Goal: Task Accomplishment & Management: Use online tool/utility

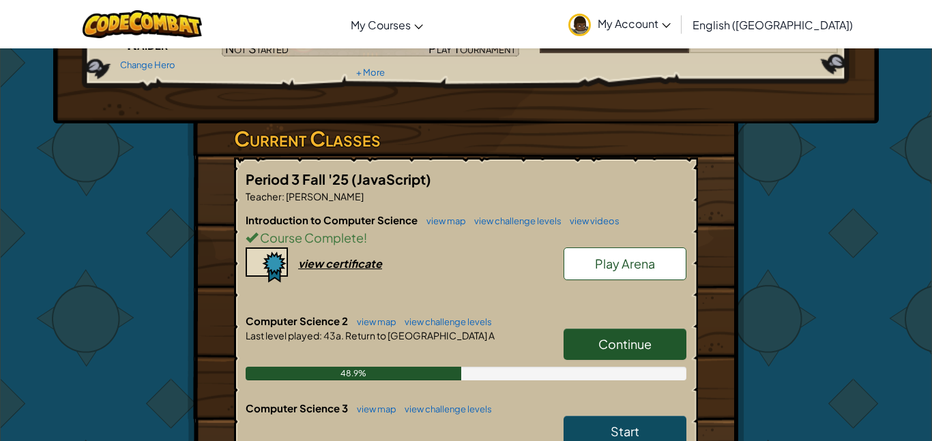
scroll to position [160, 0]
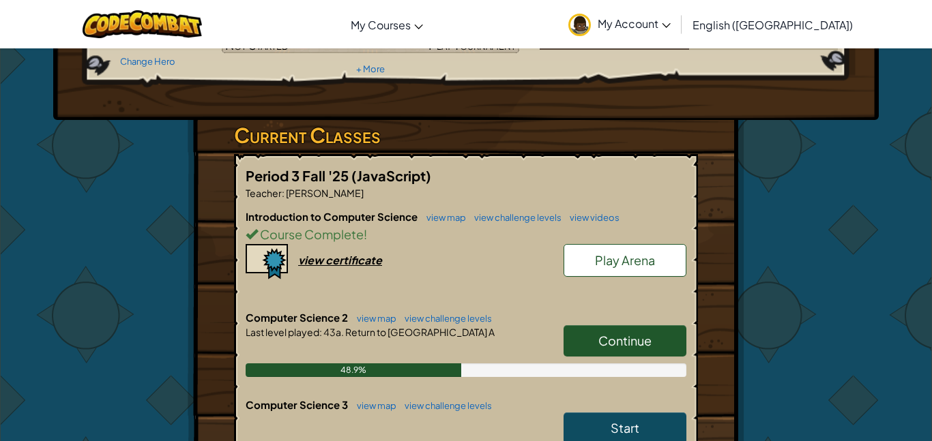
click at [673, 334] on link "Continue" at bounding box center [624, 340] width 123 height 31
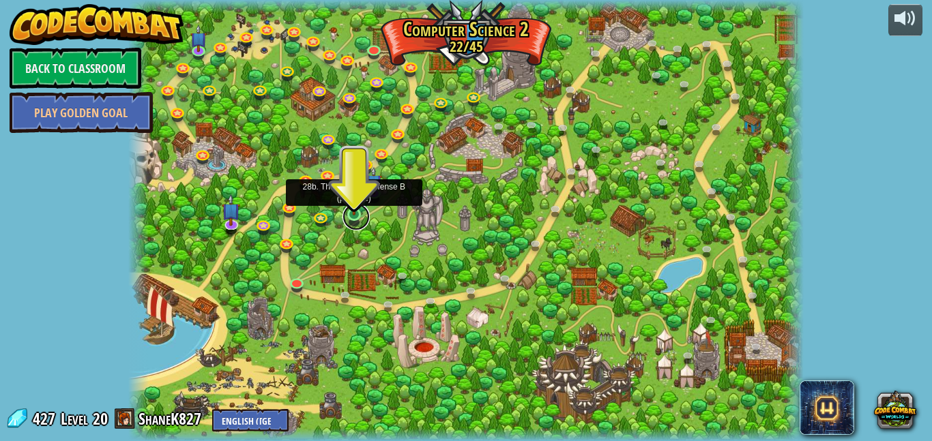
click at [362, 211] on link at bounding box center [355, 216] width 27 height 27
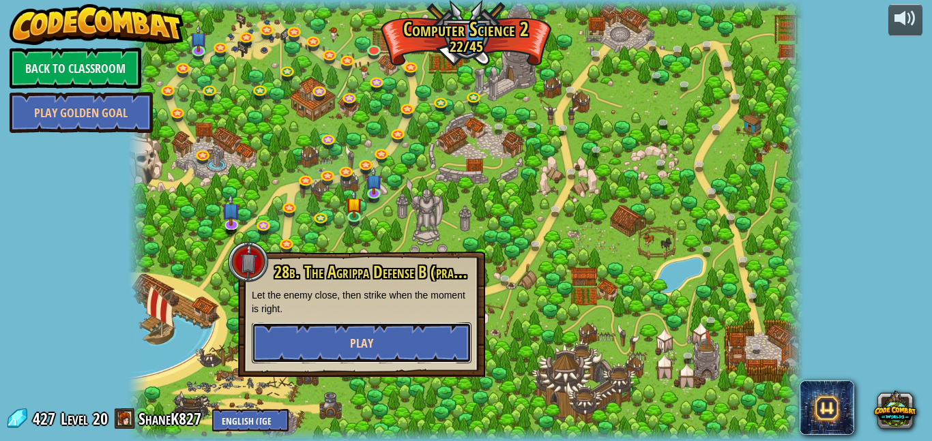
click at [380, 337] on button "Play" at bounding box center [362, 343] width 220 height 41
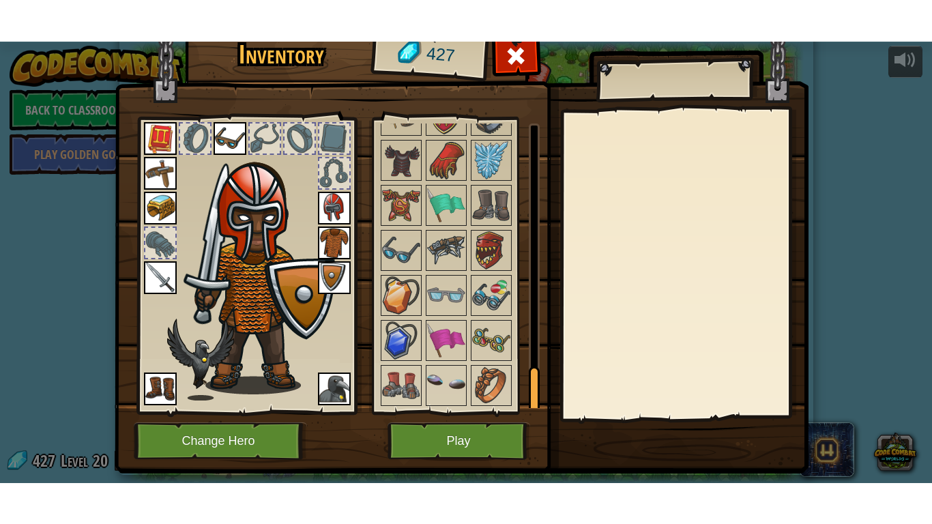
scroll to position [29, 0]
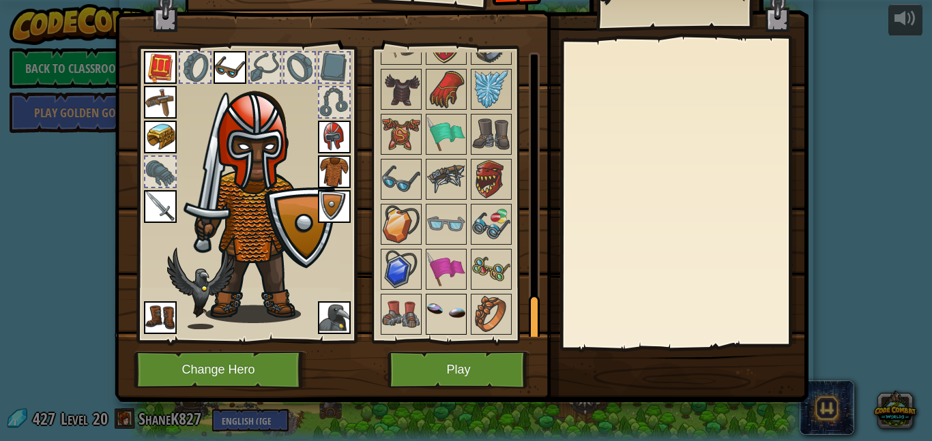
click at [457, 308] on img at bounding box center [446, 314] width 38 height 38
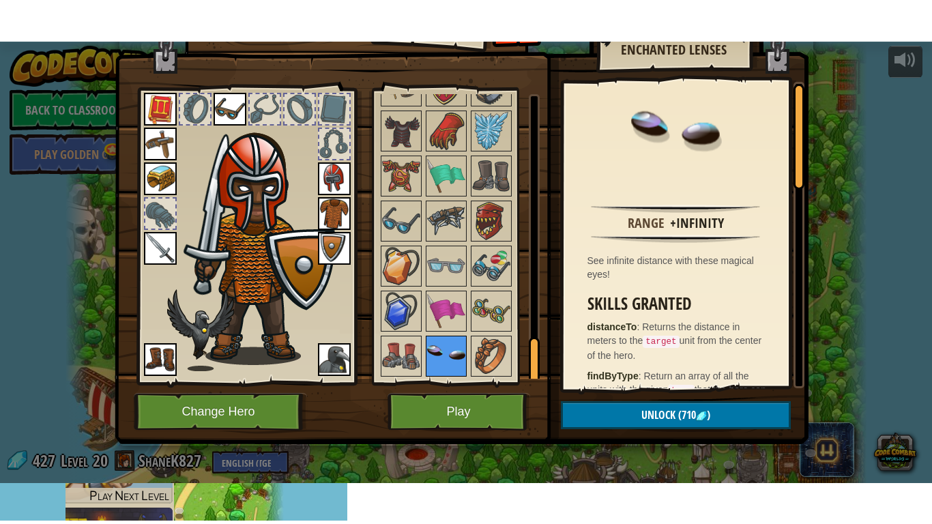
scroll to position [0, 0]
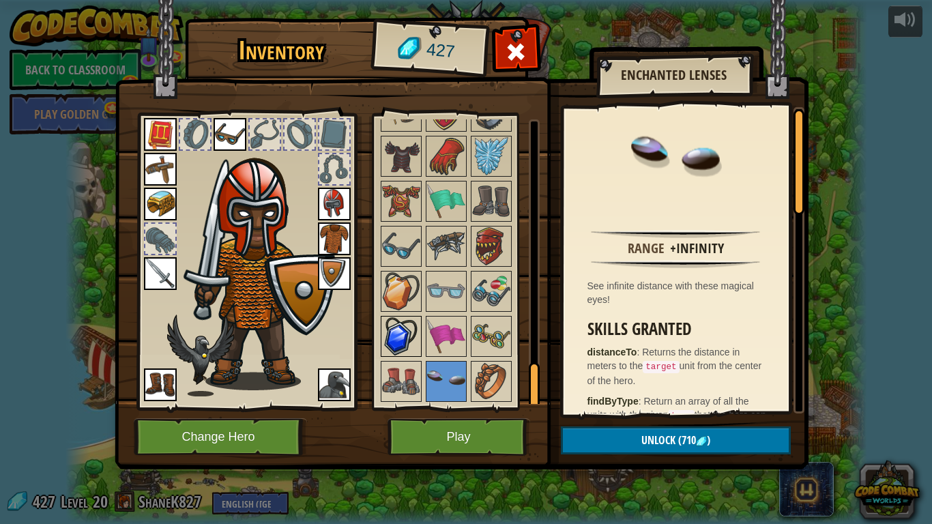
click at [402, 337] on img at bounding box center [401, 336] width 38 height 38
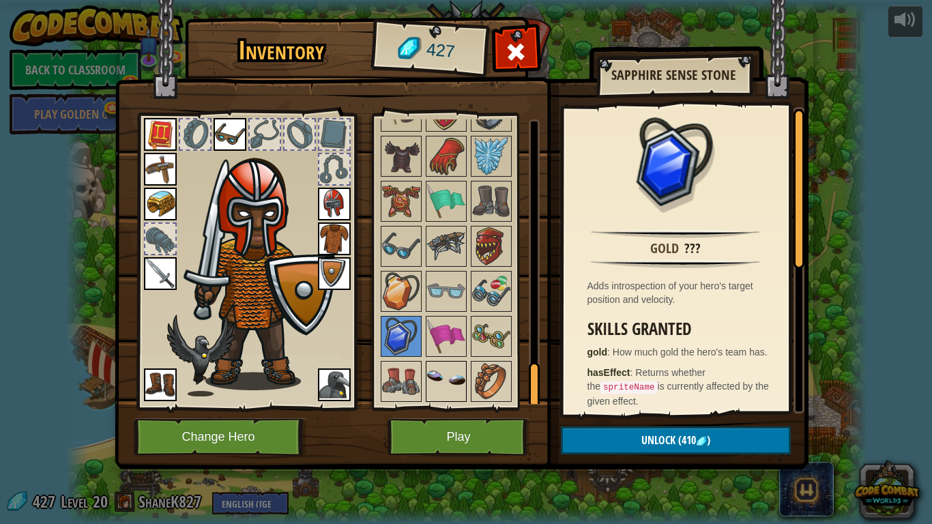
click at [430, 388] on img at bounding box center [446, 381] width 38 height 38
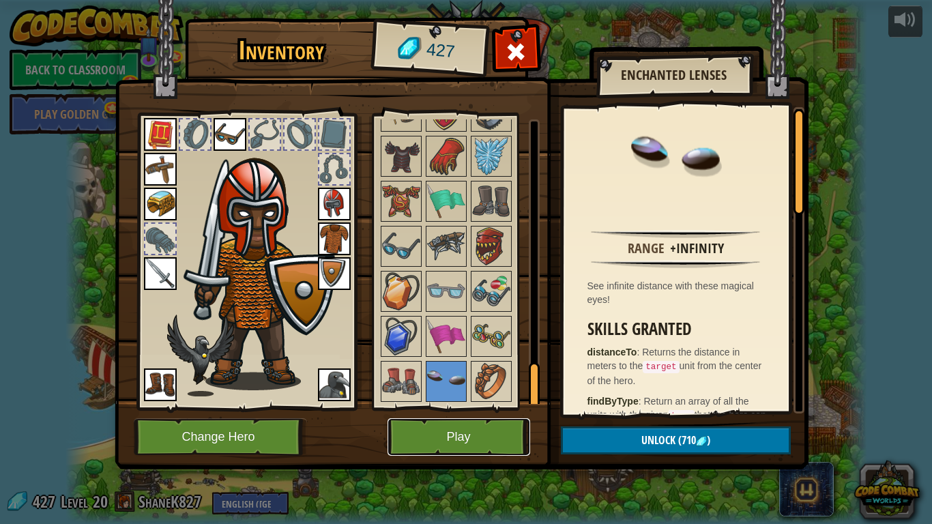
click at [438, 434] on button "Play" at bounding box center [458, 437] width 143 height 38
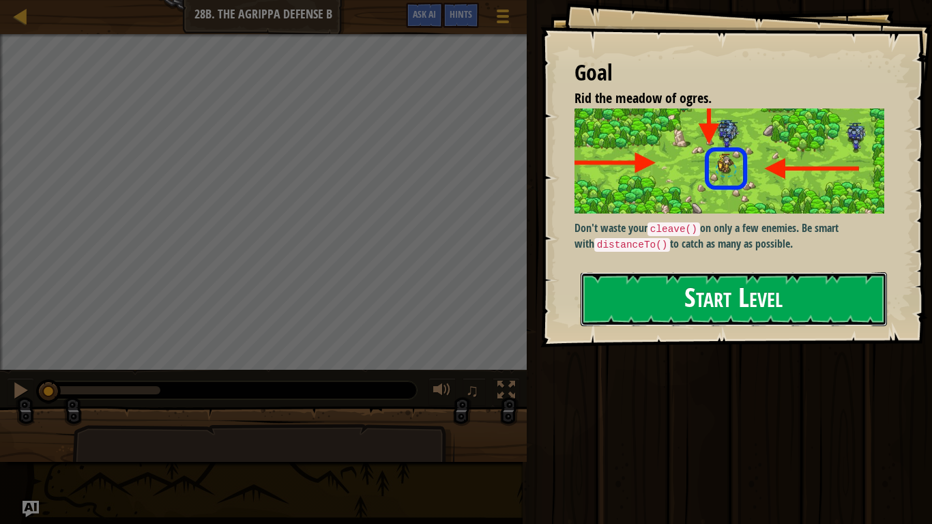
click at [664, 294] on button "Start Level" at bounding box center [734, 299] width 306 height 54
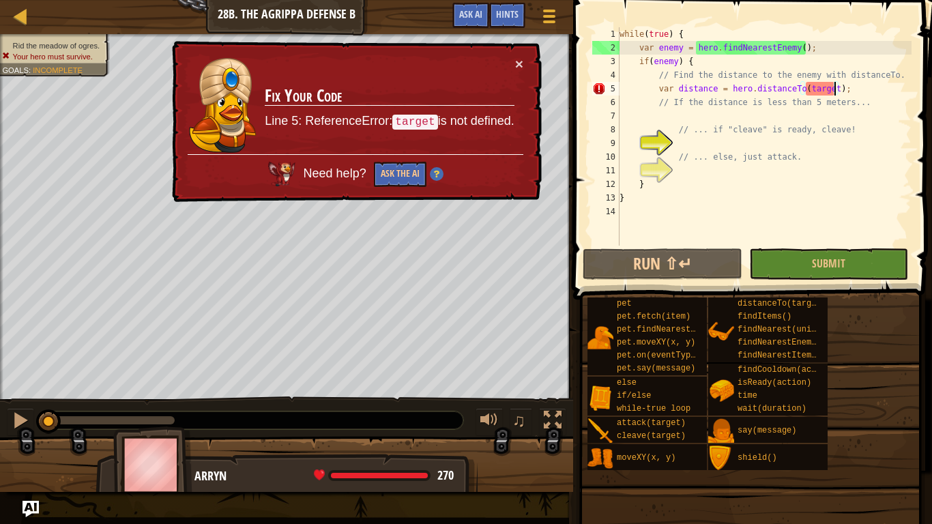
click at [836, 91] on div "while ( true ) { var enemy = hero . findNearestEnemy ( ) ; if ( enemy ) { // Fi…" at bounding box center [764, 150] width 295 height 246
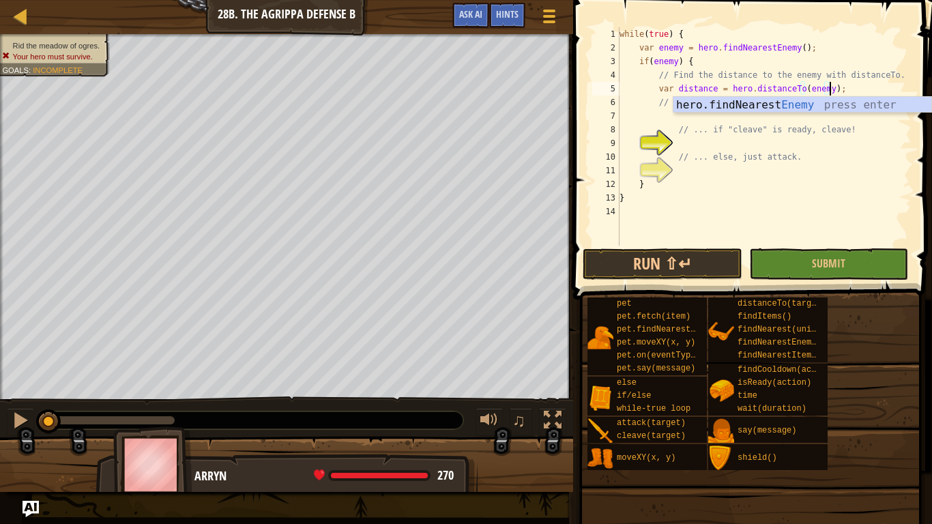
scroll to position [6, 31]
type textarea "var distance = hero.distanceTo(enemy);"
click at [686, 252] on button "Run ⇧↵" at bounding box center [662, 263] width 159 height 31
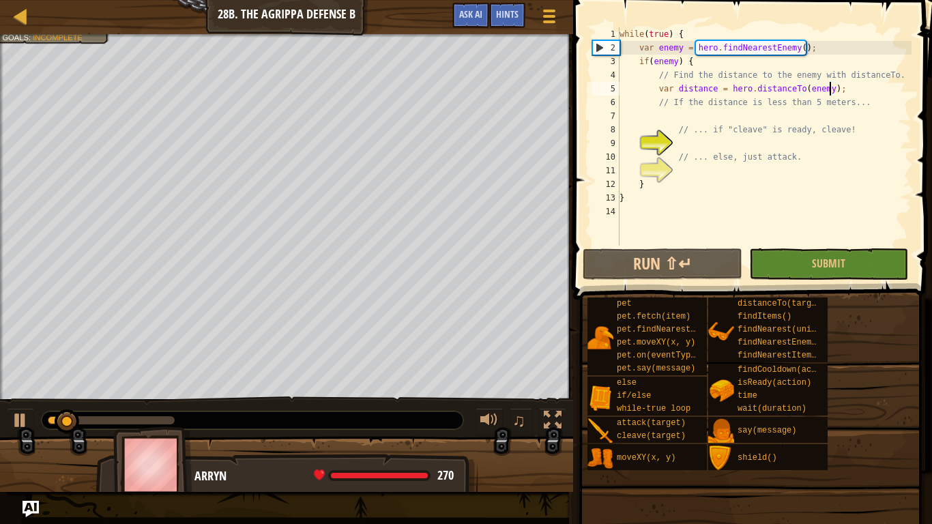
click at [701, 116] on div "while ( true ) { var enemy = hero . findNearestEnemy ( ) ; if ( enemy ) { // Fi…" at bounding box center [764, 150] width 295 height 246
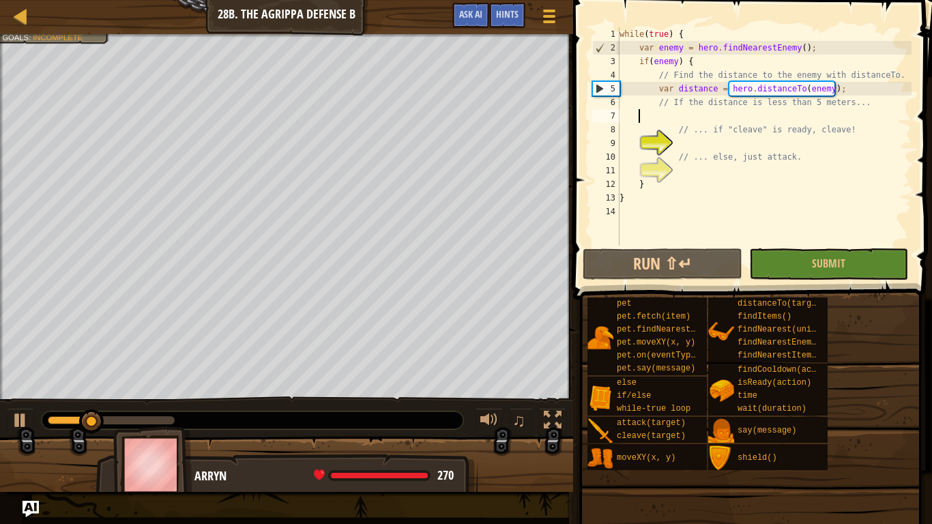
click at [713, 142] on div "while ( true ) { var enemy = hero . findNearestEnemy ( ) ; if ( enemy ) { // Fi…" at bounding box center [764, 150] width 295 height 246
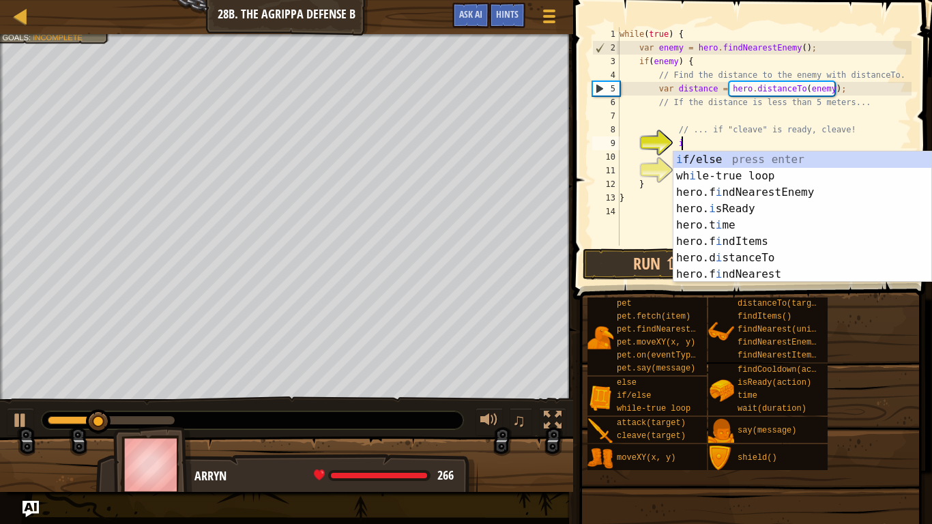
scroll to position [6, 9]
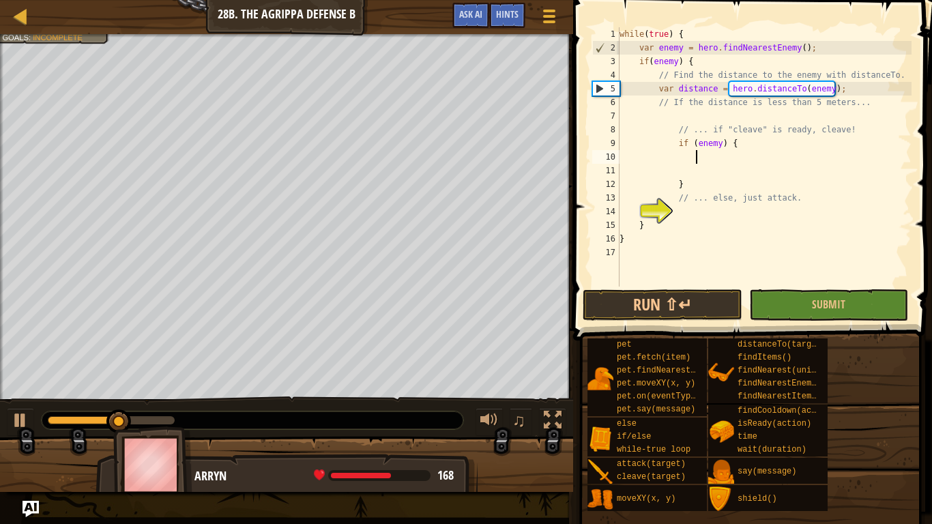
click at [716, 141] on div "while ( true ) { var enemy = hero . findNearestEnemy ( ) ; if ( enemy ) { // Fi…" at bounding box center [764, 170] width 295 height 287
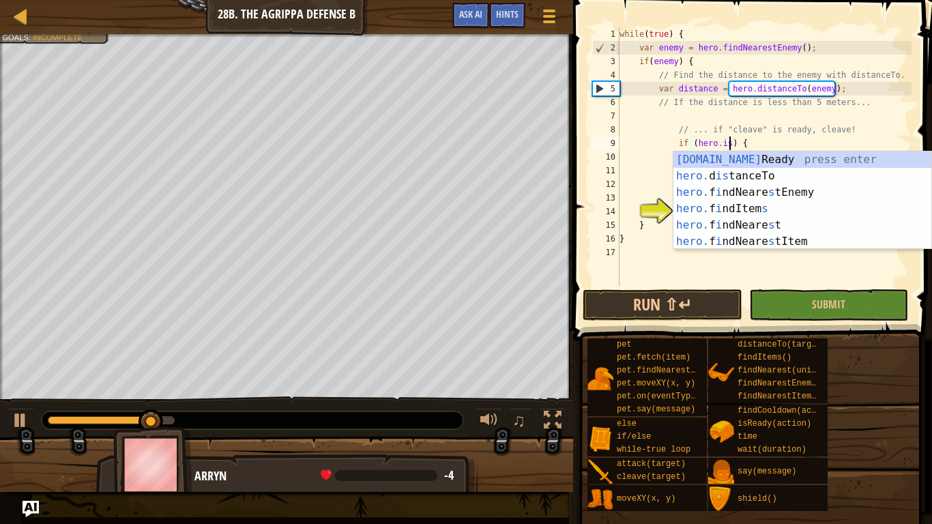
scroll to position [6, 16]
type textarea "if (hero.isReady("cleave")) {"
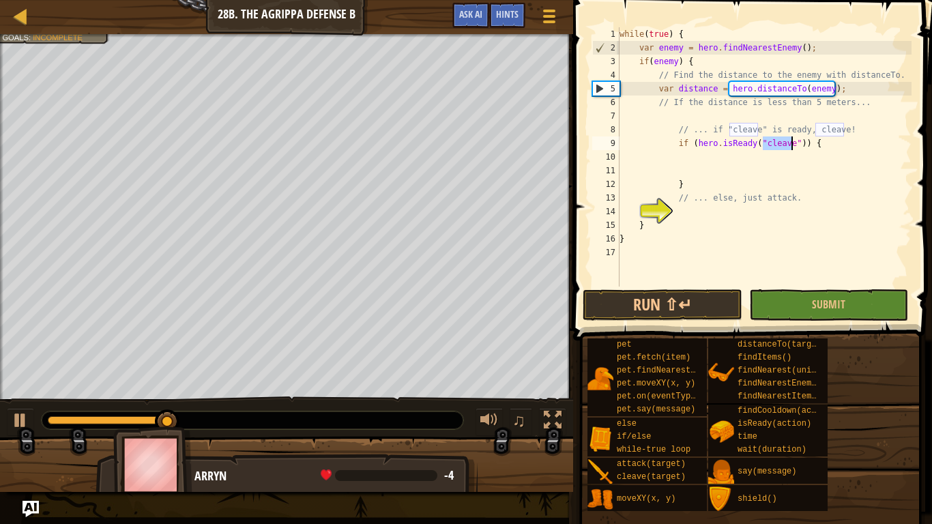
click at [705, 166] on div "while ( true ) { var enemy = hero . findNearestEnemy ( ) ; if ( enemy ) { // Fi…" at bounding box center [764, 170] width 295 height 287
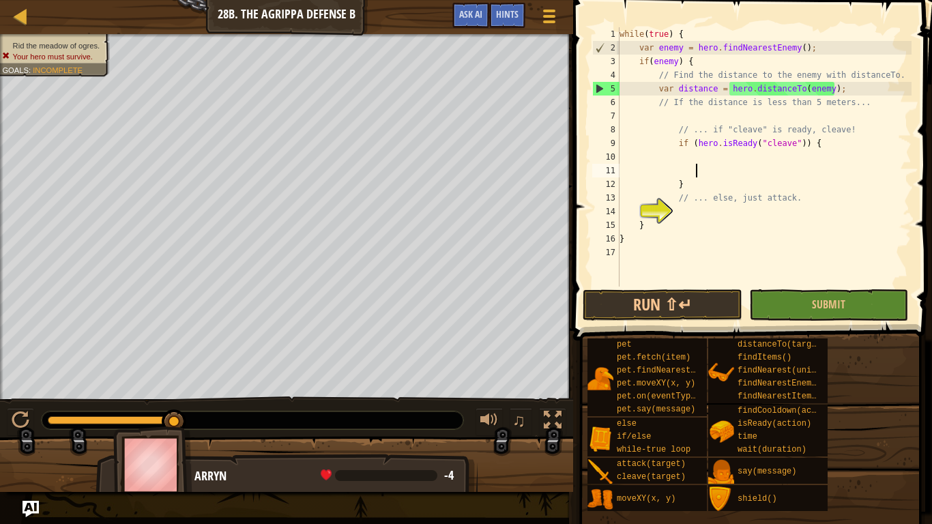
click at [712, 155] on div "while ( true ) { var enemy = hero . findNearestEnemy ( ) ; if ( enemy ) { // Fi…" at bounding box center [764, 170] width 295 height 287
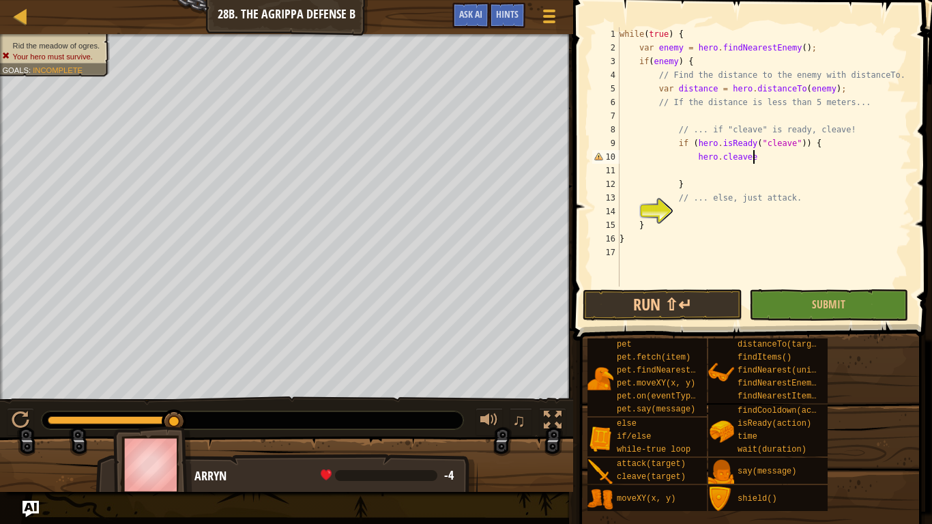
scroll to position [6, 18]
type textarea "hero.cleave(enemy);"
click at [691, 212] on div "while ( true ) { var enemy = hero . findNearestEnemy ( ) ; if ( enemy ) { // Fi…" at bounding box center [764, 170] width 295 height 287
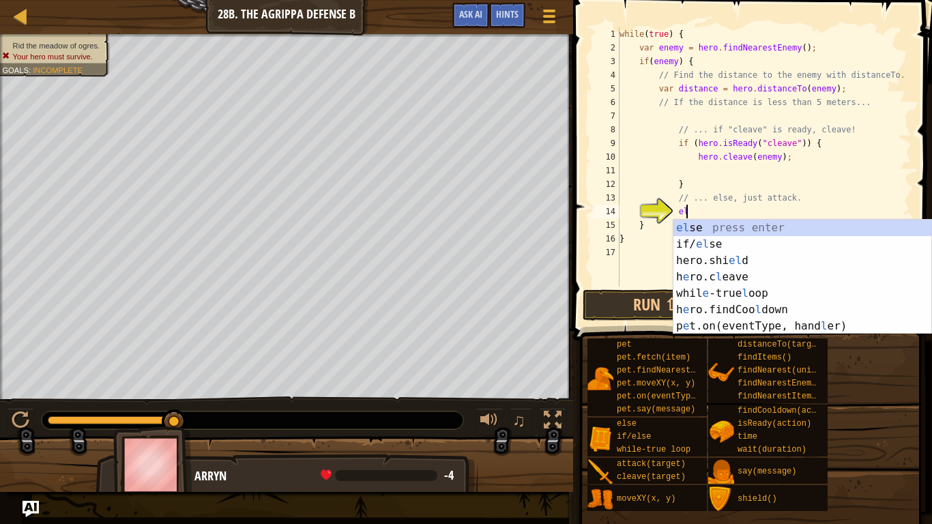
type textarea "else"
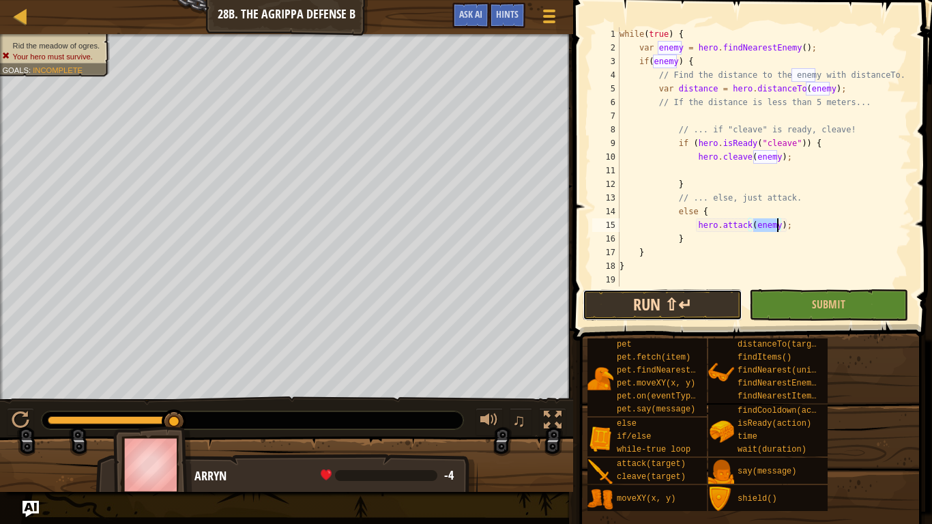
click at [614, 308] on button "Run ⇧↵" at bounding box center [662, 304] width 159 height 31
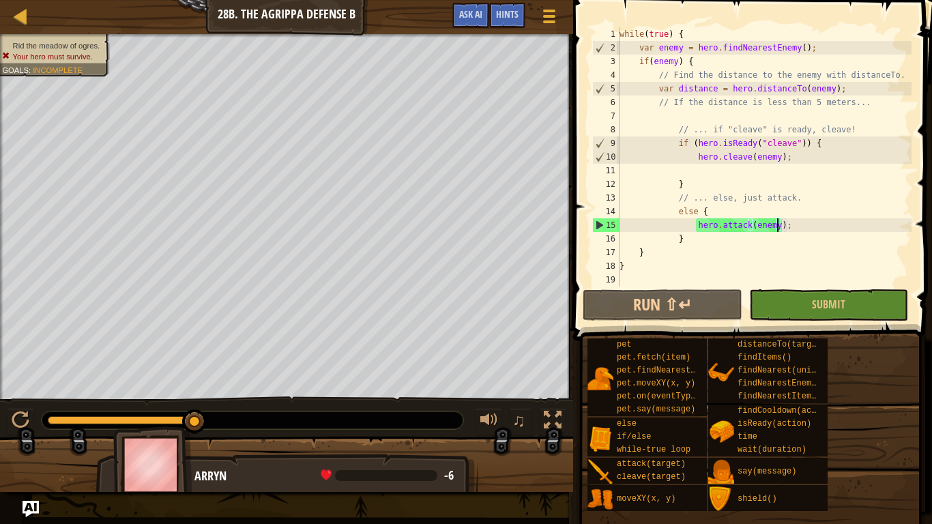
click at [869, 127] on div "while ( true ) { var enemy = hero . findNearestEnemy ( ) ; if ( enemy ) { // Fi…" at bounding box center [764, 170] width 295 height 287
type textarea "// ... if "cleave" is ready, cleave!"
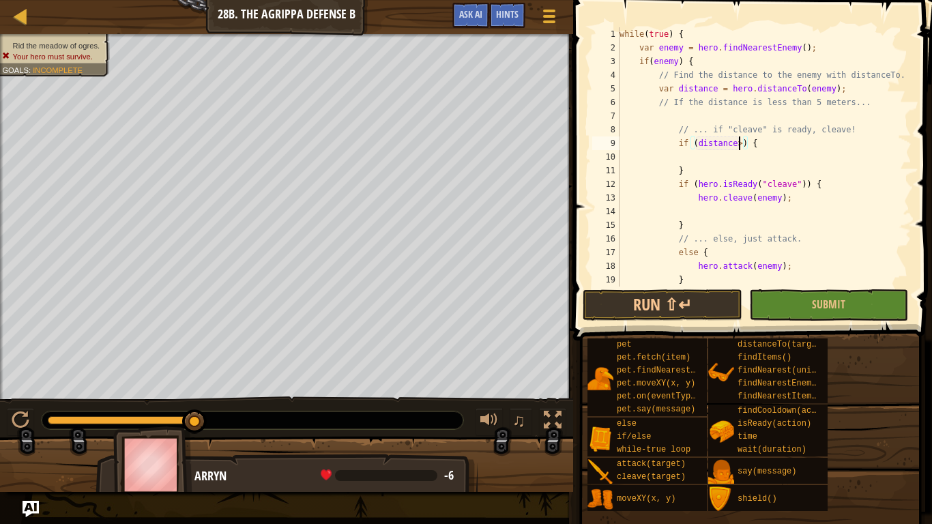
scroll to position [6, 18]
click at [739, 145] on div "while ( true ) { var enemy = hero . findNearestEnemy ( ) ; if ( enemy ) { // Fi…" at bounding box center [764, 170] width 295 height 287
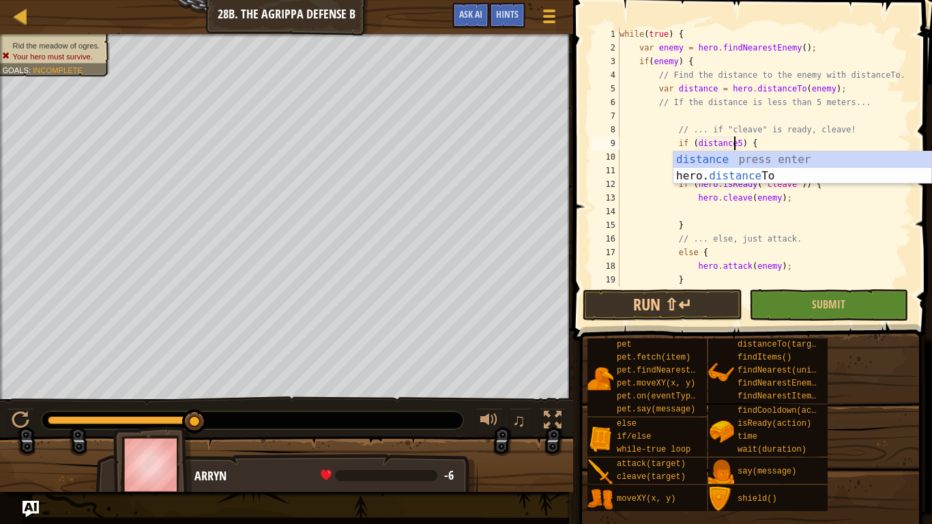
scroll to position [6, 18]
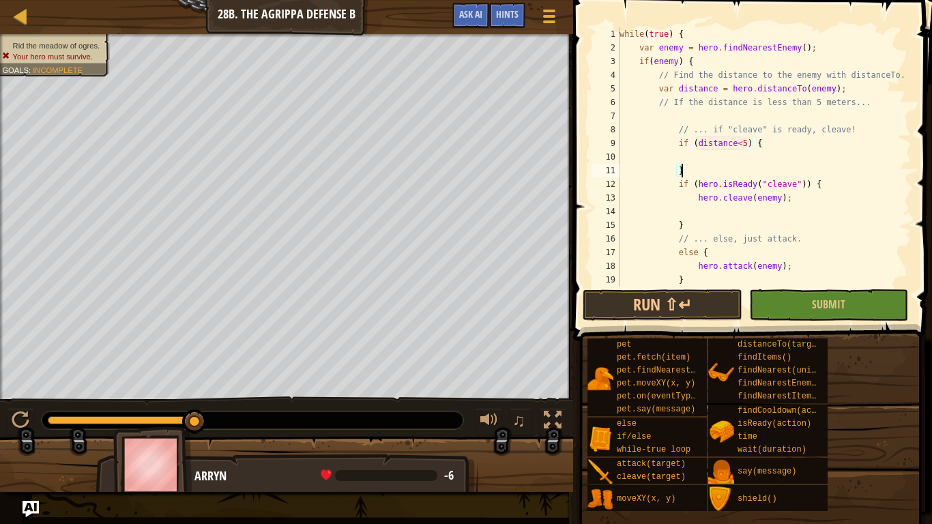
click at [686, 175] on div "while ( true ) { var enemy = hero . findNearestEnemy ( ) ; if ( enemy ) { // Fi…" at bounding box center [764, 170] width 295 height 287
type textarea "}"
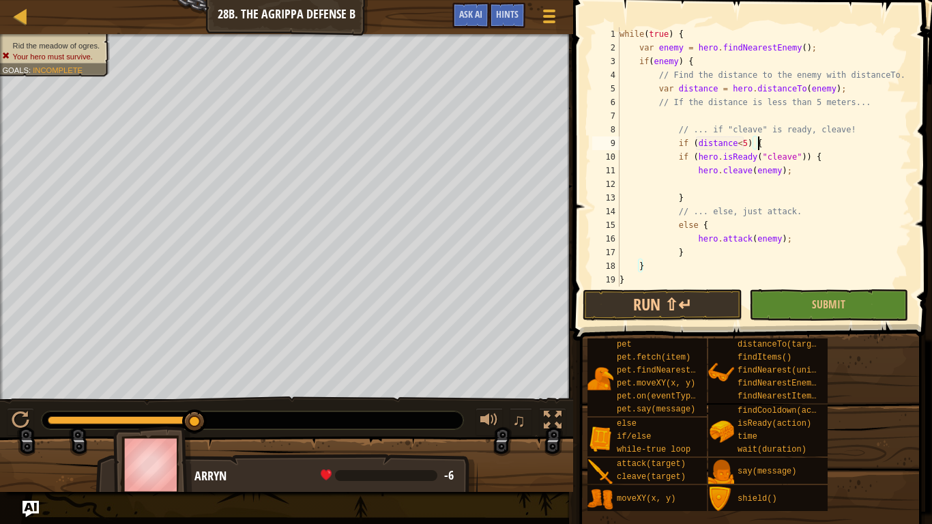
click at [722, 251] on div "while ( true ) { var enemy = hero . findNearestEnemy ( ) ; if ( enemy ) { // Fi…" at bounding box center [764, 170] width 295 height 287
type textarea "}"
click at [689, 302] on button "Run ⇧↵" at bounding box center [662, 304] width 159 height 31
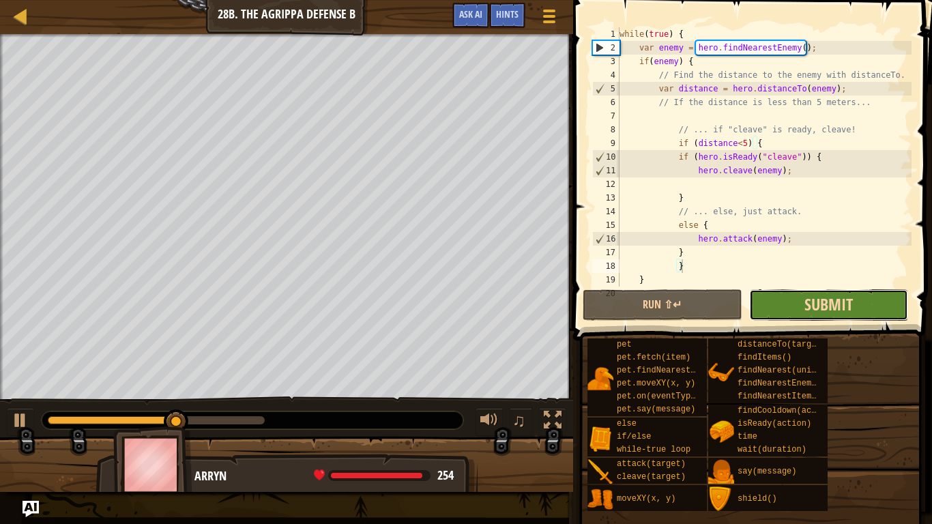
click at [819, 311] on span "Submit" at bounding box center [828, 304] width 48 height 22
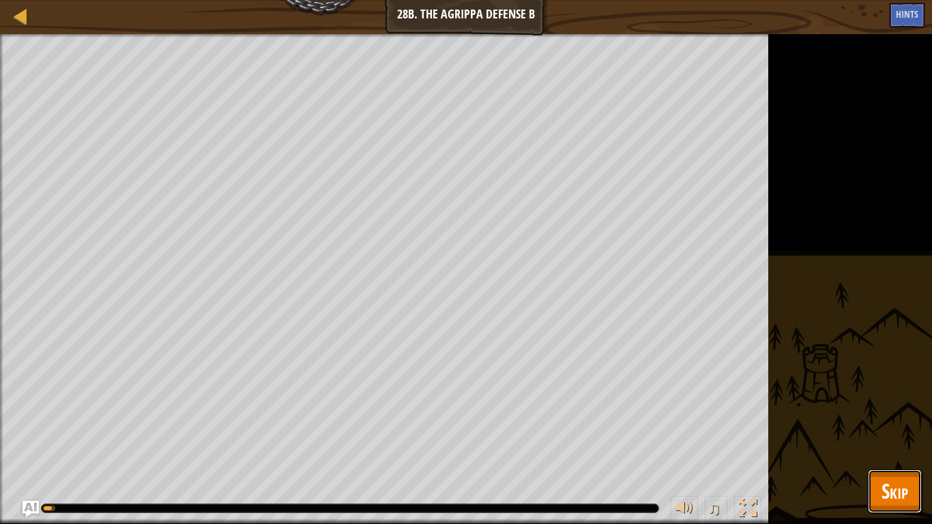
click at [885, 441] on button "Skip" at bounding box center [895, 491] width 54 height 44
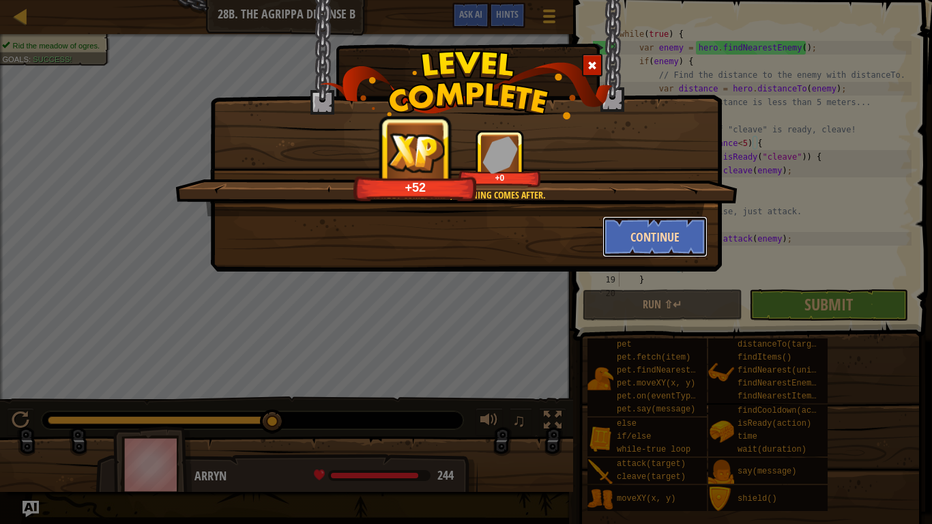
click at [636, 229] on button "Continue" at bounding box center [655, 236] width 106 height 41
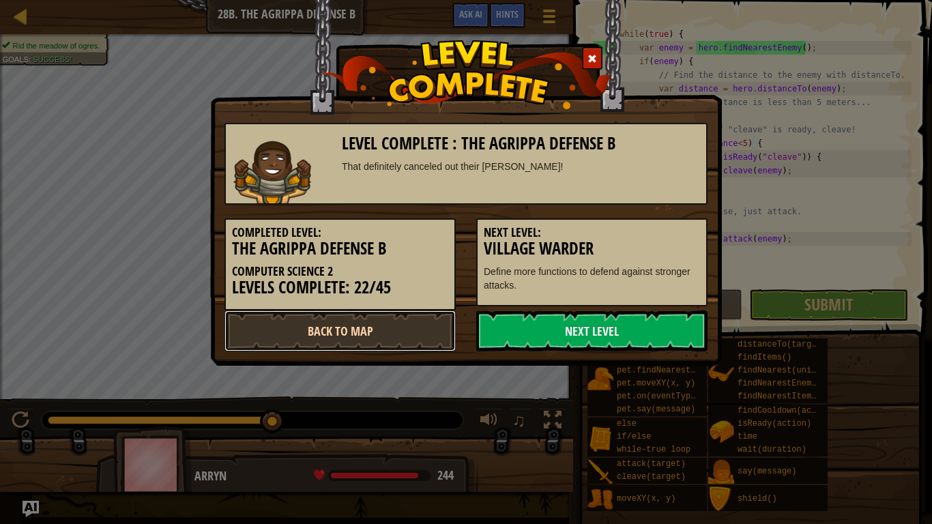
click at [333, 329] on link "Back to Map" at bounding box center [339, 330] width 231 height 41
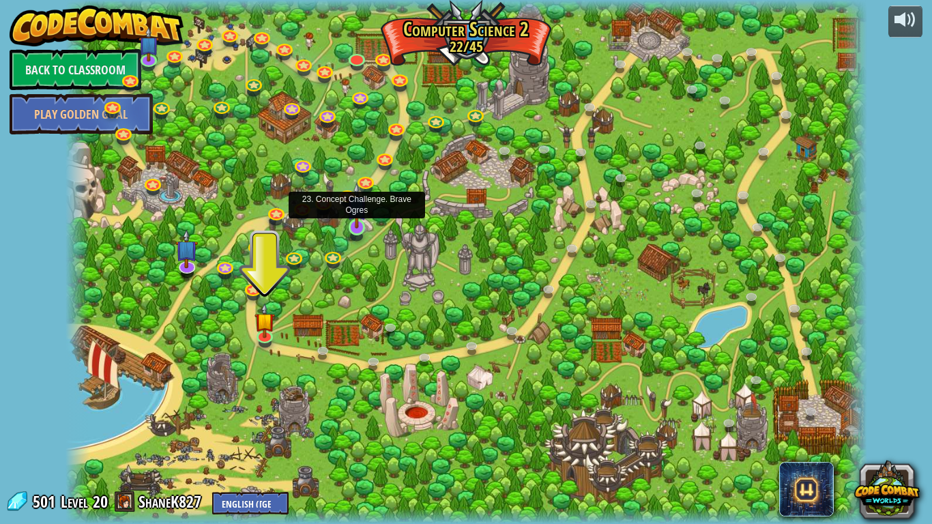
click at [360, 226] on img at bounding box center [357, 205] width 20 height 46
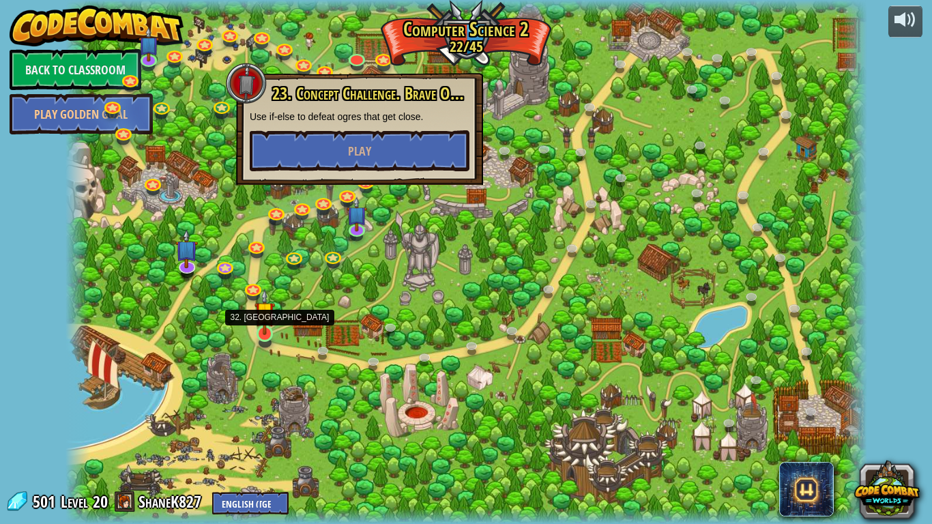
click at [259, 331] on img at bounding box center [264, 312] width 20 height 46
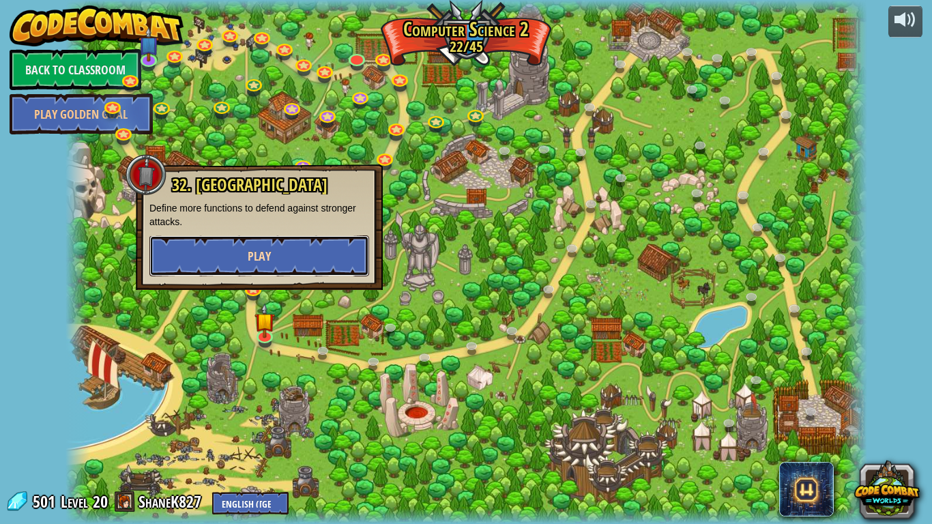
click at [282, 255] on button "Play" at bounding box center [259, 255] width 220 height 41
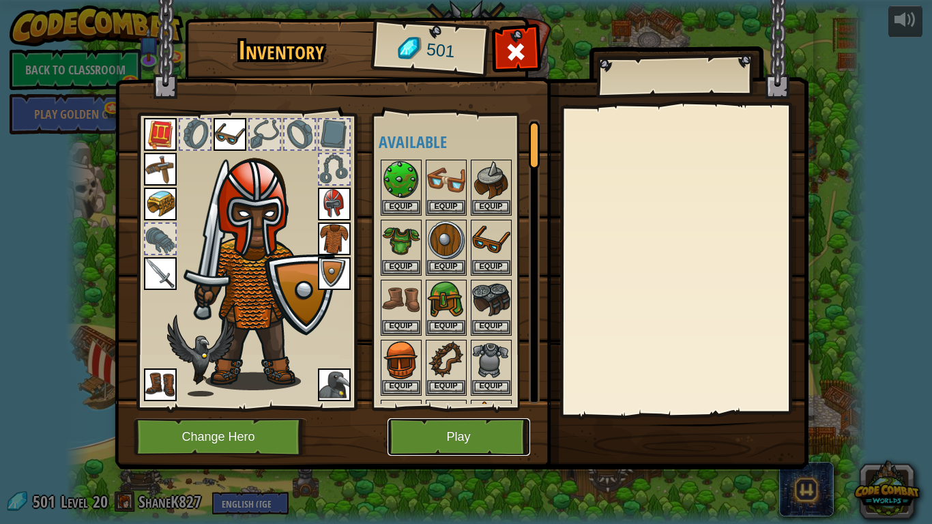
click at [430, 435] on button "Play" at bounding box center [458, 437] width 143 height 38
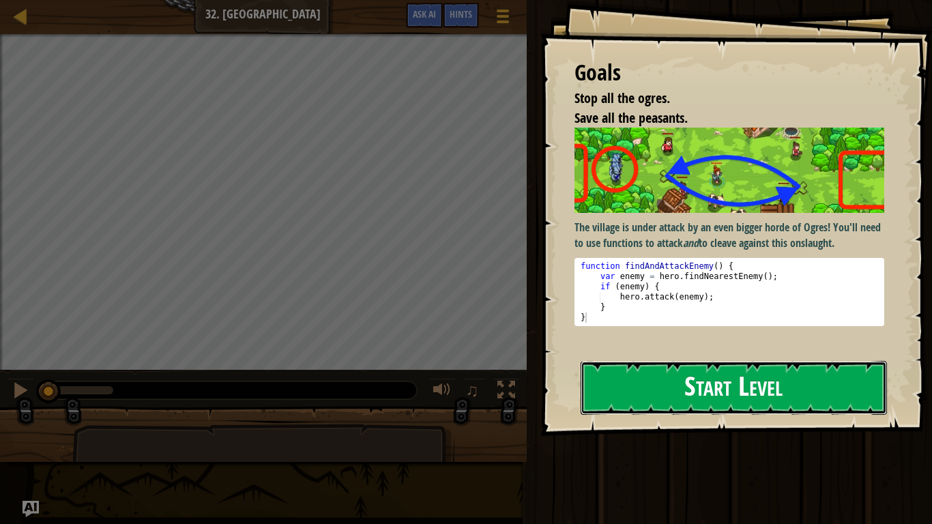
click at [646, 389] on button "Start Level" at bounding box center [734, 388] width 306 height 54
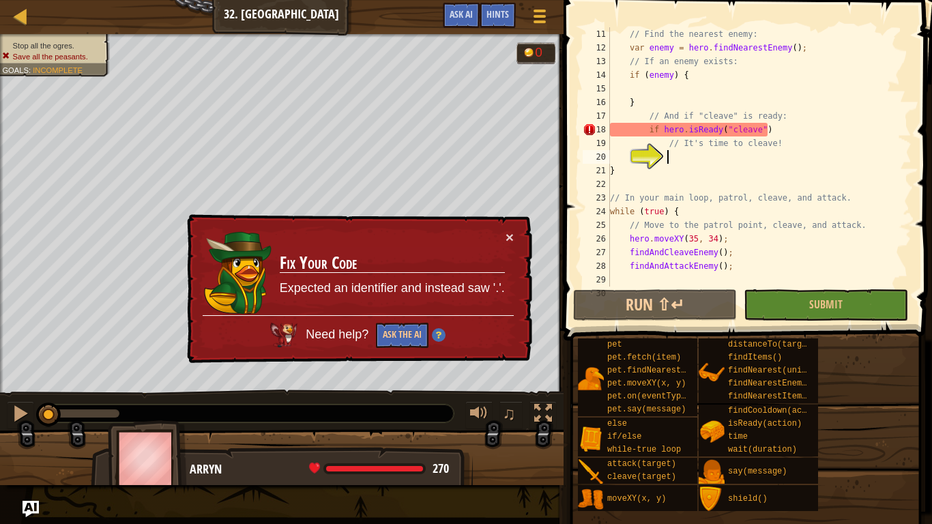
scroll to position [150, 0]
click at [684, 306] on button "Run ⇧↵" at bounding box center [655, 304] width 164 height 31
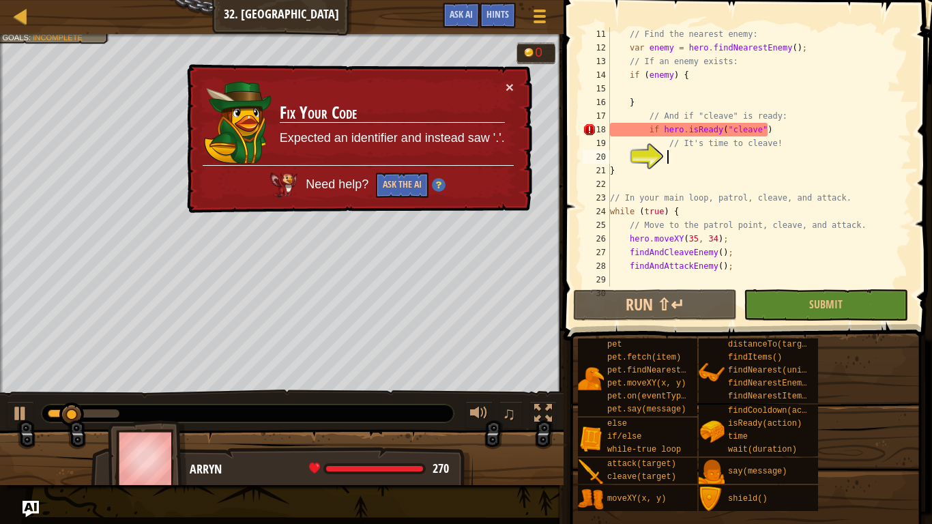
click at [795, 128] on div "// Find the nearest enemy: var enemy = hero . findNearestEnemy ( ) ; // If an e…" at bounding box center [759, 170] width 304 height 287
type textarea "if hero.isReady("cleave")"
click at [714, 158] on div "// Find the nearest enemy: var enemy = hero . findNearestEnemy ( ) ; // If an e…" at bounding box center [759, 170] width 304 height 287
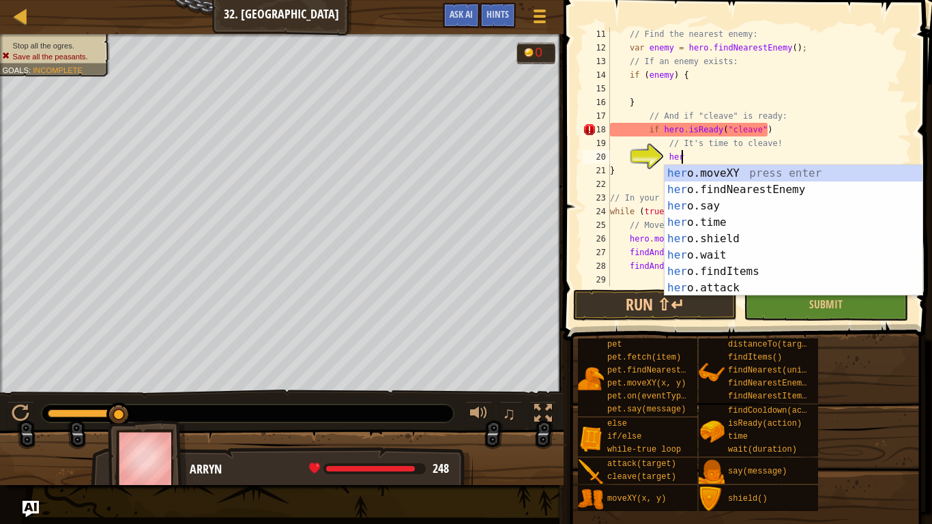
scroll to position [6, 10]
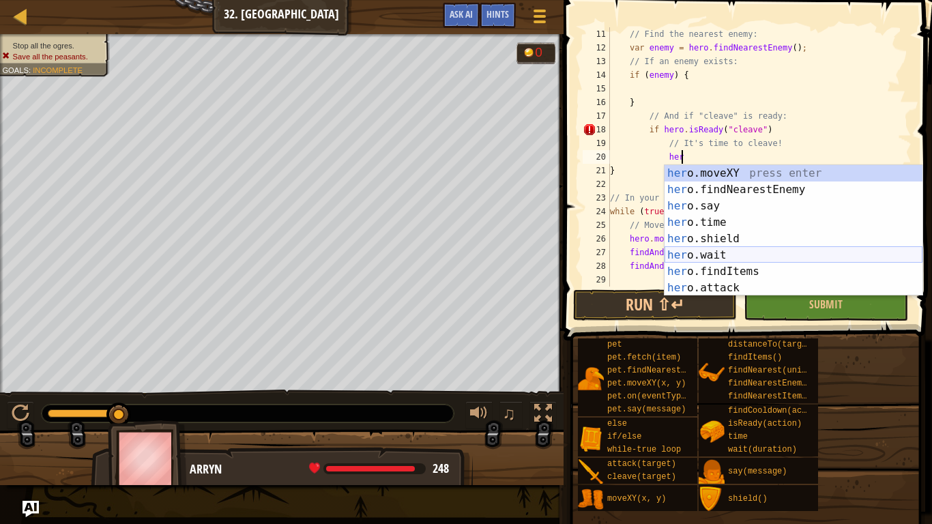
click at [719, 252] on div "her o.moveXY press enter her o.findNearestEnemy press enter her o.say press ent…" at bounding box center [793, 247] width 258 height 164
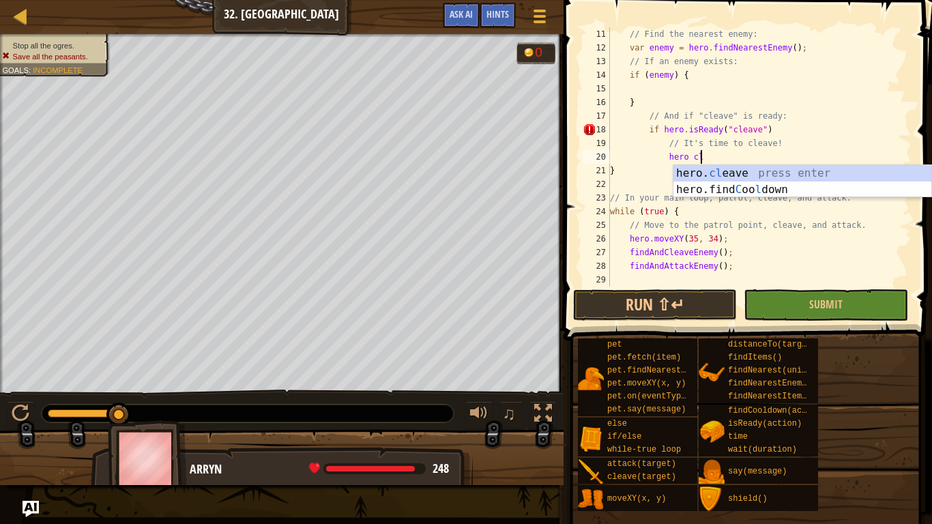
scroll to position [6, 13]
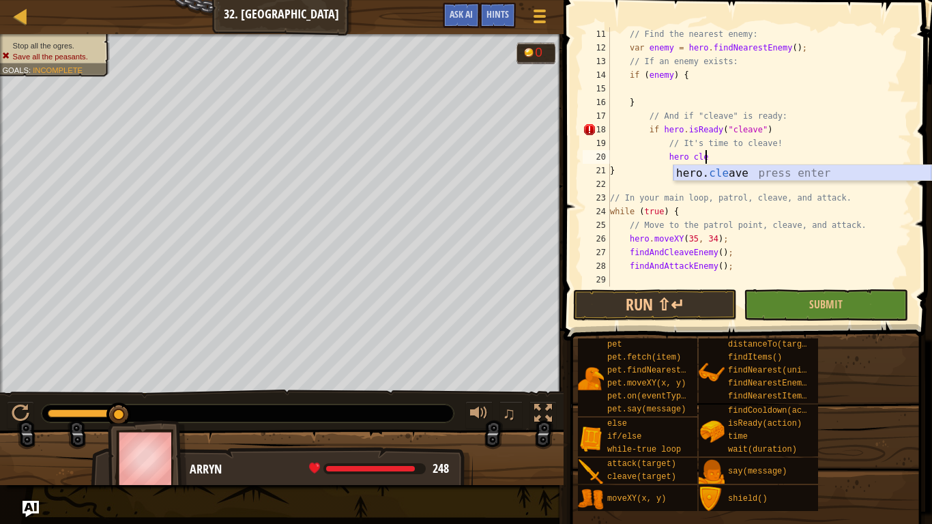
click at [712, 175] on div "hero. cle ave press enter" at bounding box center [802, 189] width 258 height 49
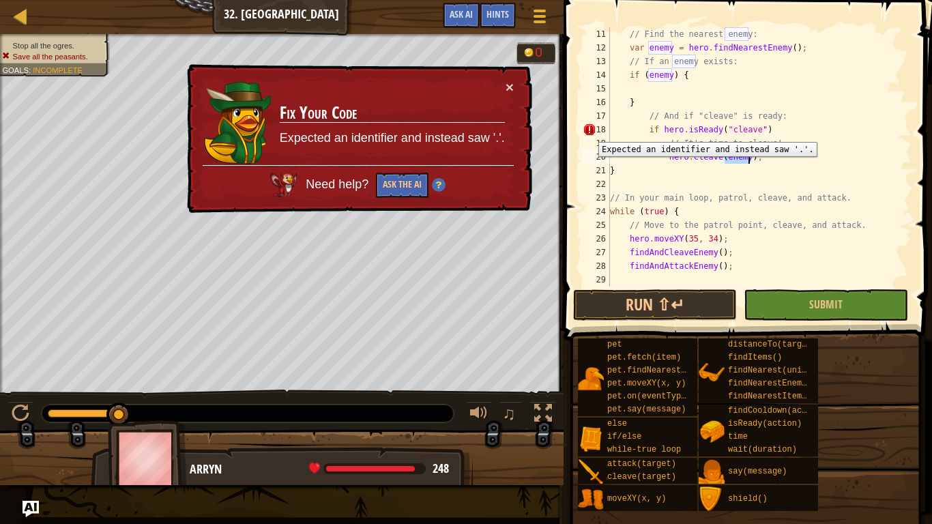
click at [588, 132] on div "18" at bounding box center [596, 130] width 27 height 14
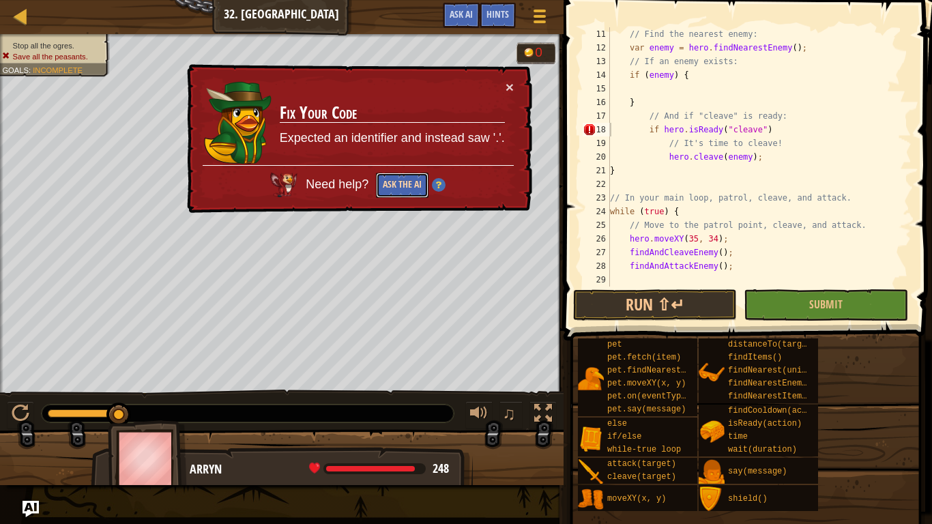
click at [402, 179] on button "Ask the AI" at bounding box center [402, 185] width 53 height 25
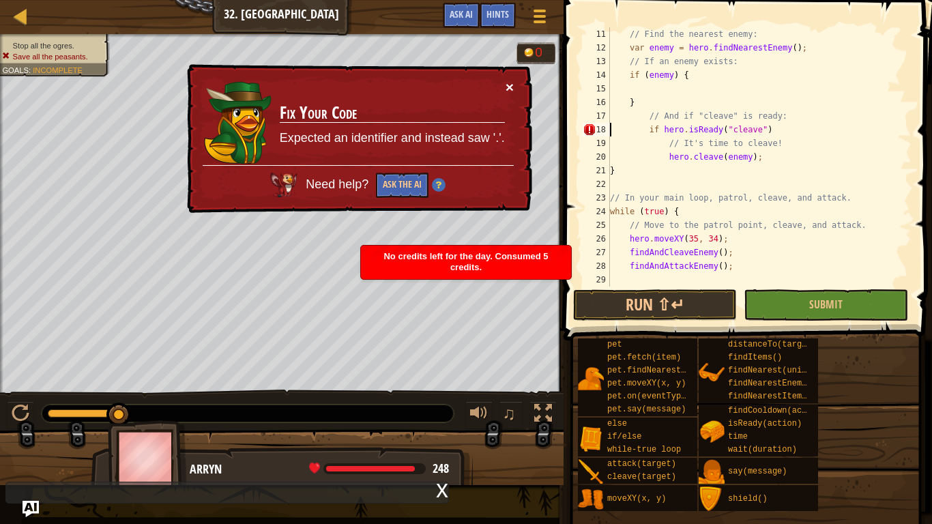
click at [505, 90] on button "×" at bounding box center [509, 87] width 8 height 14
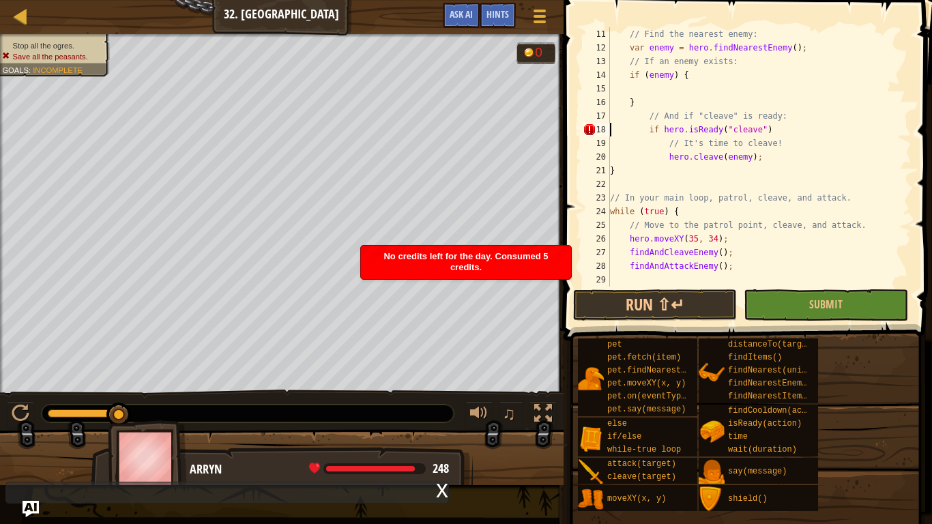
click at [767, 152] on div "// Find the nearest enemy: var enemy = hero . findNearestEnemy ( ) ; // If an e…" at bounding box center [759, 170] width 304 height 287
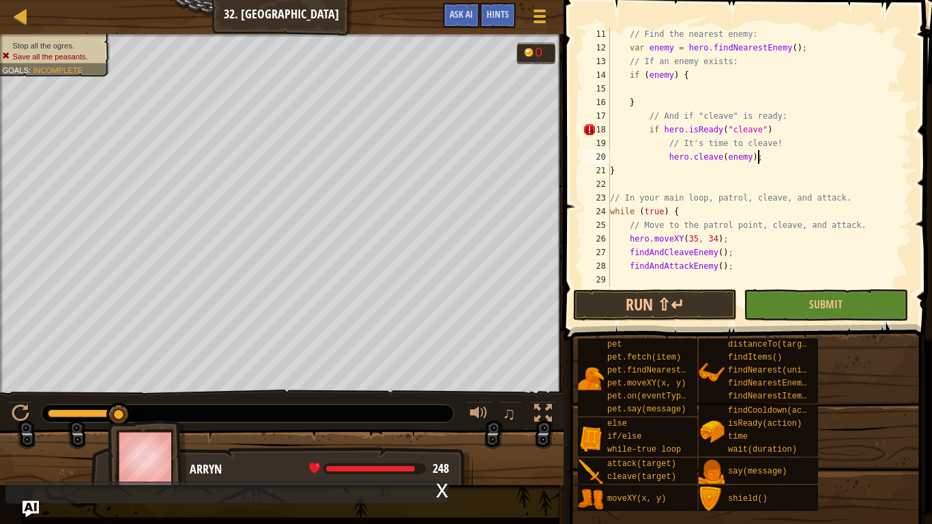
click at [775, 132] on div "// Find the nearest enemy: var enemy = hero . findNearestEnemy ( ) ; // If an e…" at bounding box center [759, 170] width 304 height 287
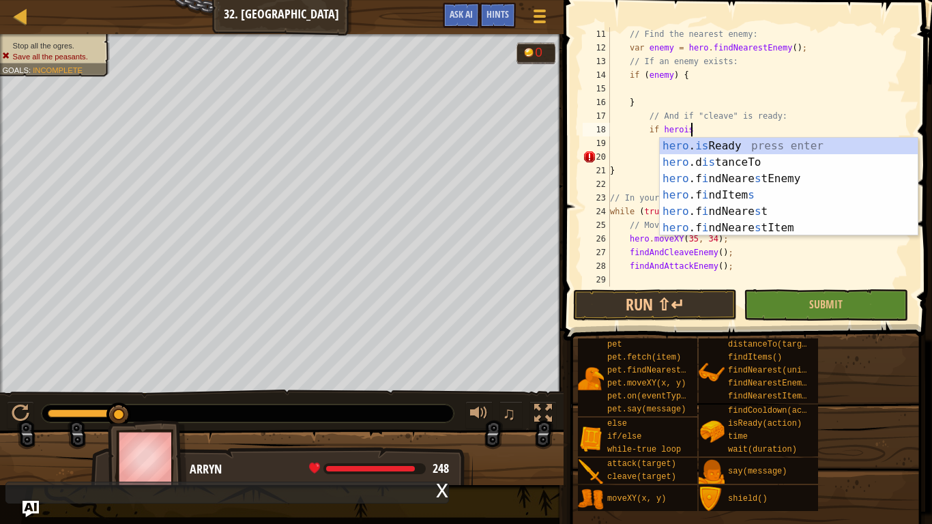
scroll to position [6, 11]
click at [744, 152] on div "hero . is Ready press enter hero .d is tanceTo press enter hero .f i ndNeare s …" at bounding box center [789, 203] width 258 height 131
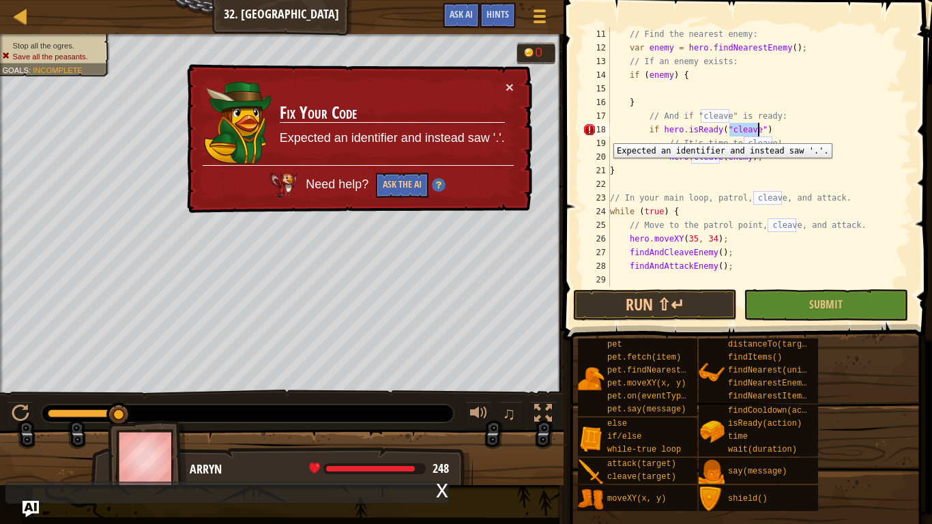
click at [596, 132] on div "18" at bounding box center [596, 130] width 27 height 14
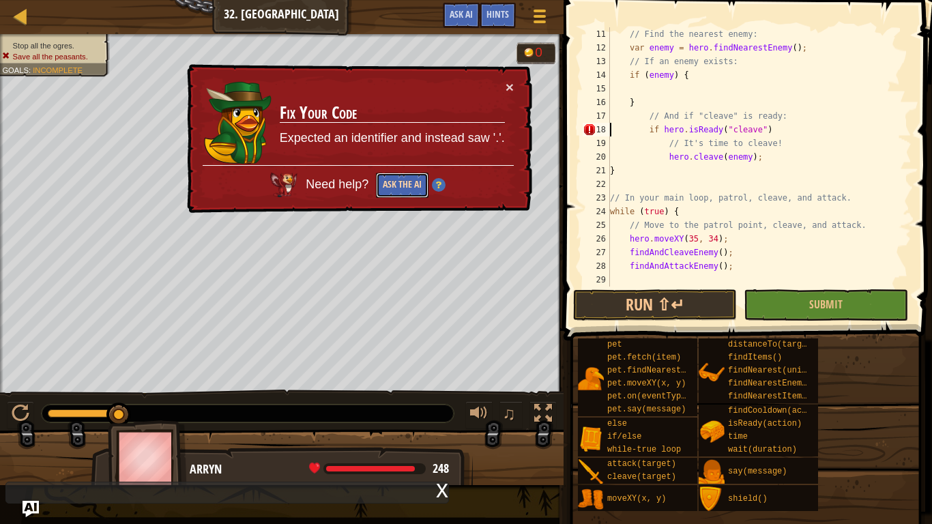
click at [415, 186] on button "Ask the AI" at bounding box center [401, 186] width 53 height 26
click at [668, 130] on div "// Find the nearest enemy: var enemy = hero . findNearestEnemy ( ) ; // If an e…" at bounding box center [759, 170] width 304 height 287
click at [760, 132] on div "// Find the nearest enemy: var enemy = hero . findNearestEnemy ( ) ; // If an e…" at bounding box center [759, 170] width 304 height 287
click at [774, 132] on div "// Find the nearest enemy: var enemy = hero . findNearestEnemy ( ) ; // If an e…" at bounding box center [759, 170] width 304 height 287
click at [513, 83] on button "×" at bounding box center [509, 87] width 8 height 14
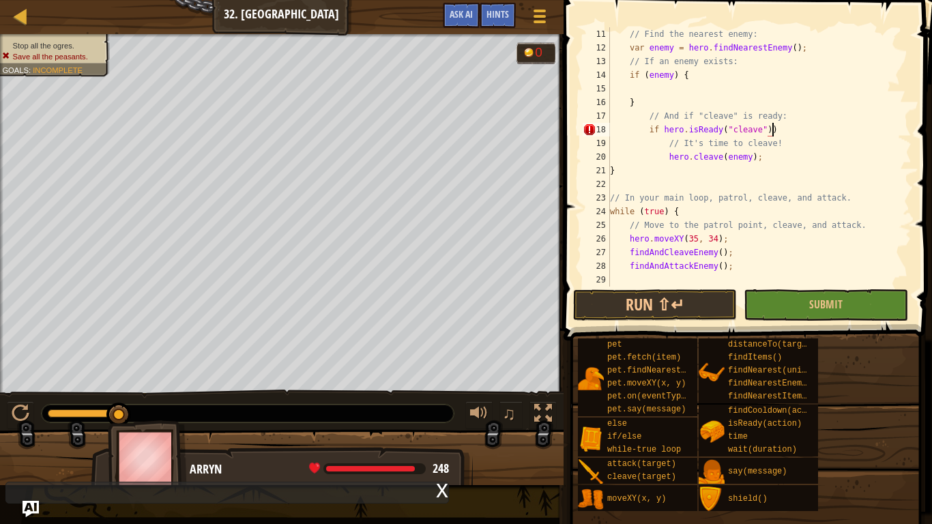
scroll to position [6, 23]
type textarea "i"
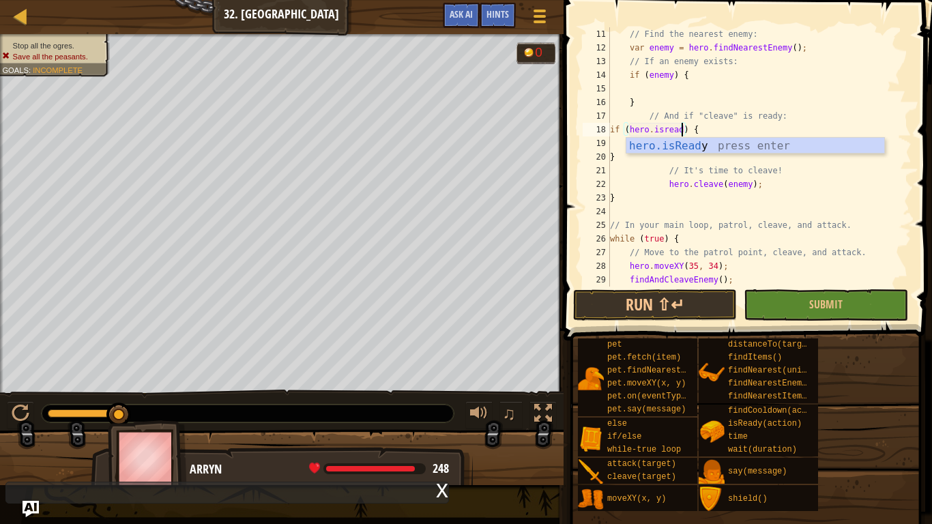
scroll to position [6, 11]
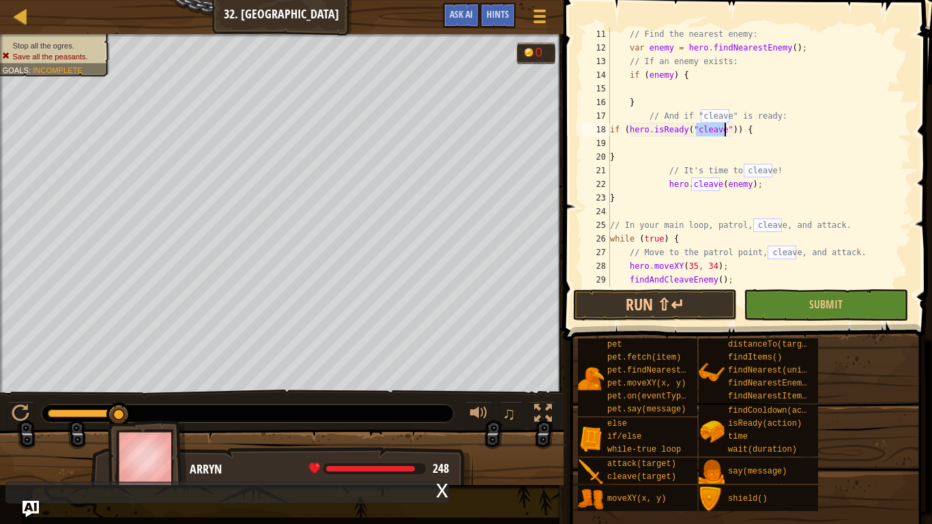
click at [661, 159] on div "// Find the nearest enemy: var enemy = hero . findNearestEnemy ( ) ; // If an e…" at bounding box center [759, 170] width 304 height 287
type textarea "}"
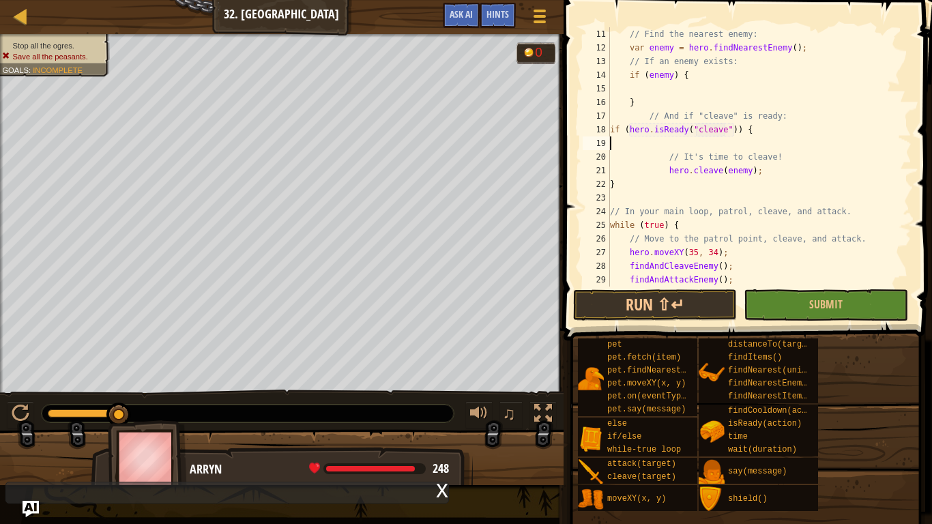
type textarea "if (hero.isReady("cleave")) {"
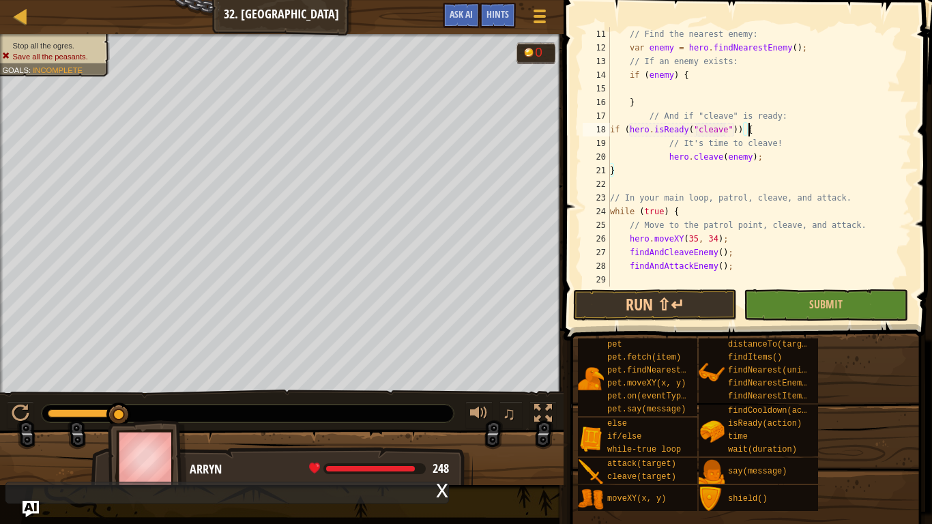
click at [684, 184] on div "// Find the nearest enemy: var enemy = hero . findNearestEnemy ( ) ; // If an e…" at bounding box center [759, 170] width 304 height 287
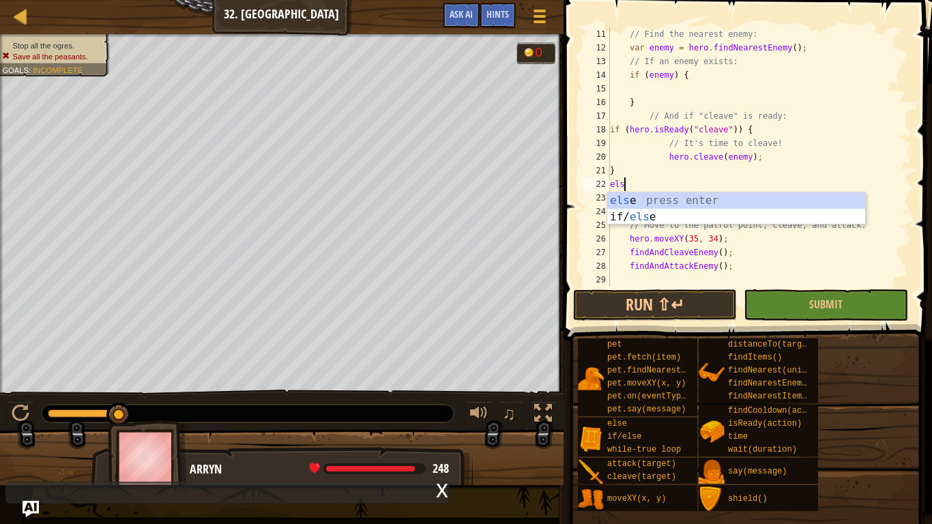
type textarea "else"
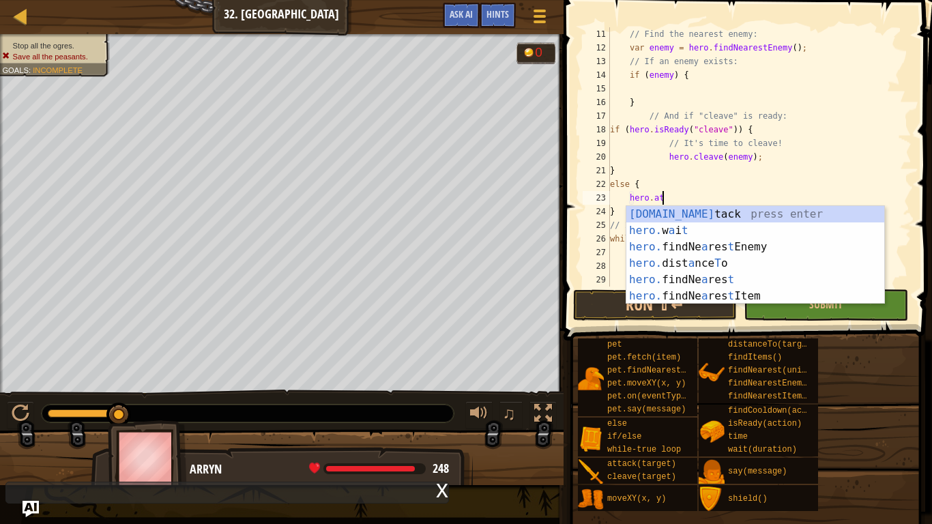
scroll to position [6, 7]
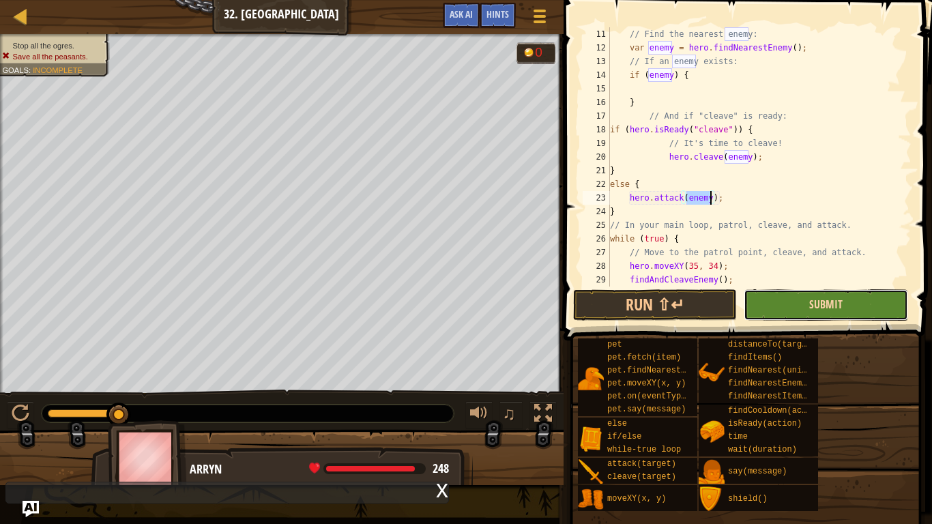
click at [821, 301] on span "Submit" at bounding box center [825, 304] width 33 height 15
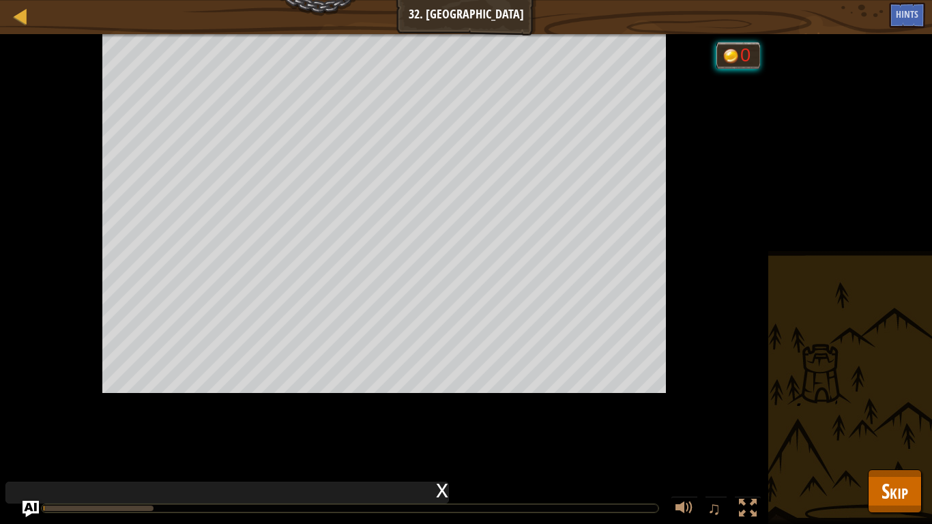
click at [812, 307] on div "Stop all the ogres. Save all the peasants. Goals : Running... 0 ♫ Arryn 270 x: …" at bounding box center [466, 279] width 932 height 490
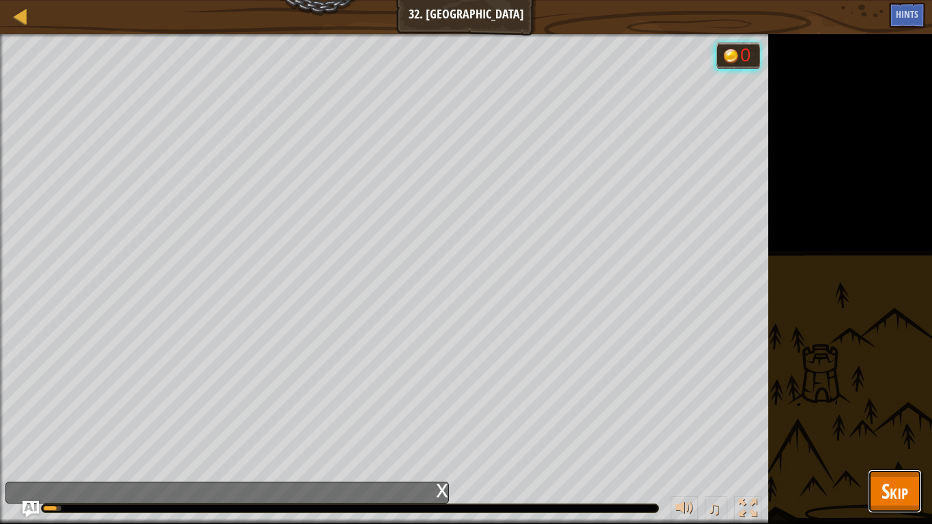
click at [907, 441] on span "Skip" at bounding box center [894, 491] width 27 height 28
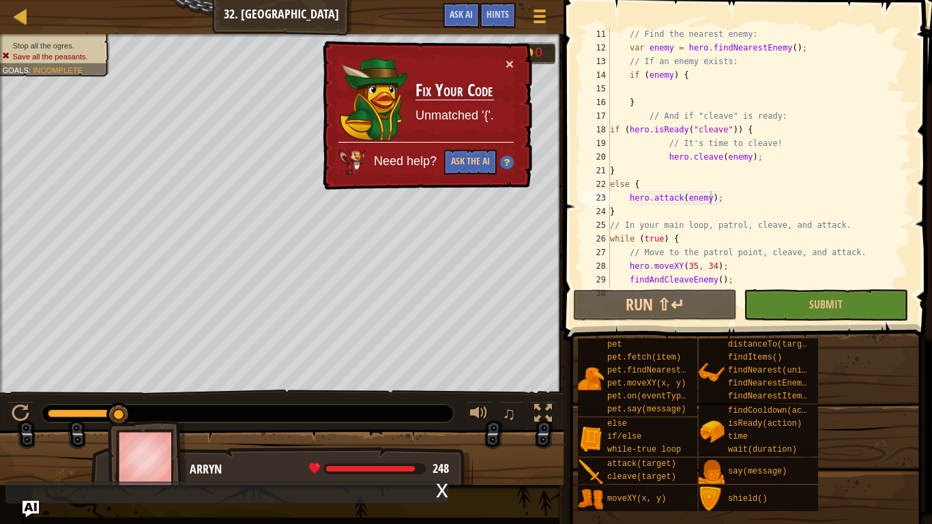
click at [714, 199] on div "// Find the nearest enemy: var enemy = hero . findNearestEnemy ( ) ; // If an e…" at bounding box center [759, 170] width 304 height 287
click at [714, 186] on div "// Find the nearest enemy: var enemy = hero . findNearestEnemy ( ) ; // If an e…" at bounding box center [759, 170] width 304 height 287
click at [709, 176] on div "// Find the nearest enemy: var enemy = hero . findNearestEnemy ( ) ; // If an e…" at bounding box center [759, 170] width 304 height 287
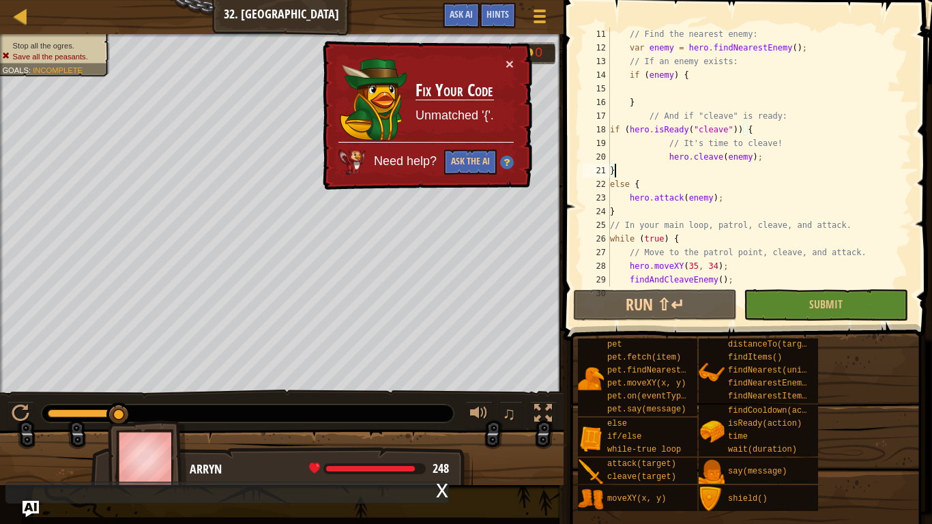
click at [744, 130] on div "// Find the nearest enemy: var enemy = hero . findNearestEnemy ( ) ; // If an e…" at bounding box center [759, 170] width 304 height 287
click at [637, 188] on div "// Find the nearest enemy: var enemy = hero . findNearestEnemy ( ) ; // If an e…" at bounding box center [759, 170] width 304 height 287
type textarea "else {"
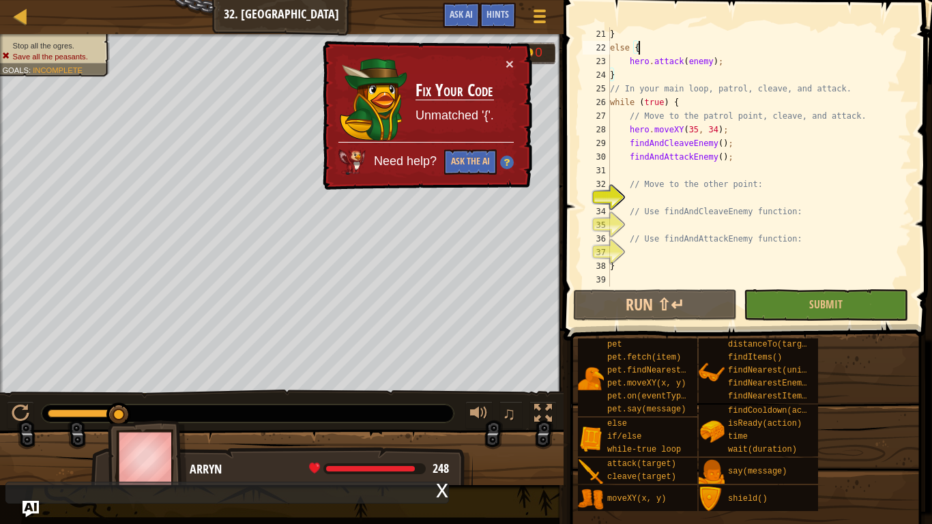
click at [629, 203] on div "} else { hero . attack ( enemy ) ; } // In your main loop, patrol, cleave, and …" at bounding box center [759, 170] width 304 height 287
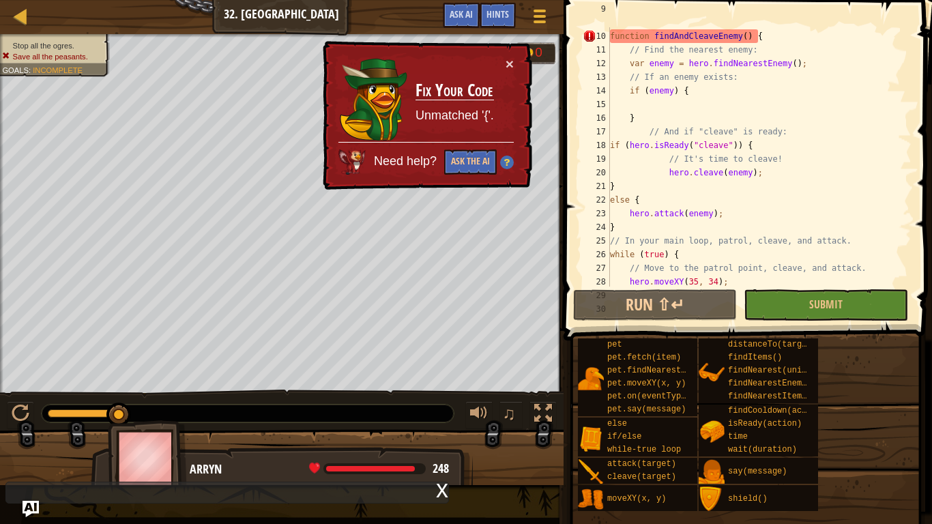
scroll to position [136, 0]
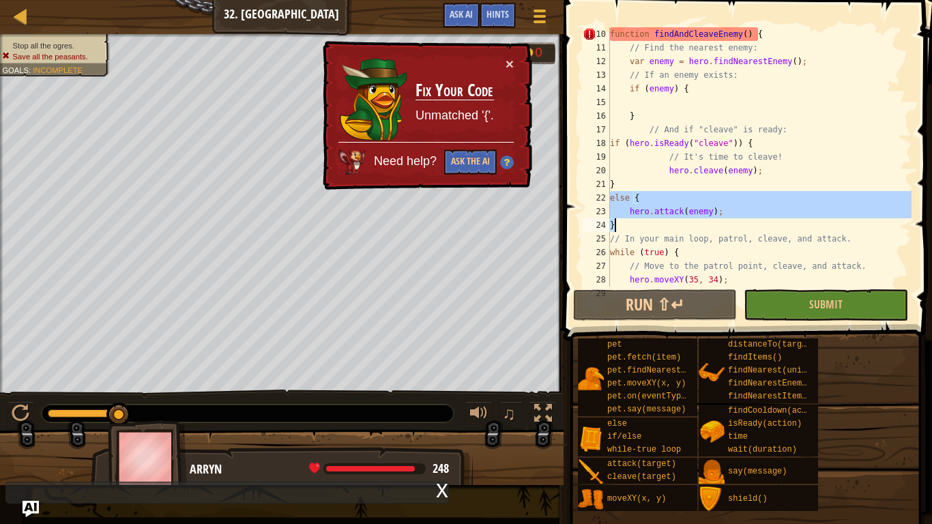
drag, startPoint x: 610, startPoint y: 196, endPoint x: 654, endPoint y: 220, distance: 50.7
click at [654, 220] on div "function findAndCleaveEnemy ( ) { // Find the nearest enemy: var enemy = hero .…" at bounding box center [759, 170] width 304 height 287
type textarea "\"
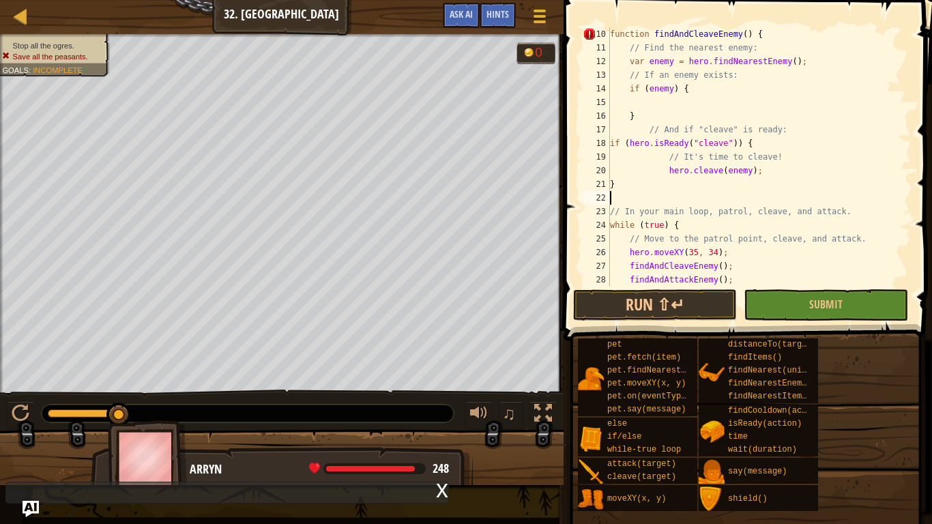
type textarea "}"
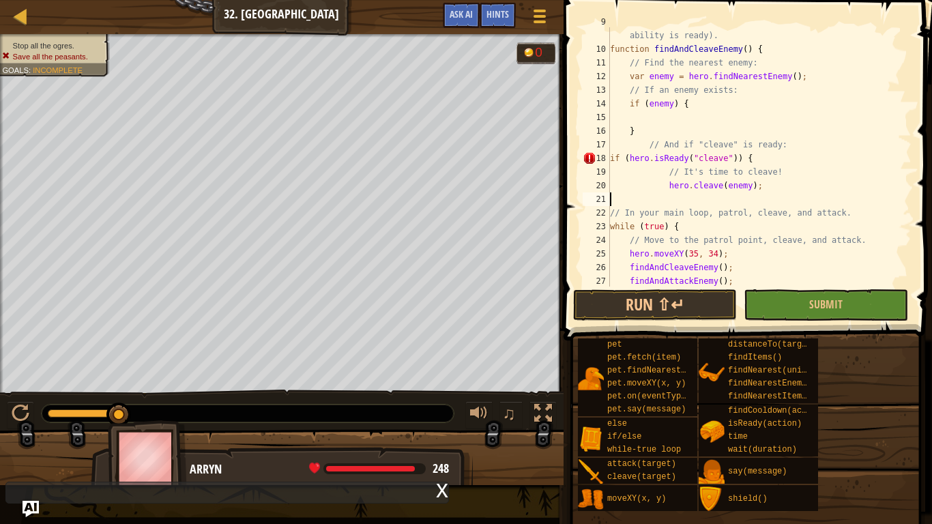
scroll to position [120, 0]
type textarea "}"
click at [727, 115] on div "// Define a function to cleave enemies (but only when the ability is ready). fu…" at bounding box center [759, 166] width 304 height 300
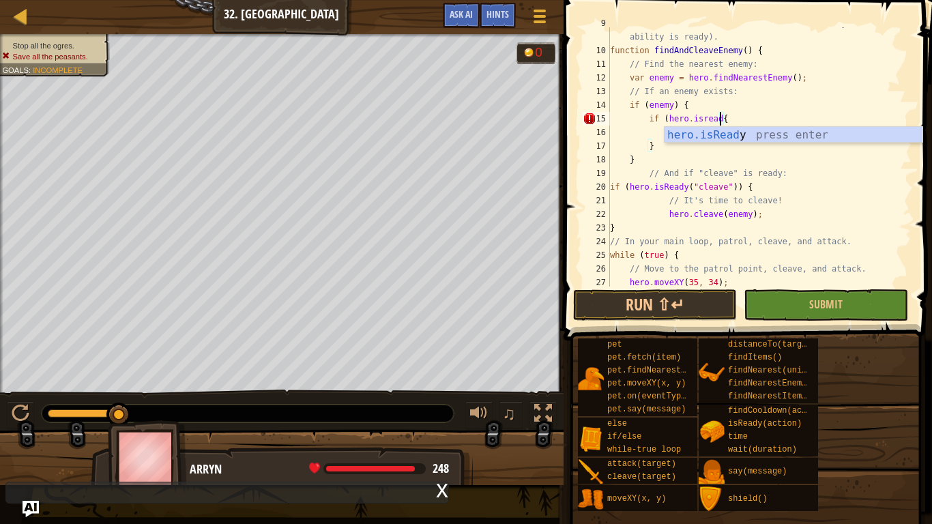
scroll to position [6, 16]
type textarea "if (hero.isReady("cleave"){"
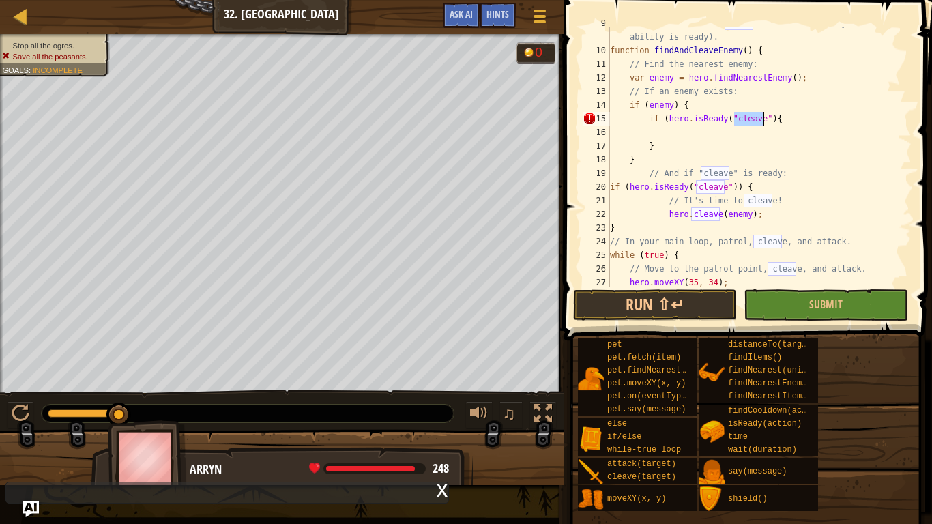
click at [669, 136] on div "// Define a function to cleave enemies (but only when the ability is ready). fu…" at bounding box center [759, 166] width 304 height 300
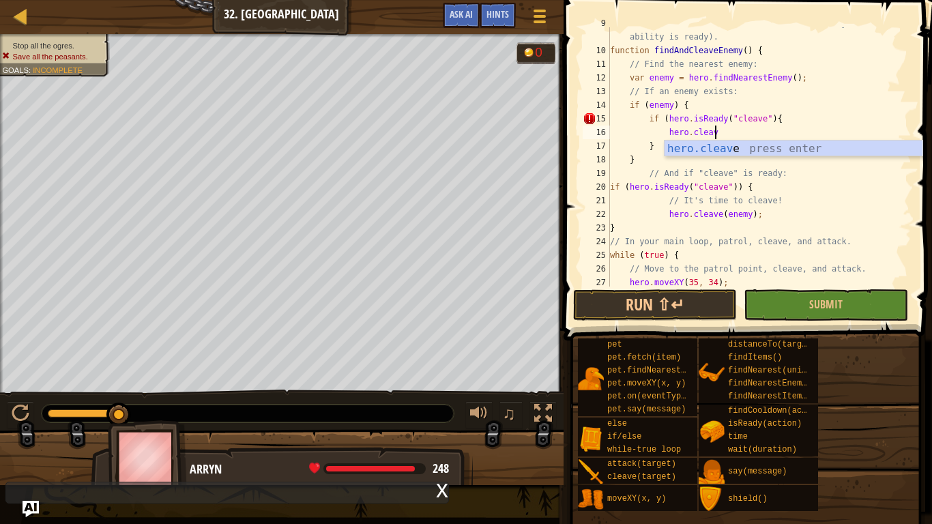
scroll to position [6, 15]
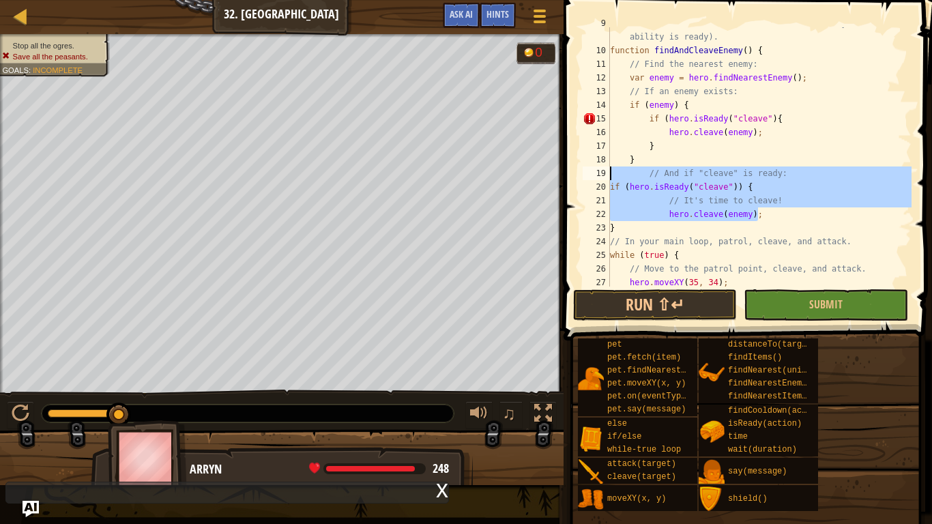
drag, startPoint x: 785, startPoint y: 216, endPoint x: 605, endPoint y: 175, distance: 184.7
click at [605, 175] on div "hero.cleave(enemy); 9 10 11 12 13 14 15 16 17 18 19 20 21 22 23 24 25 26 27 28 …" at bounding box center [746, 156] width 332 height 259
type textarea "// And if "cleave" is ready: if (hero.isReady("cleave")) {"
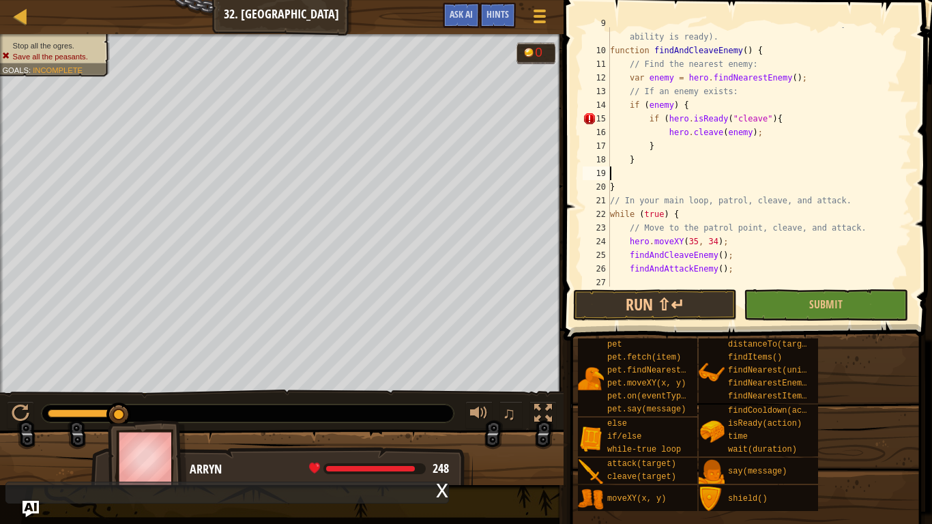
scroll to position [6, 0]
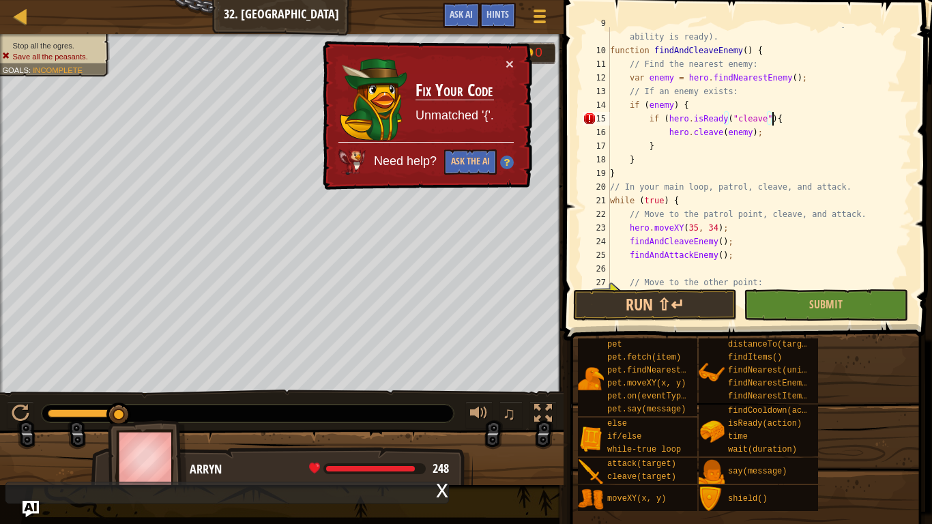
click at [773, 120] on div "// Define a function to cleave enemies (but only when the ability is ready). fu…" at bounding box center [759, 166] width 304 height 300
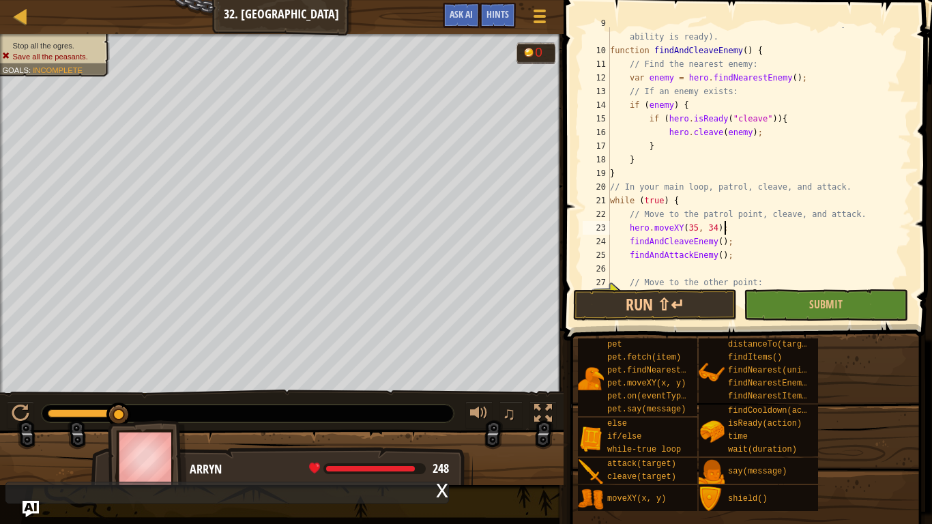
type textarea "findAndAttackEnemy();"
type textarea "// Move to the other point:"
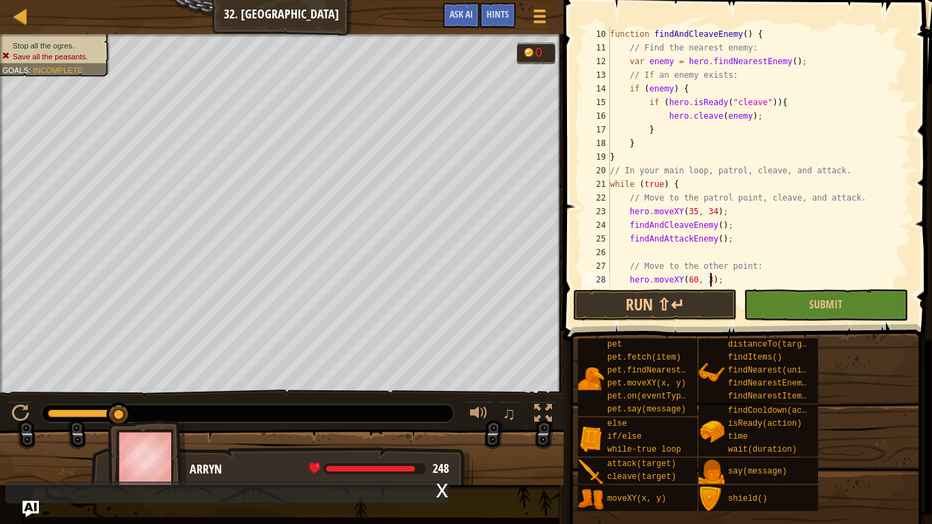
scroll to position [6, 15]
type textarea "// Use findAndCleaveEnemy function:"
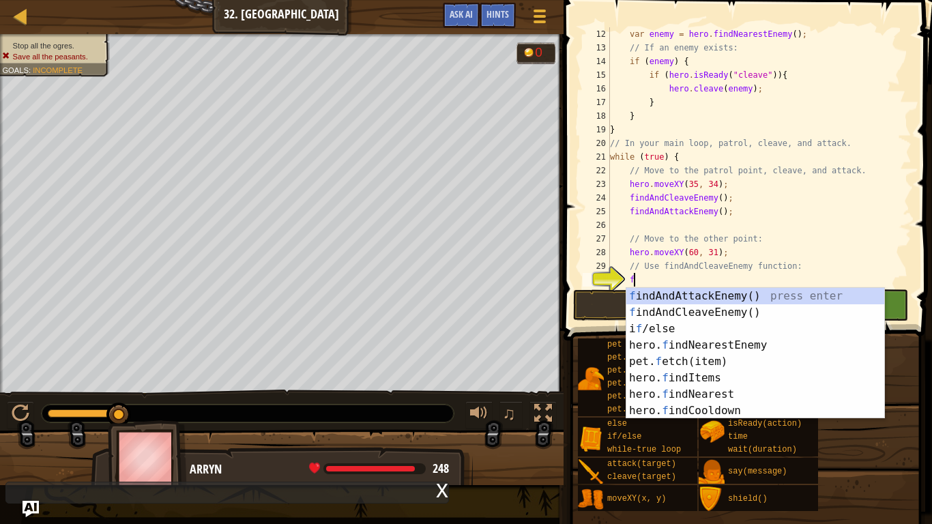
scroll to position [6, 3]
type textarea "f"
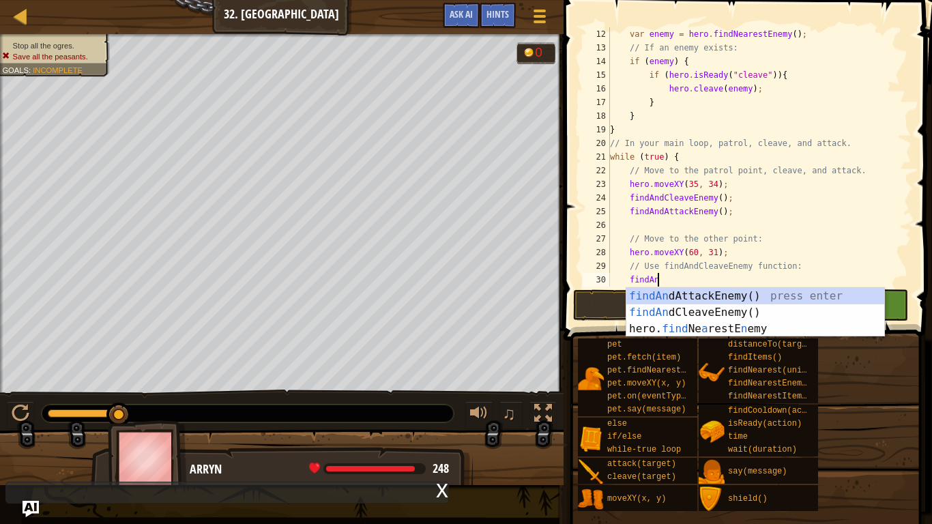
scroll to position [6, 7]
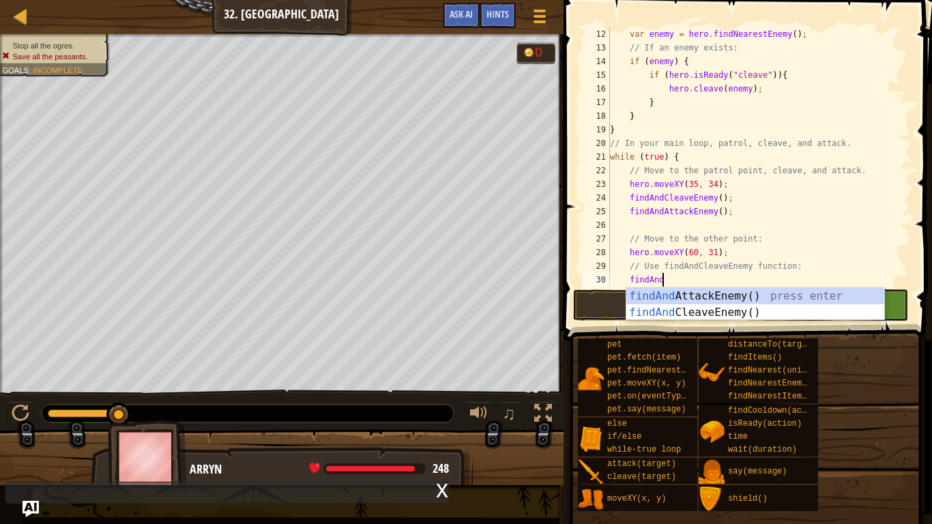
type textarea "findAndA"
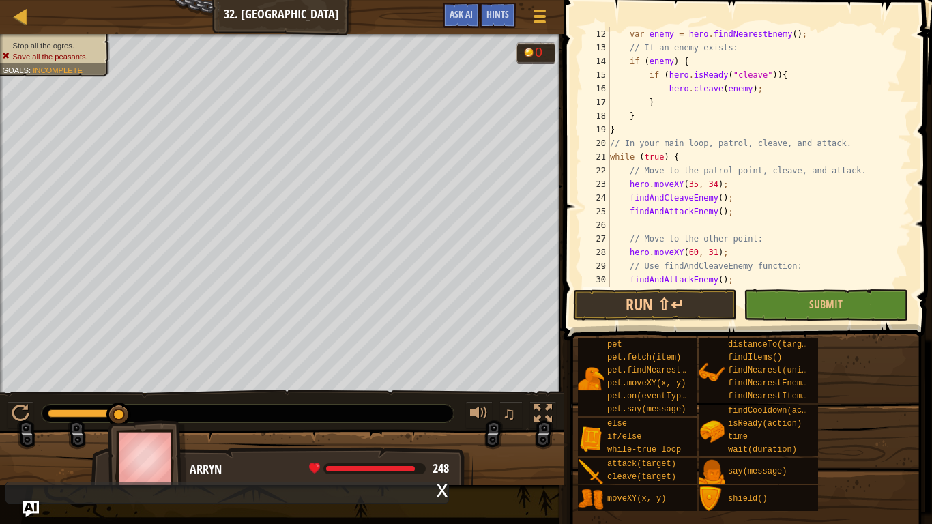
type textarea "// Use findAndAttackEnemy function:"
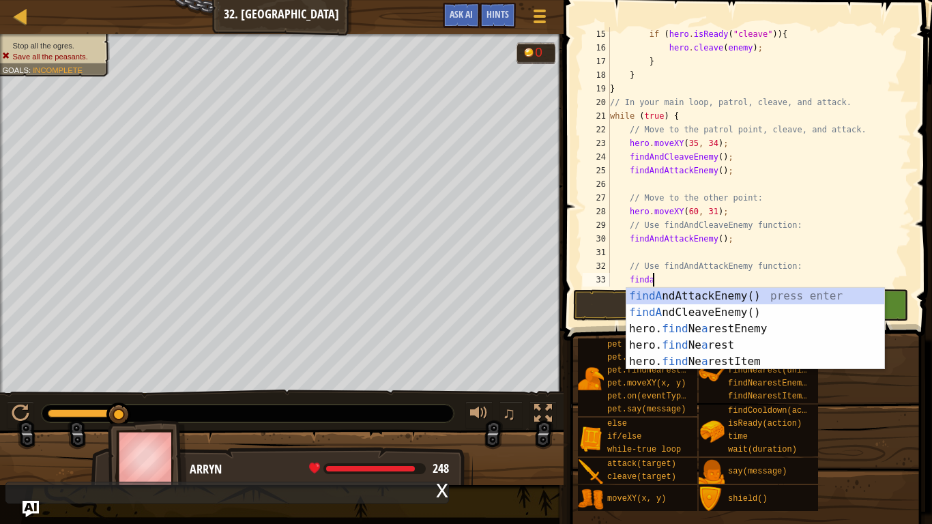
scroll to position [6, 6]
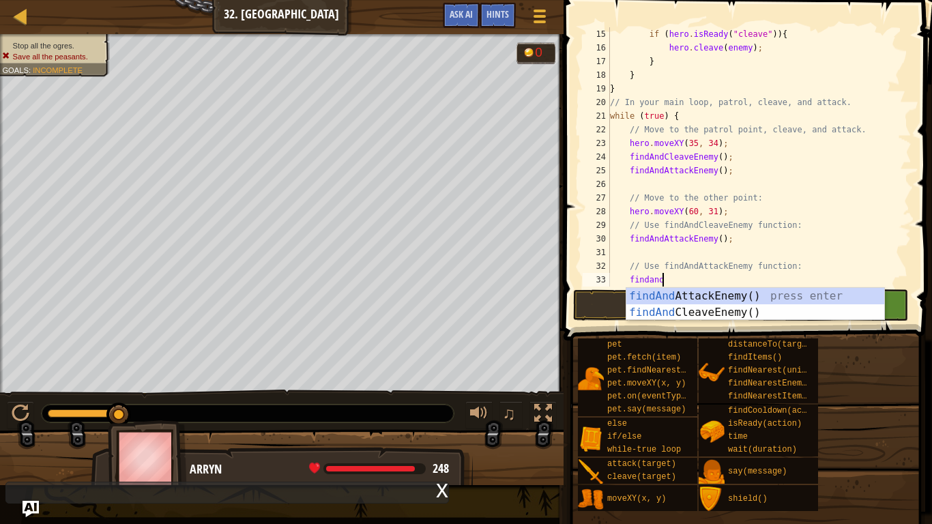
type textarea "findandc"
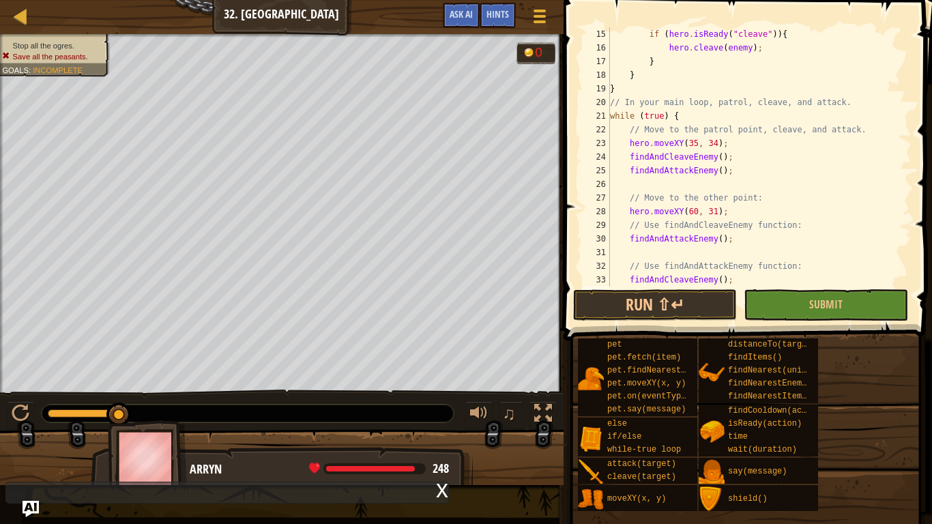
scroll to position [6, 2]
click at [603, 297] on button "Run ⇧↵" at bounding box center [655, 304] width 164 height 31
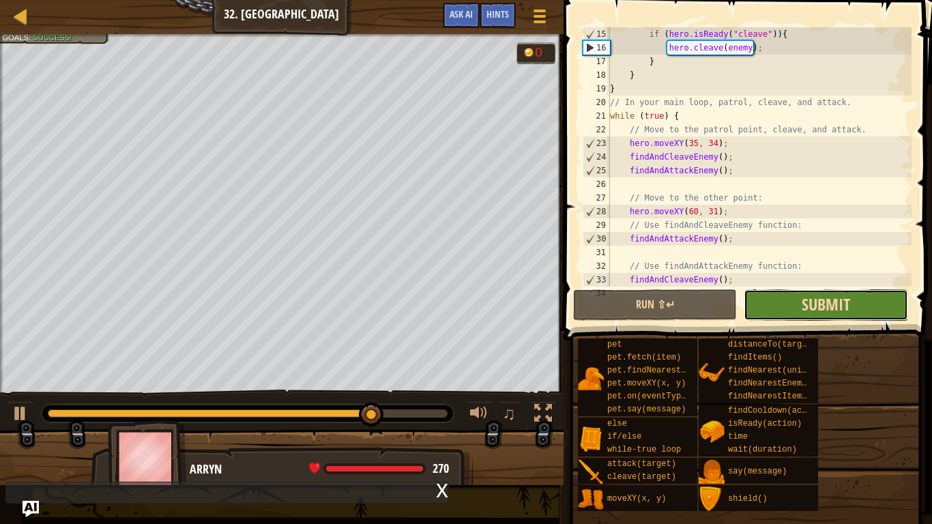
click at [842, 306] on span "Submit" at bounding box center [826, 304] width 48 height 22
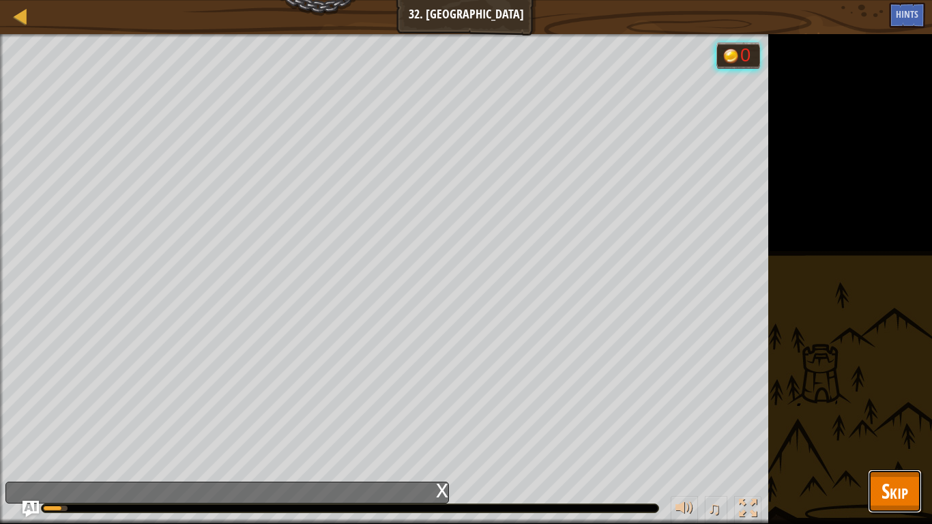
click at [870, 441] on button "Skip" at bounding box center [895, 491] width 54 height 44
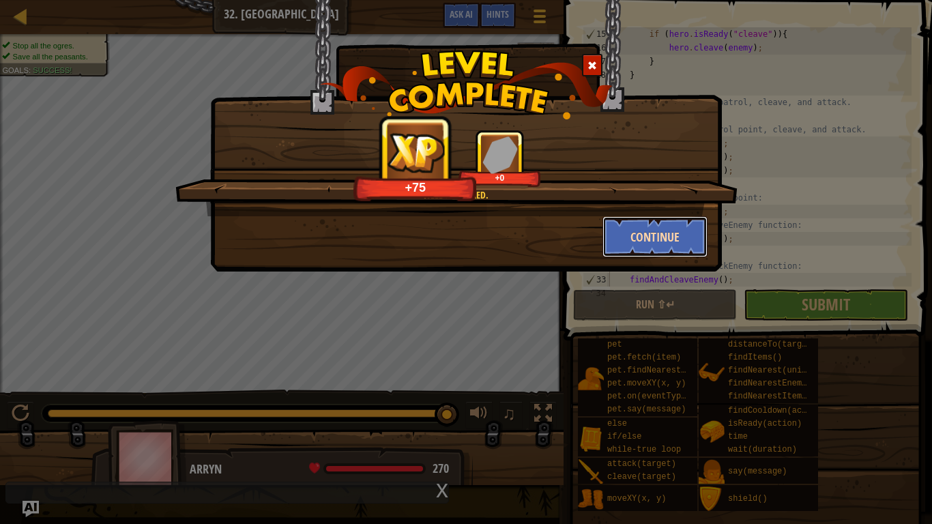
click at [615, 226] on button "Continue" at bounding box center [655, 236] width 106 height 41
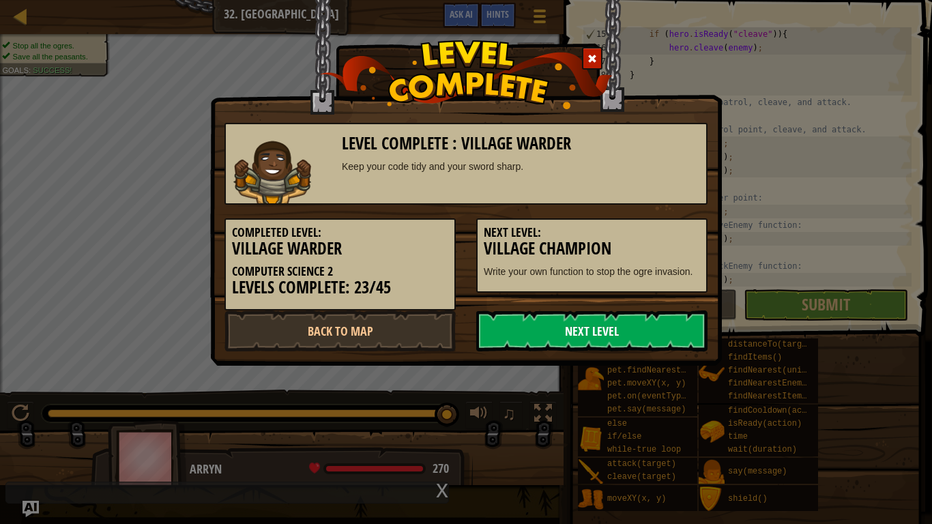
click at [568, 332] on link "Next Level" at bounding box center [591, 330] width 231 height 41
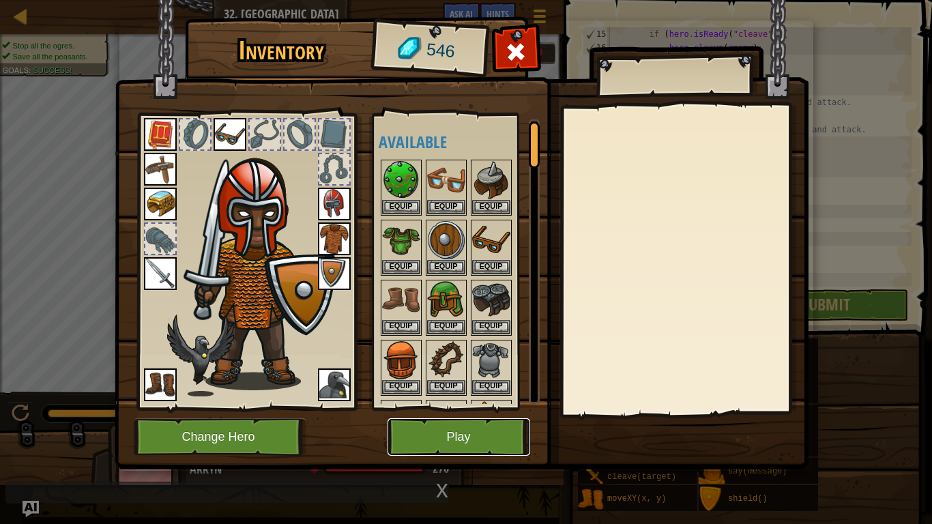
click at [501, 420] on button "Play" at bounding box center [458, 437] width 143 height 38
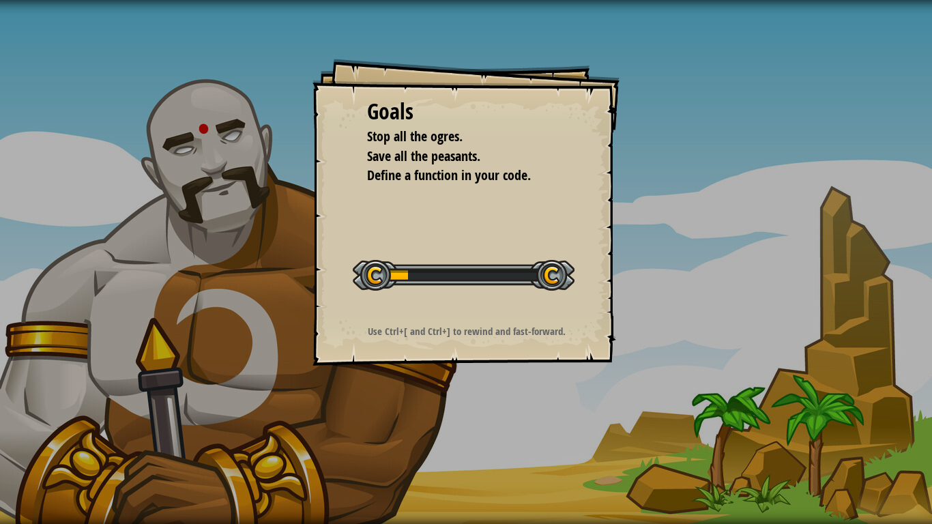
click at [540, 371] on div "Goals Stop all the ogres. Save all the peasants. Define a function in your code…" at bounding box center [466, 262] width 932 height 524
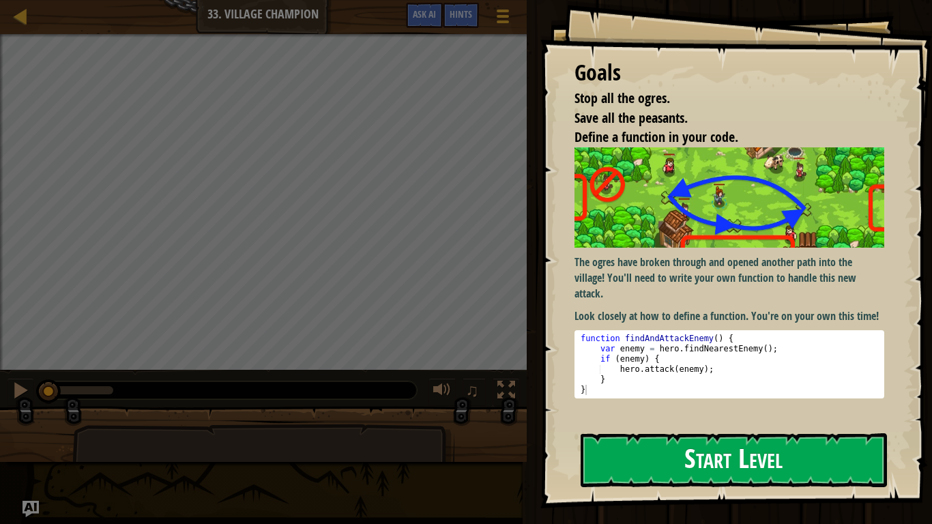
click at [667, 255] on p "The ogres have broken through and opened another path into the village! You'll …" at bounding box center [729, 277] width 310 height 47
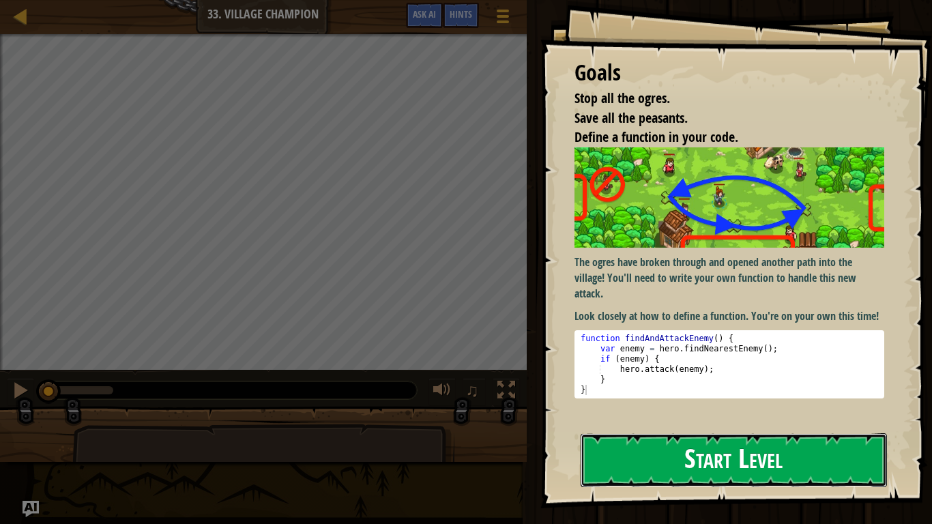
click at [664, 441] on button "Start Level" at bounding box center [734, 460] width 306 height 54
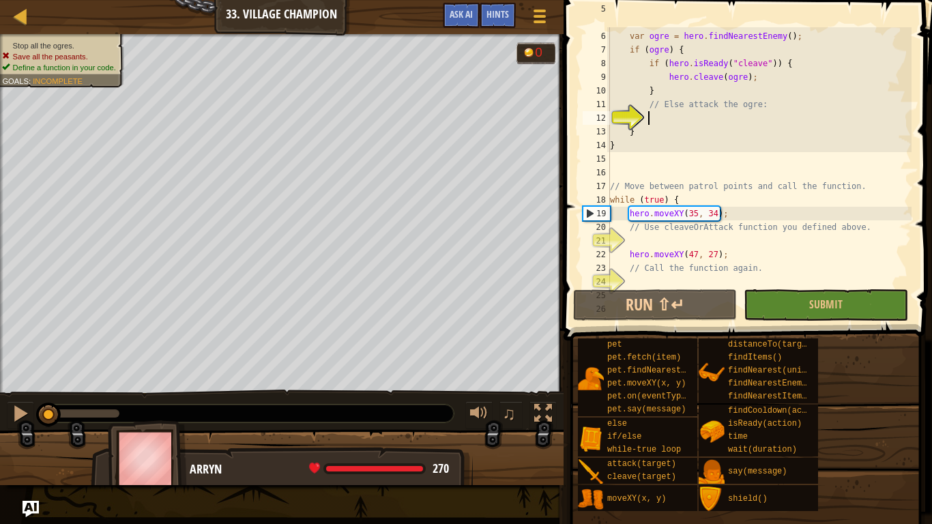
scroll to position [100, 0]
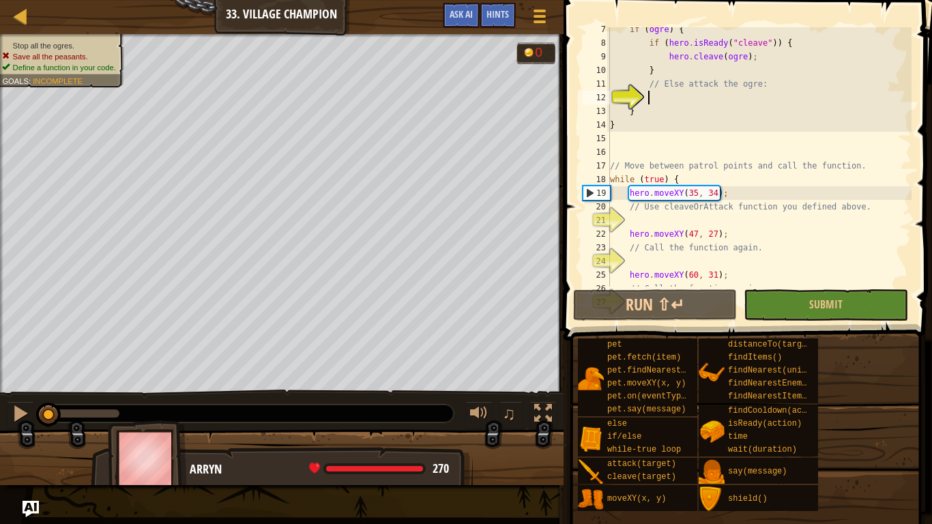
click at [669, 224] on div "if ( ogre ) { if ( hero . isReady ( "cleave" )) { hero . cleave ( ogre ) ; } //…" at bounding box center [759, 166] width 304 height 287
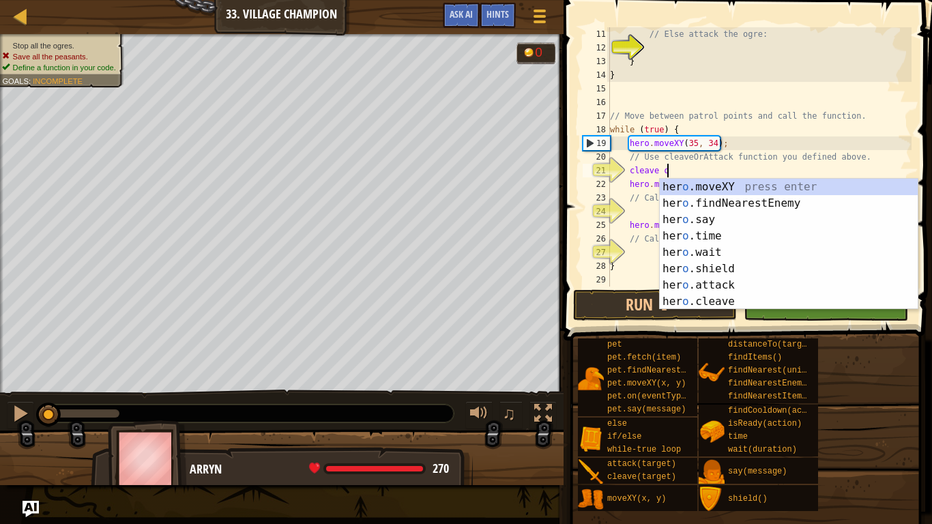
scroll to position [6, 8]
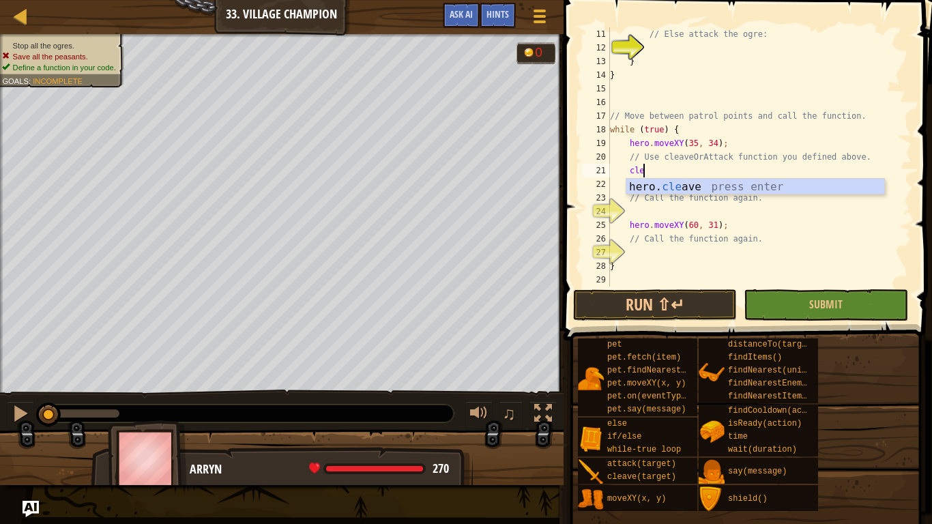
type textarea "c"
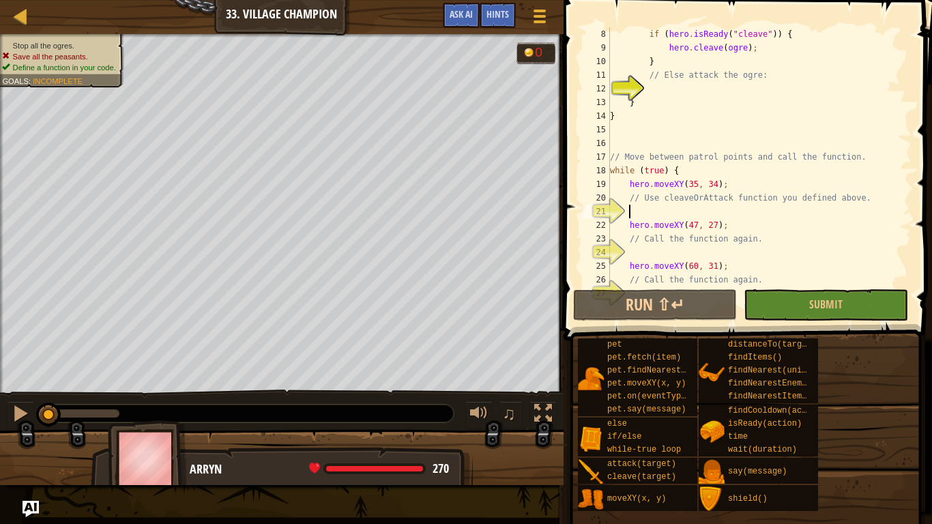
scroll to position [0, 0]
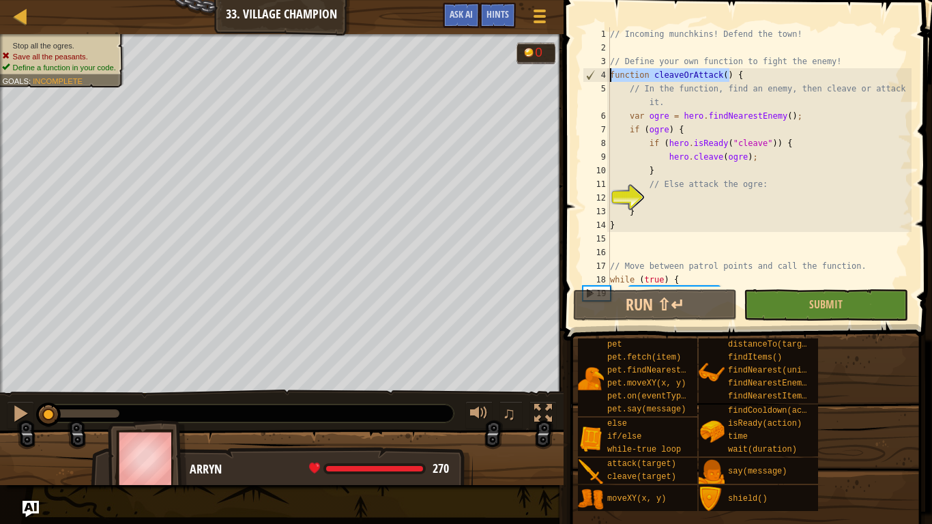
drag, startPoint x: 731, startPoint y: 72, endPoint x: 606, endPoint y: 72, distance: 125.5
click at [606, 72] on div "1 2 3 4 5 6 7 8 9 10 11 12 13 14 15 16 17 18 19 // Incoming munchkins! Defend t…" at bounding box center [746, 156] width 332 height 259
click at [657, 59] on div "// Incoming munchkins! Defend the town! // Define your own function to fight th…" at bounding box center [759, 170] width 304 height 287
drag, startPoint x: 610, startPoint y: 72, endPoint x: 729, endPoint y: 70, distance: 118.7
click at [729, 70] on div "// Incoming munchkins! Defend the town! // Define your own function to fight th…" at bounding box center [759, 170] width 304 height 287
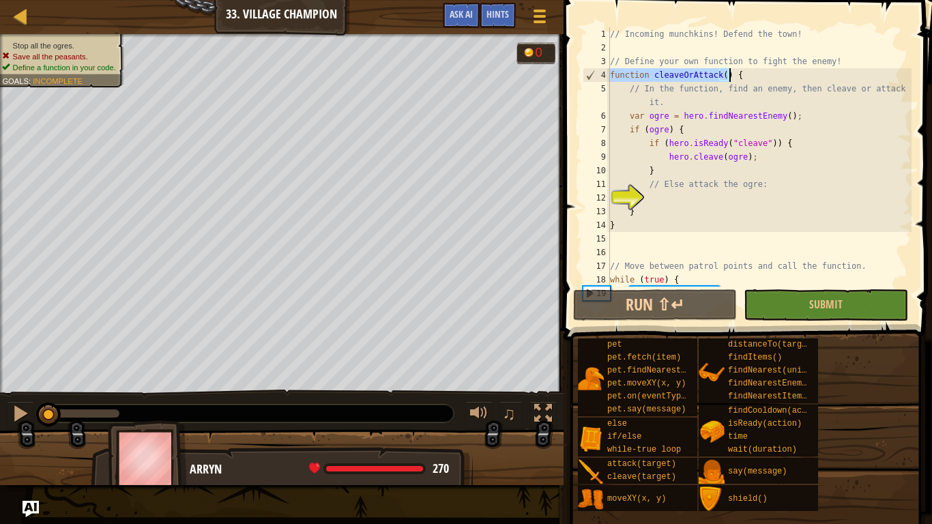
click at [753, 103] on div "// Incoming munchkins! Defend the town! // Define your own function to fight th…" at bounding box center [759, 170] width 304 height 287
type textarea "// In the function, find an enemy, then cleave or attack it."
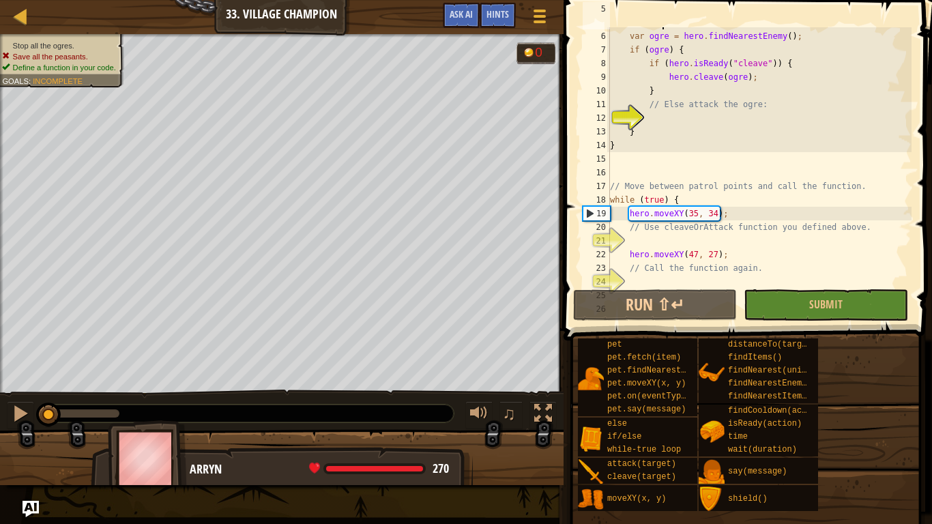
scroll to position [150, 0]
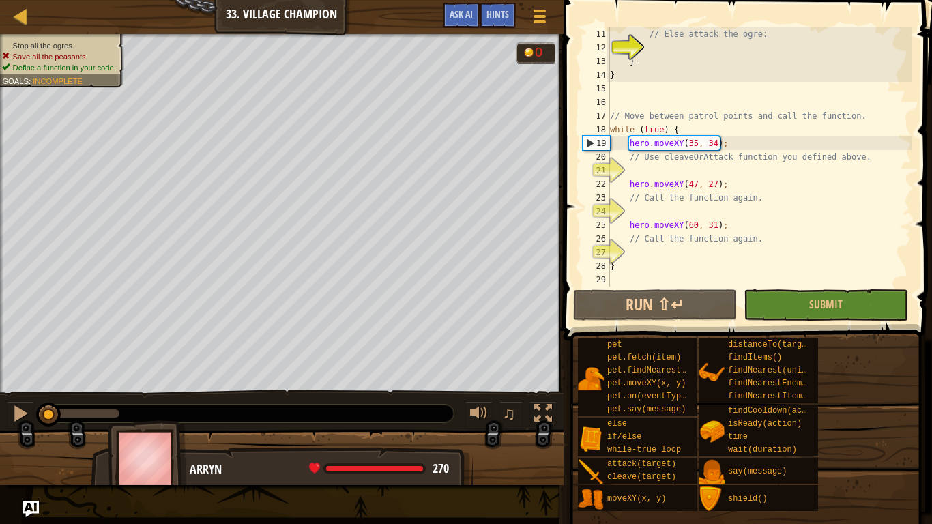
click at [647, 173] on div "// Else attack the ogre: } } // Move between patrol points and call the functio…" at bounding box center [759, 170] width 304 height 287
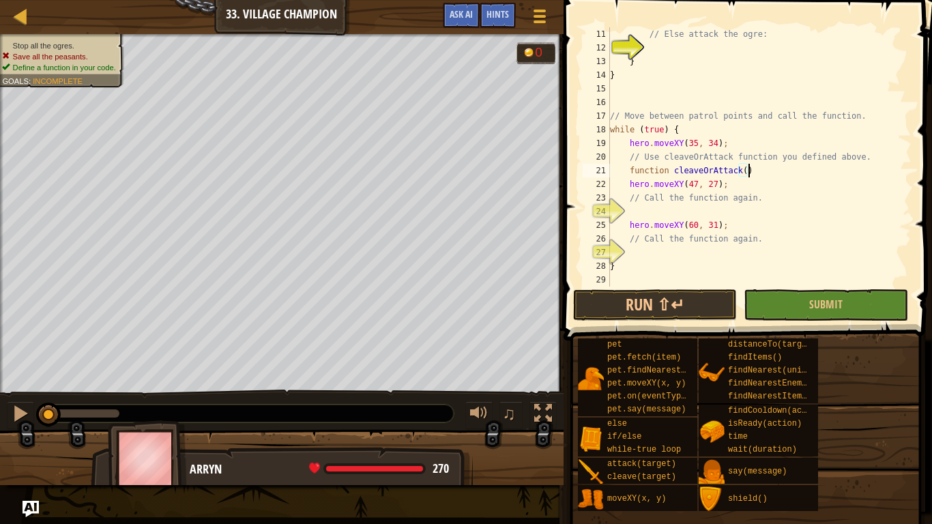
click at [722, 182] on div "// Else attack the ogre: } } // Move between patrol points and call the functio…" at bounding box center [759, 170] width 304 height 287
click at [699, 226] on div "// Else attack the ogre: } } // Move between patrol points and call the functio…" at bounding box center [759, 170] width 304 height 287
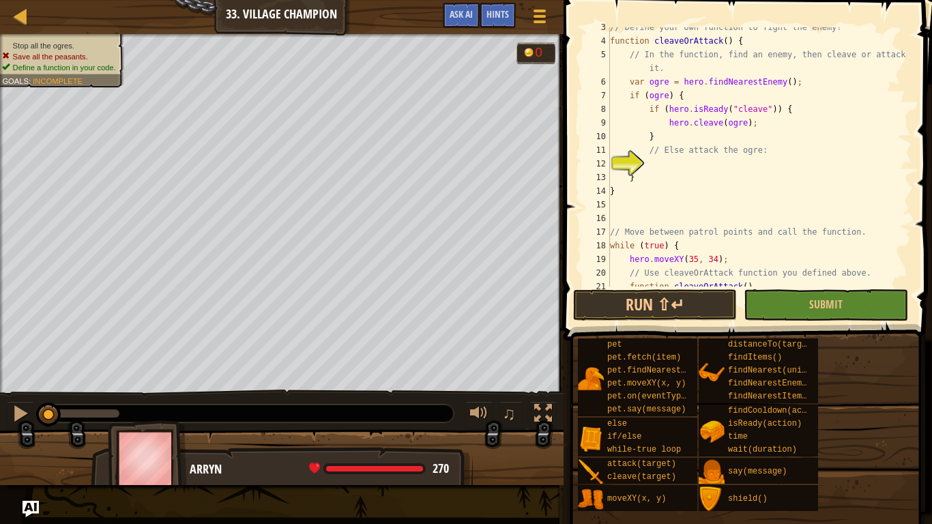
scroll to position [25, 0]
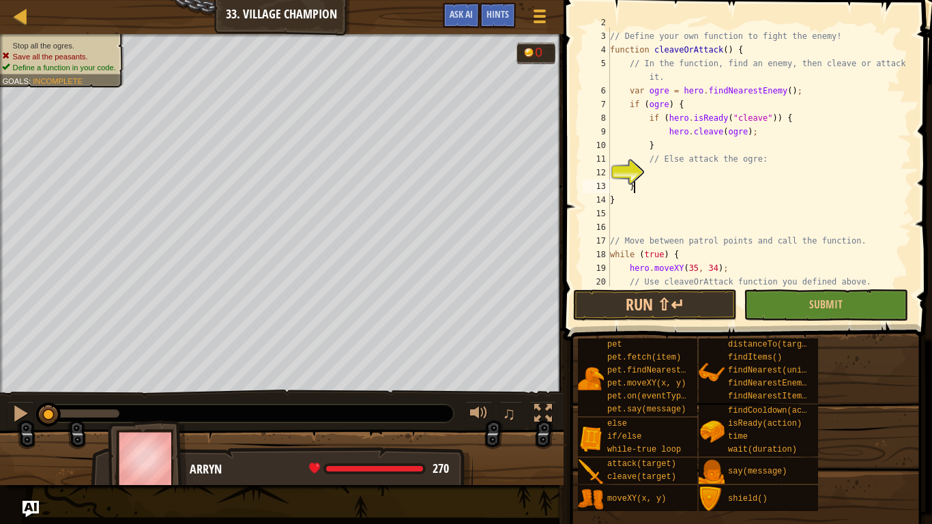
click at [661, 179] on div "// Define your own function to fight the enemy! function cleaveOrAttack ( ) { /…" at bounding box center [759, 159] width 304 height 287
type textarea "}"
click at [666, 173] on div "// Define your own function to fight the enemy! function cleaveOrAttack ( ) { /…" at bounding box center [759, 159] width 304 height 287
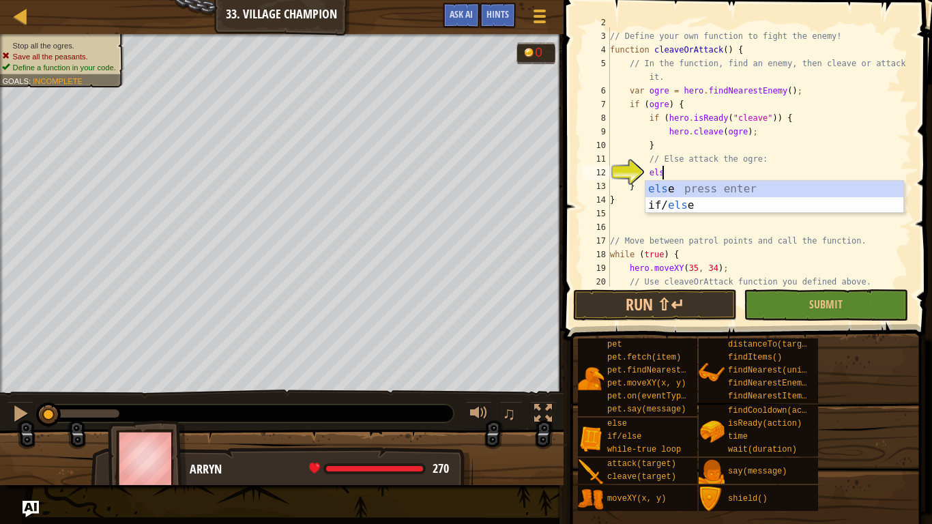
type textarea "else"
click at [675, 188] on div "else press enter if/ else press enter" at bounding box center [774, 213] width 258 height 65
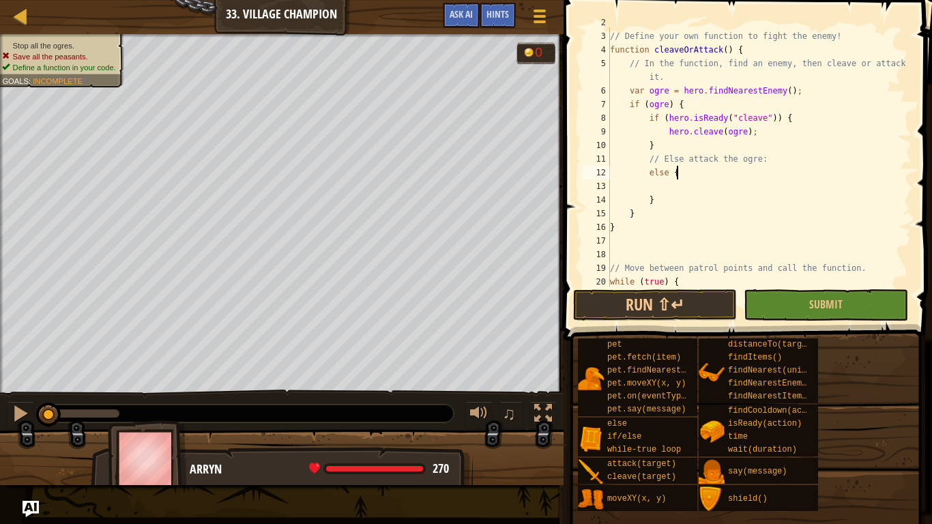
click at [690, 177] on div "// Define your own function to fight the enemy! function cleaveOrAttack ( ) { /…" at bounding box center [759, 159] width 304 height 287
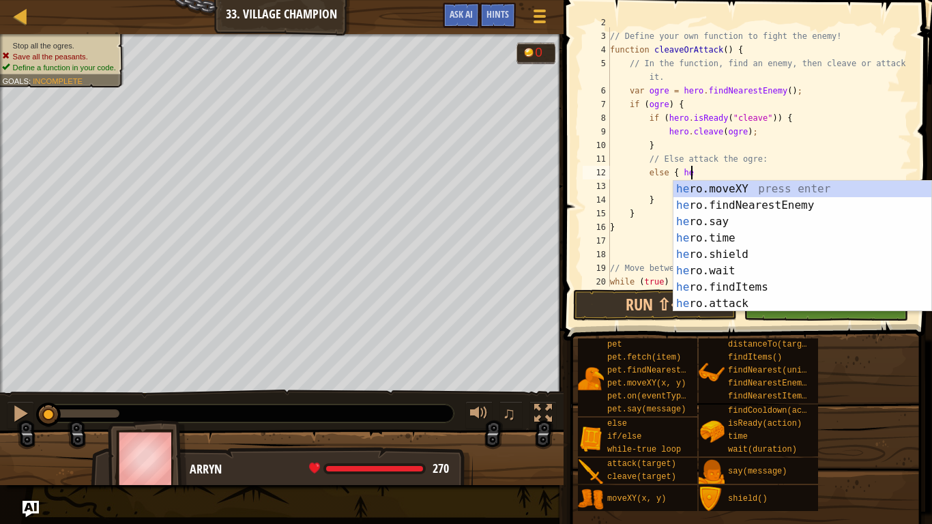
scroll to position [6, 12]
click at [723, 300] on div "her o.moveXY press enter her o.findNearestEnemy press enter her o.say press ent…" at bounding box center [802, 263] width 258 height 164
type textarea "else { hero.attack(enemy);"
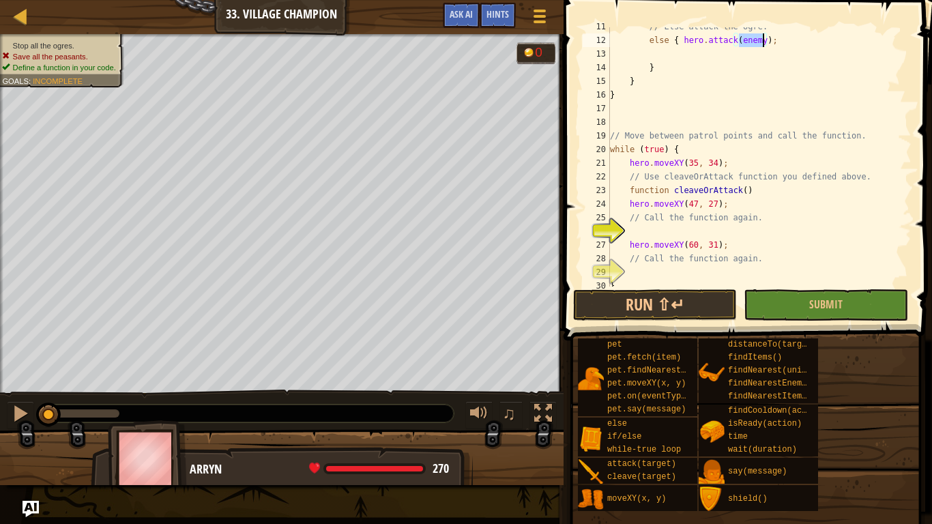
scroll to position [177, 0]
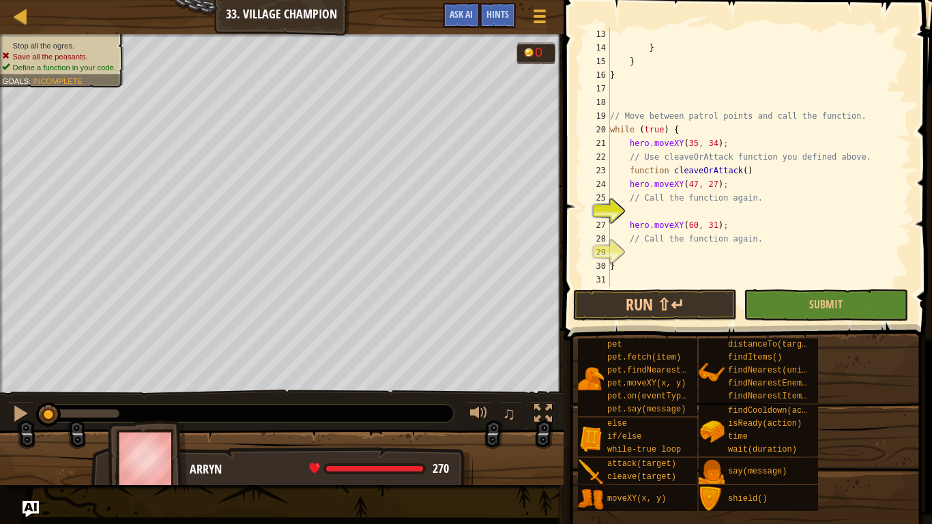
click at [671, 212] on div "} } } // Move between patrol points and call the function. while ( true ) { her…" at bounding box center [759, 170] width 304 height 287
type textarea "function cleaveOrAttack()"
click at [701, 259] on div "} } } // Move between patrol points and call the function. while ( true ) { her…" at bounding box center [759, 170] width 304 height 287
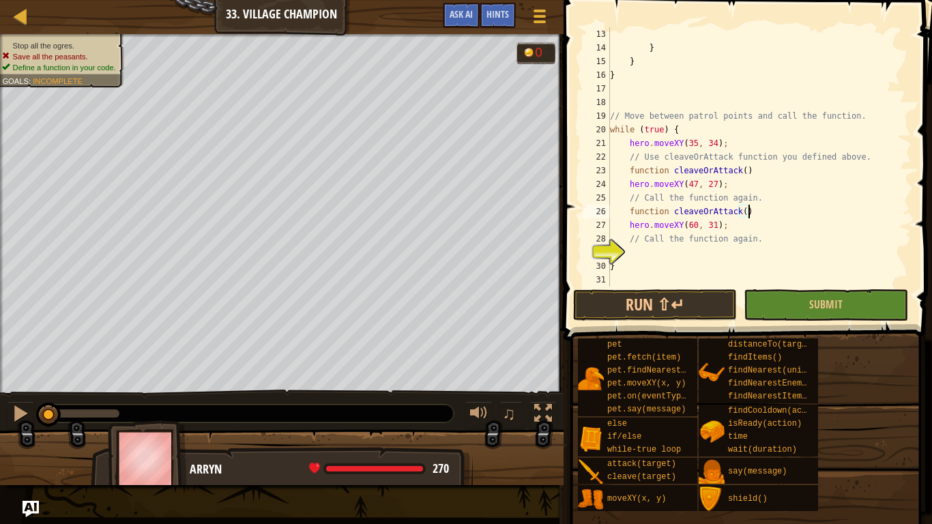
scroll to position [6, 2]
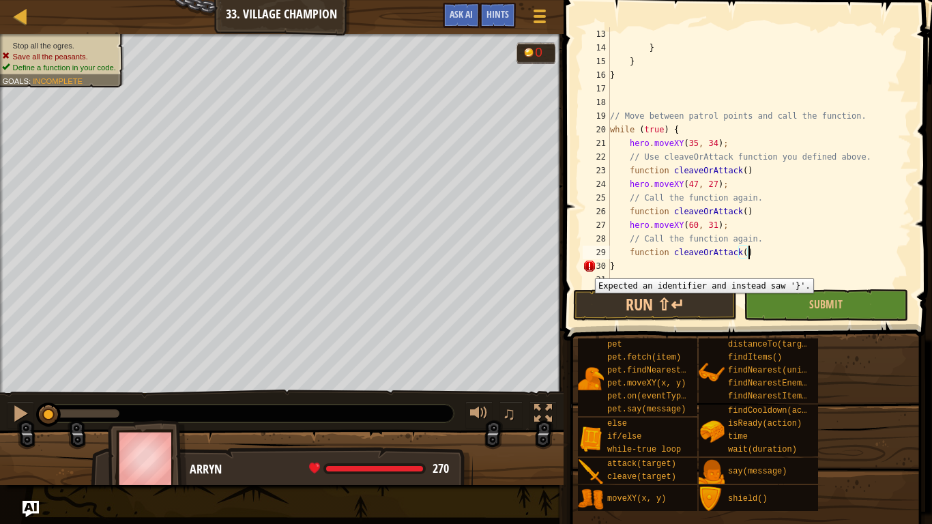
click at [585, 268] on div "30" at bounding box center [596, 266] width 27 height 14
click at [589, 265] on div "30" at bounding box center [596, 266] width 27 height 14
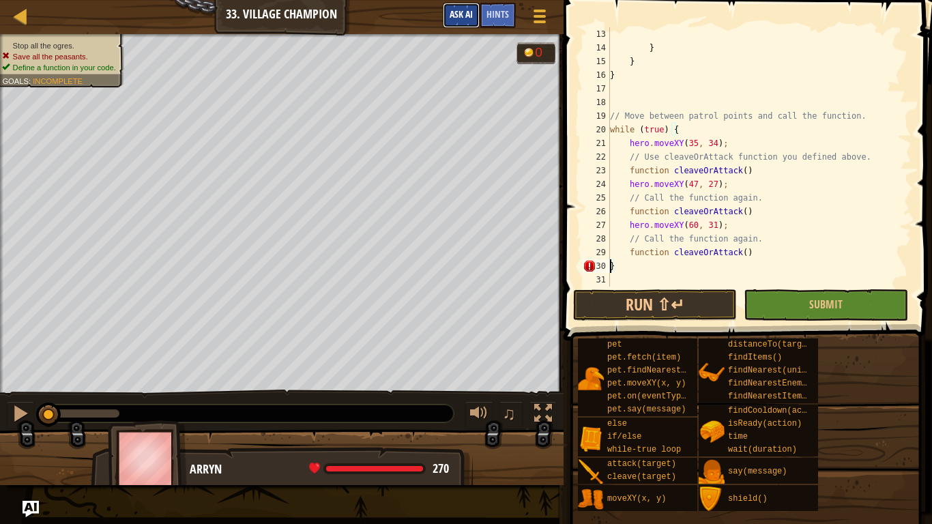
click at [460, 23] on button "Ask AI" at bounding box center [461, 15] width 37 height 25
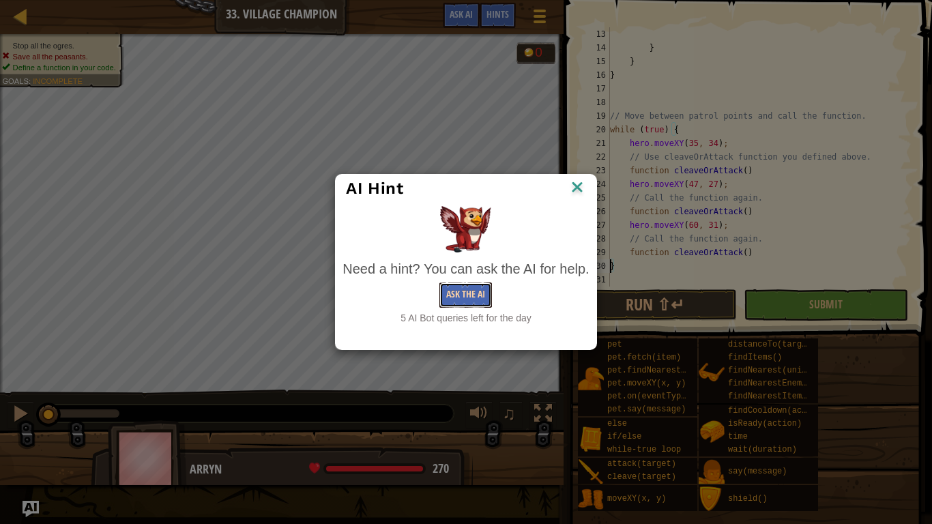
click at [469, 296] on button "Ask the AI" at bounding box center [465, 294] width 53 height 25
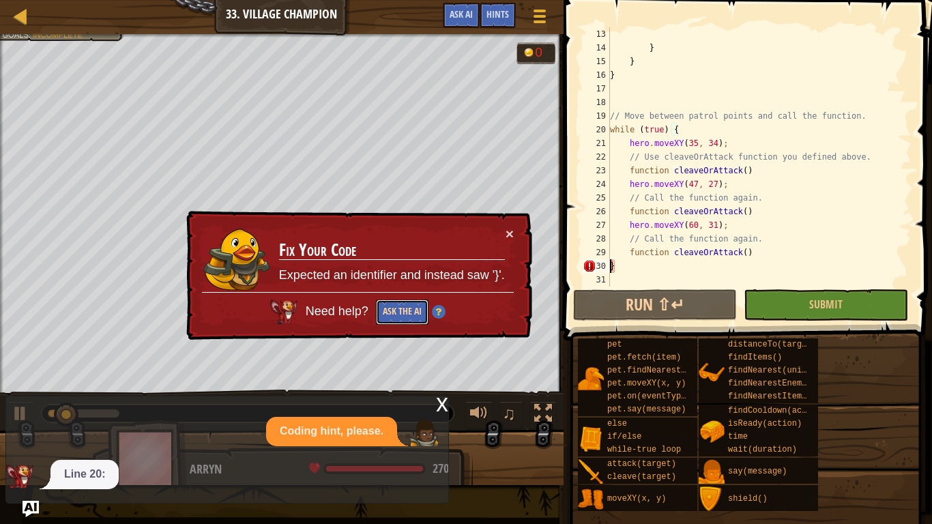
click at [394, 309] on button "Ask the AI" at bounding box center [402, 311] width 53 height 25
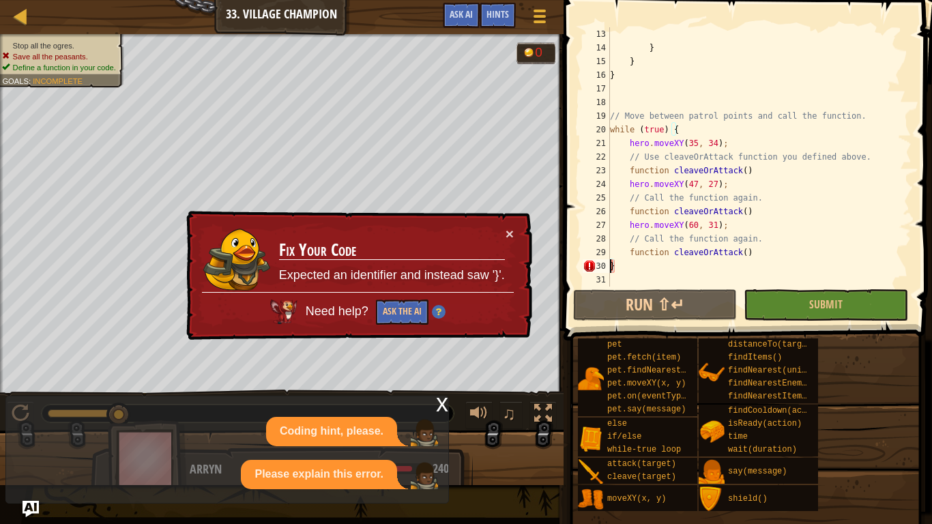
click at [247, 441] on div "Coding hint, please. Please explain this error." at bounding box center [223, 453] width 435 height 72
click at [515, 237] on div "× Fix Your Code Expected an identifier and instead saw '}'. Need help? Ask the …" at bounding box center [358, 276] width 349 height 130
click at [507, 231] on button "×" at bounding box center [509, 233] width 8 height 14
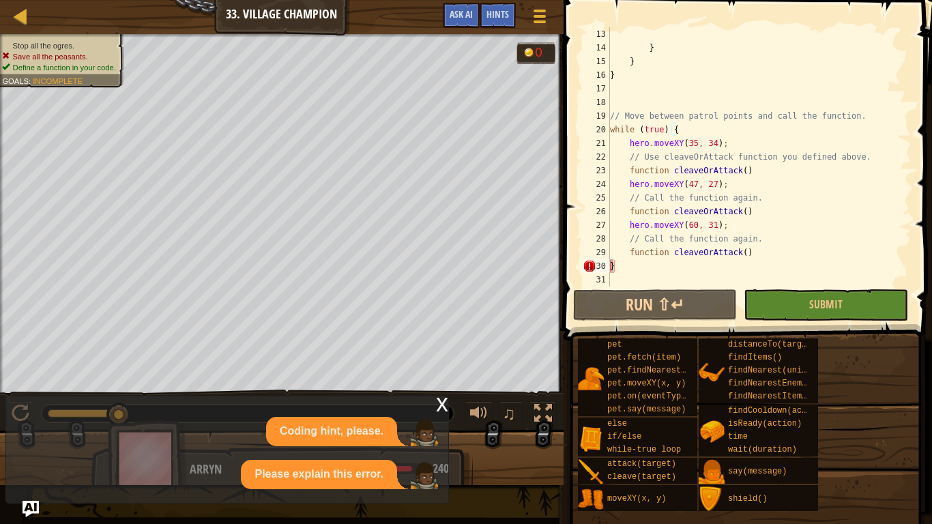
click at [445, 407] on div "x" at bounding box center [442, 403] width 12 height 14
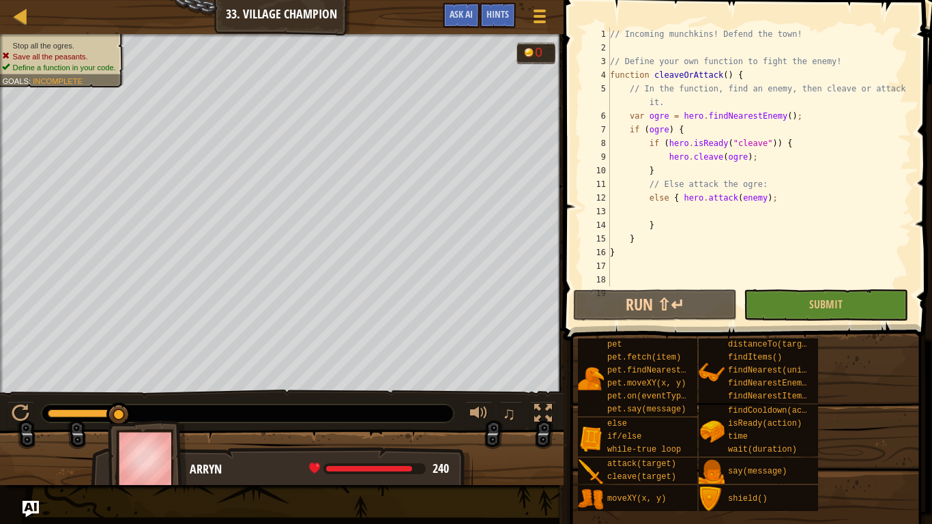
scroll to position [177, 0]
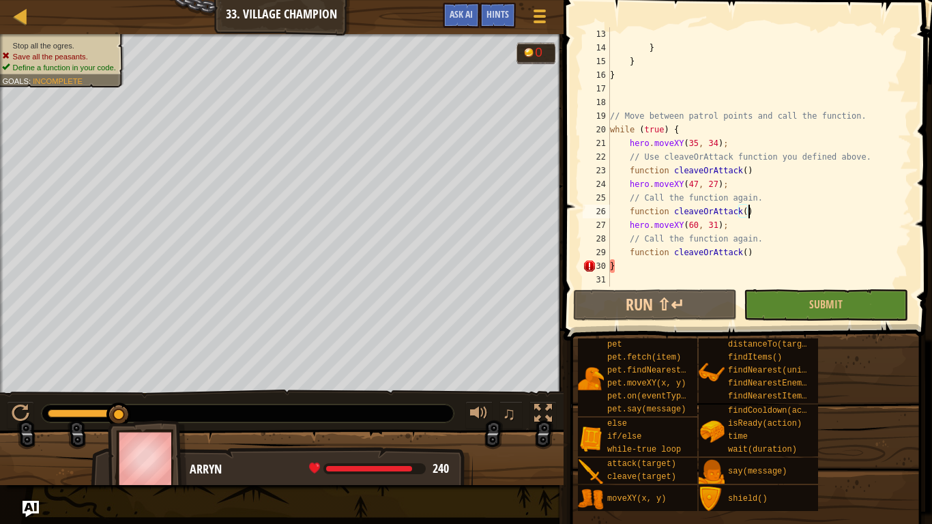
click at [748, 214] on div "} } } // Move between patrol points and call the function. while ( true ) { her…" at bounding box center [759, 170] width 304 height 287
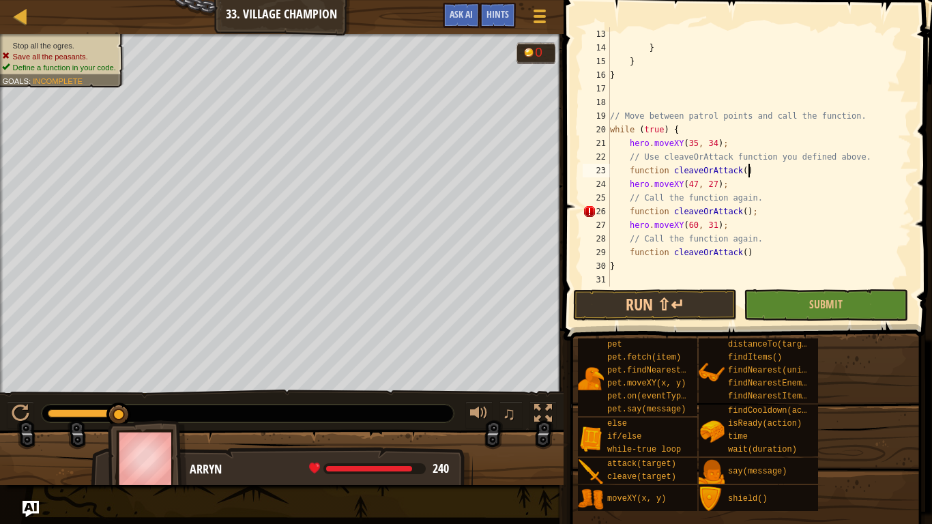
click at [753, 171] on div "} } } // Move between patrol points and call the function. while ( true ) { her…" at bounding box center [759, 170] width 304 height 287
click at [759, 252] on div "} } } // Move between patrol points and call the function. while ( true ) { her…" at bounding box center [759, 170] width 304 height 287
click at [765, 171] on div "} } } // Move between patrol points and call the function. while ( true ) { her…" at bounding box center [759, 170] width 304 height 287
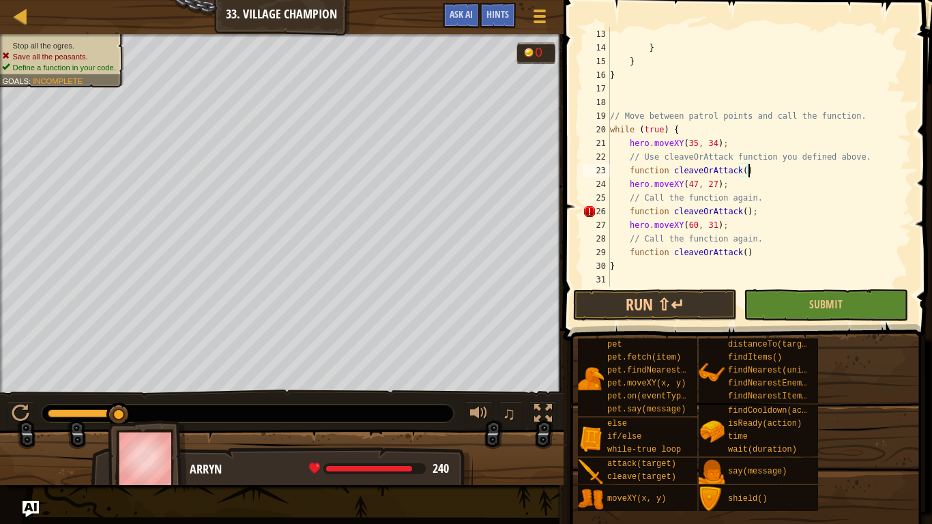
click at [763, 211] on div "} } } // Move between patrol points and call the function. while ( true ) { her…" at bounding box center [759, 170] width 304 height 287
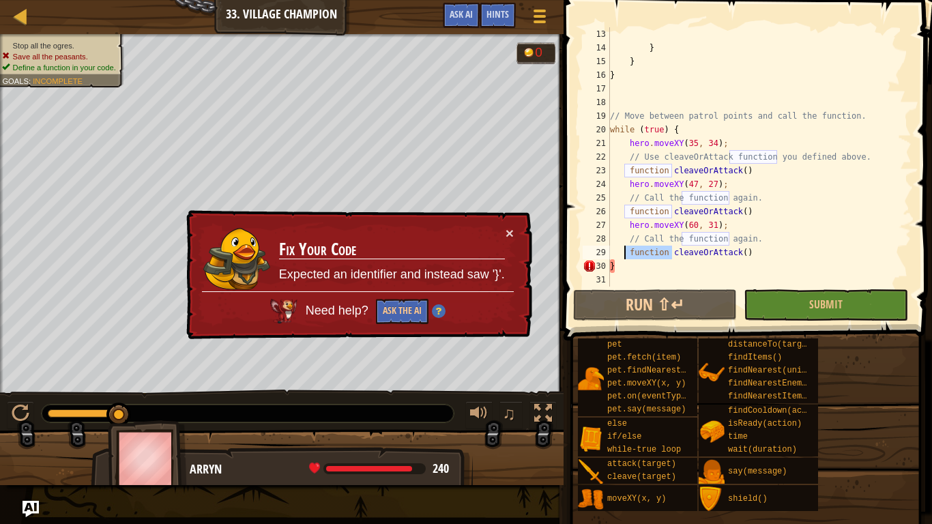
drag, startPoint x: 673, startPoint y: 249, endPoint x: 622, endPoint y: 247, distance: 50.5
click at [622, 247] on div "} } } // Move between patrol points and call the function. while ( true ) { her…" at bounding box center [759, 170] width 304 height 287
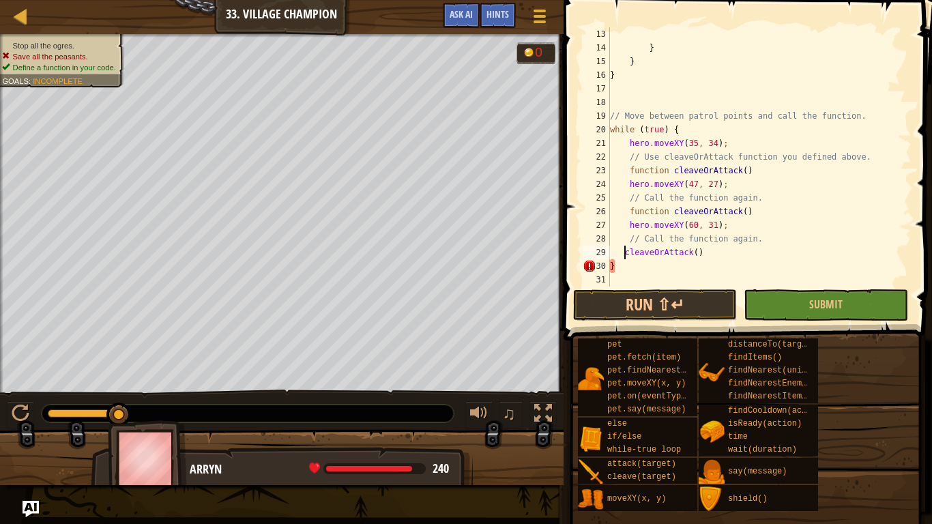
scroll to position [6, 12]
drag, startPoint x: 673, startPoint y: 210, endPoint x: 629, endPoint y: 215, distance: 43.9
click at [629, 215] on div "} } } // Move between patrol points and call the function. while ( true ) { her…" at bounding box center [759, 170] width 304 height 287
click at [623, 245] on div "} } } // Move between patrol points and call the function. while ( true ) { her…" at bounding box center [759, 170] width 304 height 287
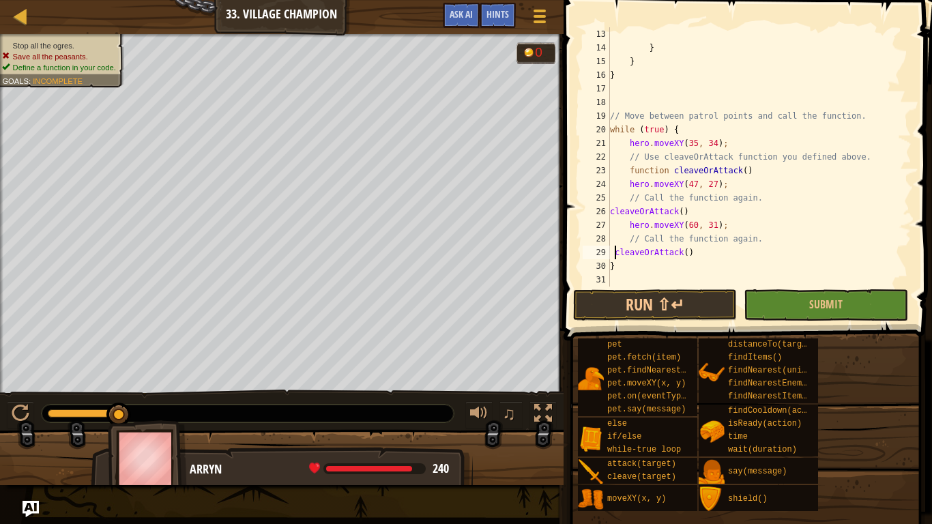
click at [629, 173] on div "} } } // Move between patrol points and call the function. while ( true ) { her…" at bounding box center [759, 170] width 304 height 287
drag, startPoint x: 672, startPoint y: 171, endPoint x: 604, endPoint y: 170, distance: 67.5
click at [604, 170] on div "function cleaveOrAttack() 13 14 15 16 17 18 19 20 21 22 23 24 25 26 27 28 29 30…" at bounding box center [746, 156] width 332 height 259
click at [660, 304] on button "Run ⇧↵" at bounding box center [655, 304] width 164 height 31
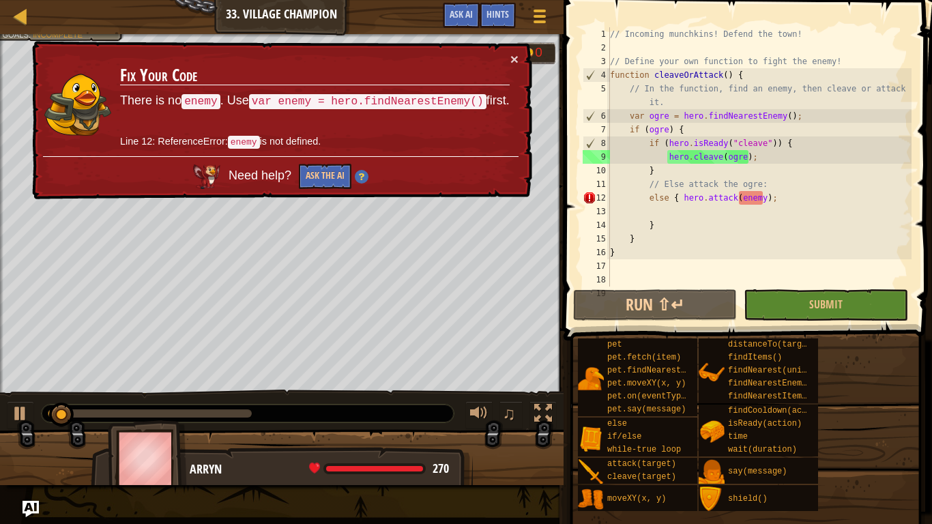
scroll to position [0, 0]
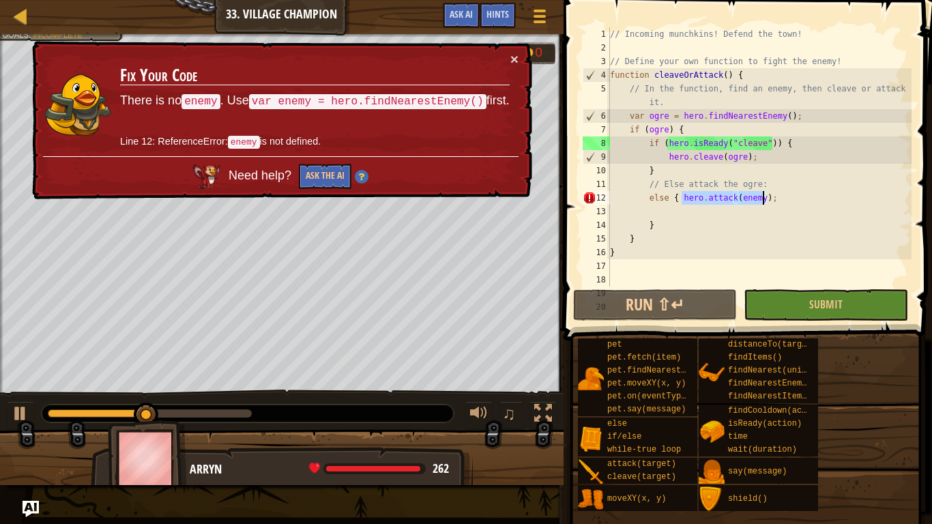
drag, startPoint x: 679, startPoint y: 198, endPoint x: 761, endPoint y: 199, distance: 81.2
click at [761, 199] on div "// Incoming munchkins! Defend the town! // Define your own function to fight th…" at bounding box center [759, 170] width 304 height 287
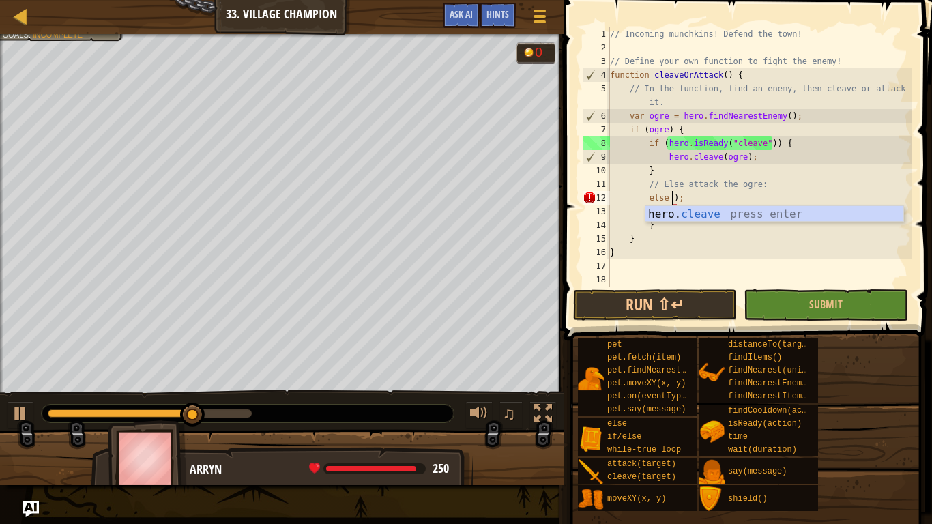
scroll to position [6, 9]
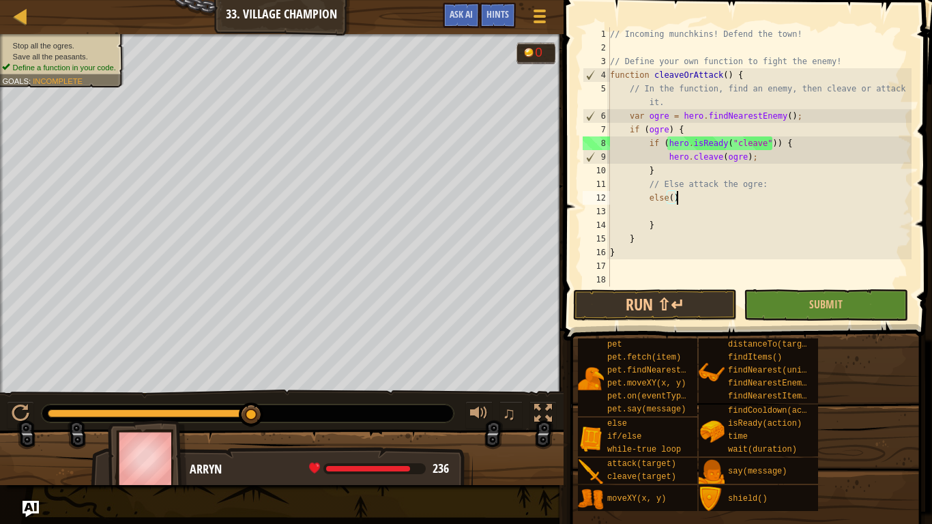
type textarea "else(){"
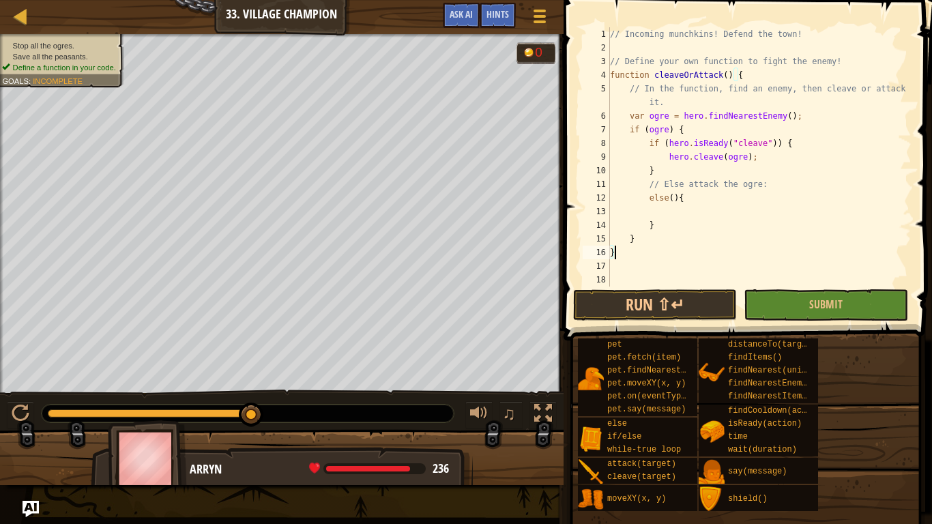
scroll to position [6, 0]
type textarea "}"
click at [712, 214] on div "// Incoming munchkins! Defend the town! // Define your own function to fight th…" at bounding box center [759, 170] width 304 height 287
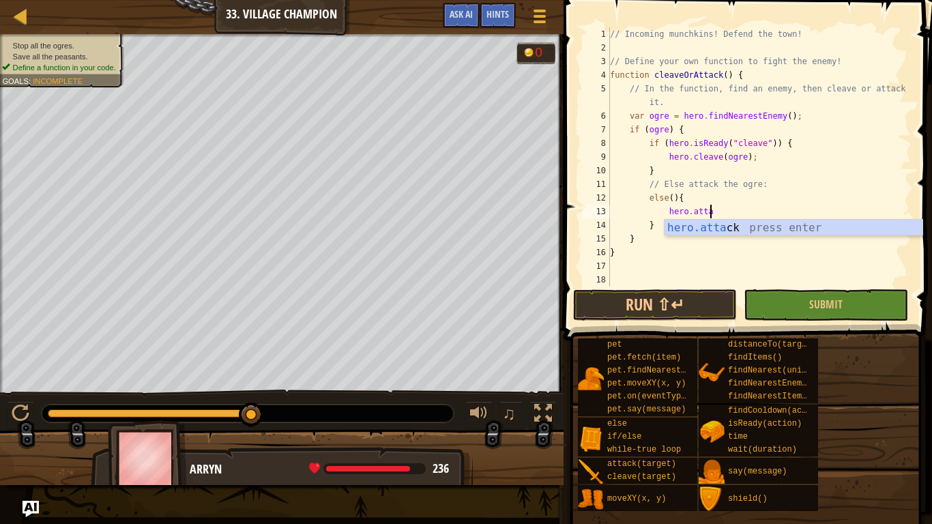
scroll to position [6, 15]
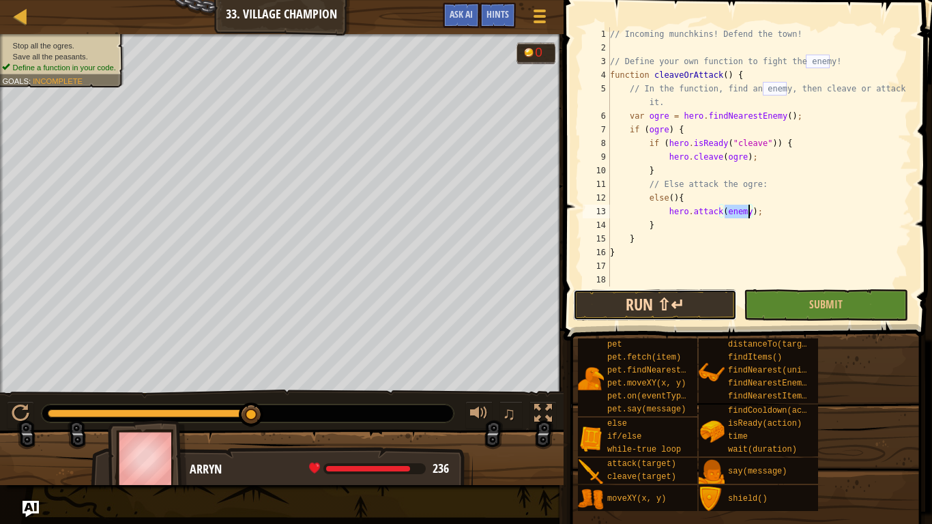
click at [669, 308] on button "Run ⇧↵" at bounding box center [655, 304] width 164 height 31
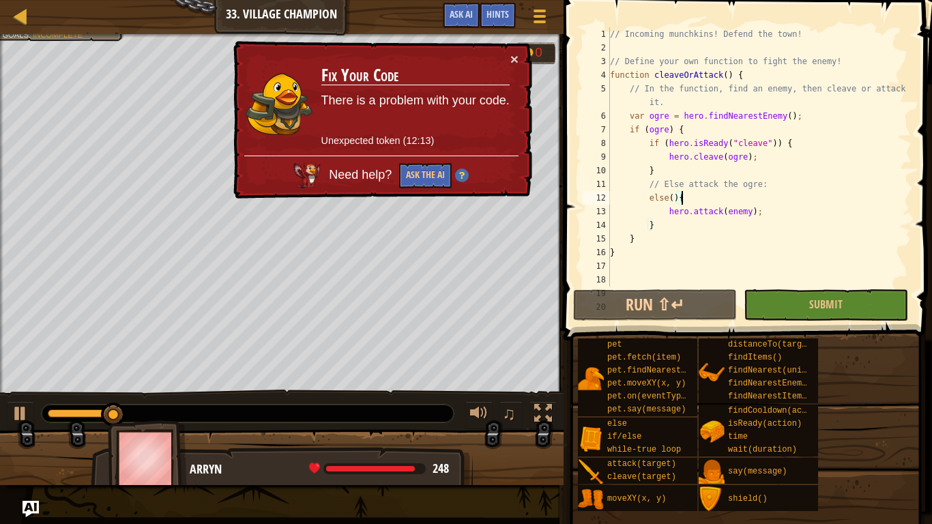
click at [690, 201] on div "// Incoming munchkins! Defend the town! // Define your own function to fight th…" at bounding box center [759, 170] width 304 height 287
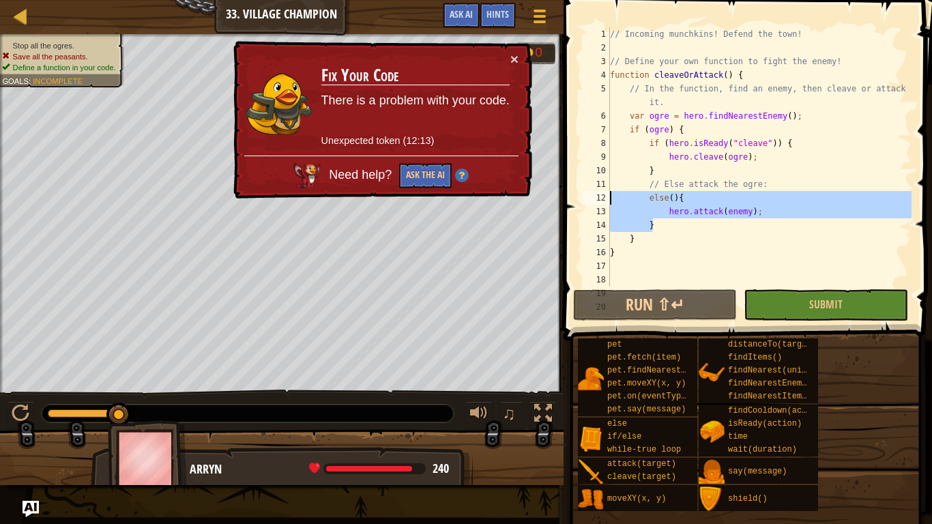
drag, startPoint x: 681, startPoint y: 226, endPoint x: 598, endPoint y: 199, distance: 87.2
click at [598, 199] on div "else(){ 1 2 3 4 5 6 7 8 9 10 11 12 13 14 15 16 17 18 19 20 // Incoming munchkin…" at bounding box center [746, 156] width 332 height 259
type textarea "else(){ hero.attack(enemy);"
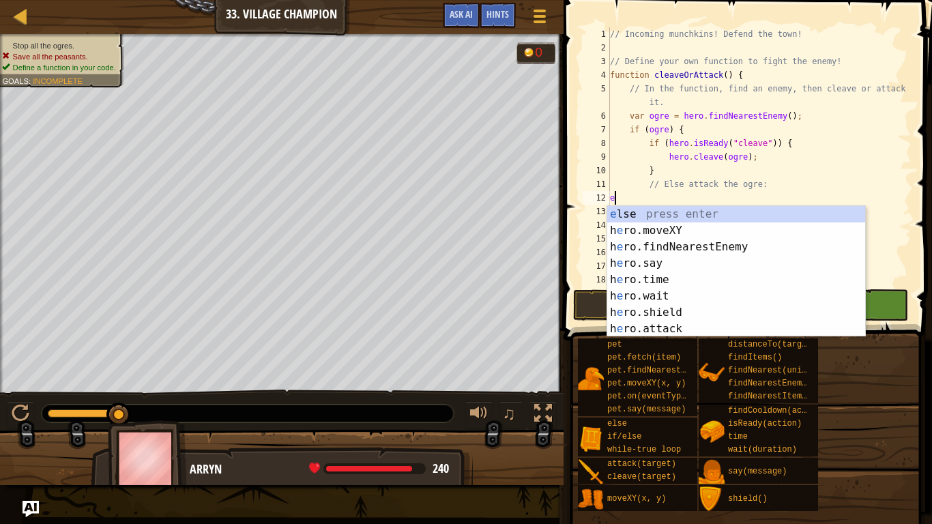
scroll to position [6, 0]
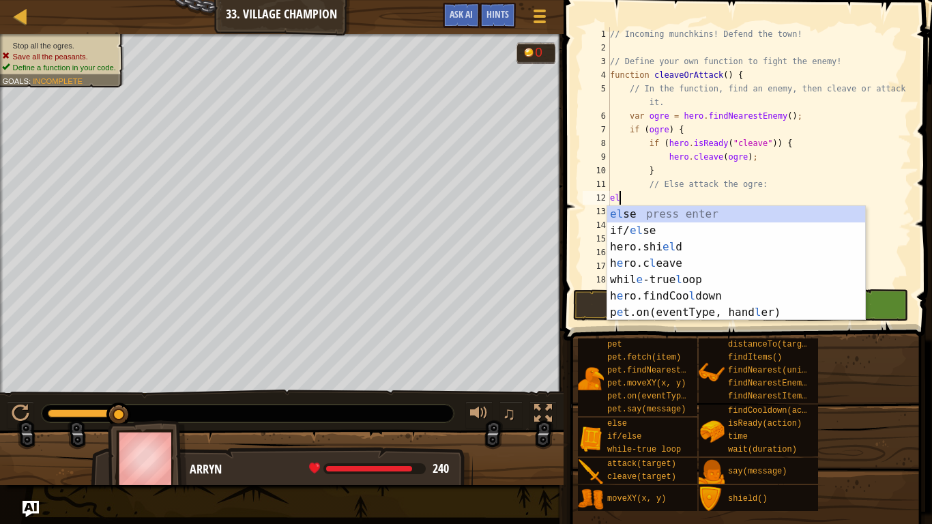
type textarea "else"
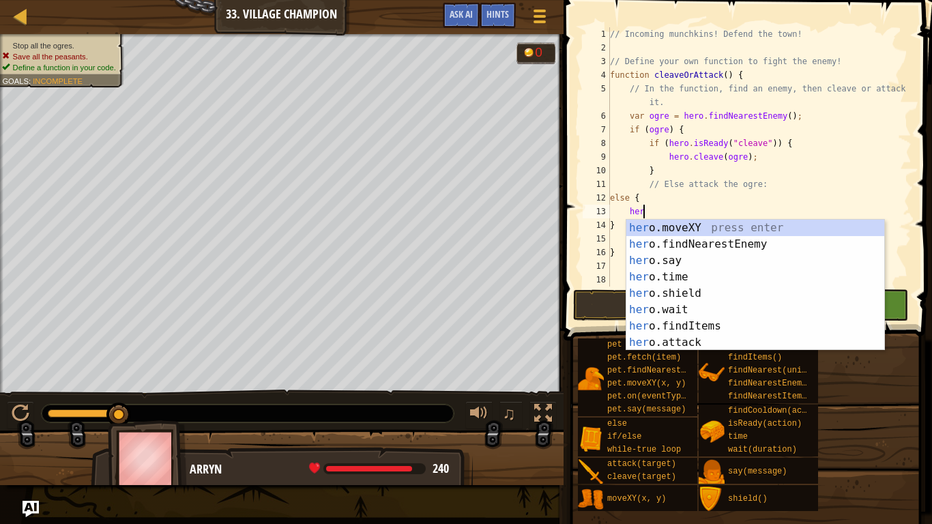
scroll to position [6, 5]
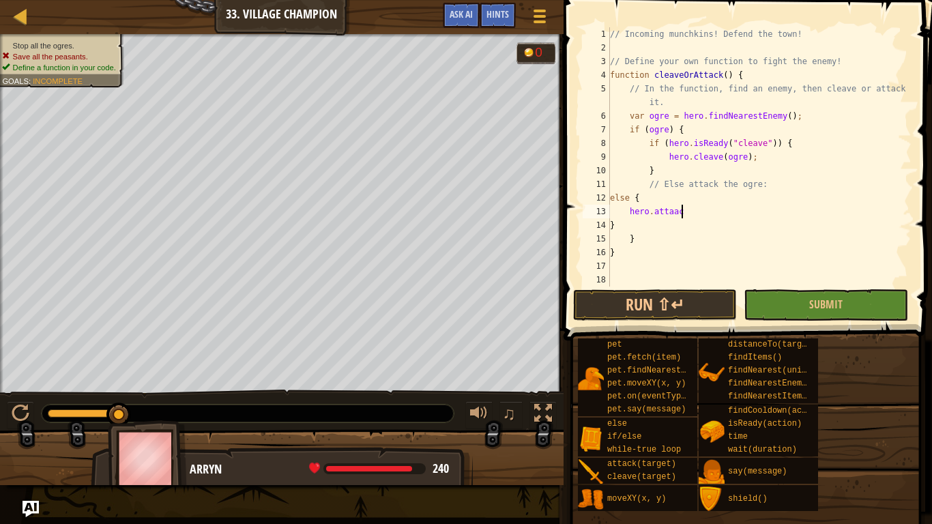
type textarea "hero.attaack"
click at [636, 305] on button "Run ⇧↵" at bounding box center [655, 304] width 164 height 31
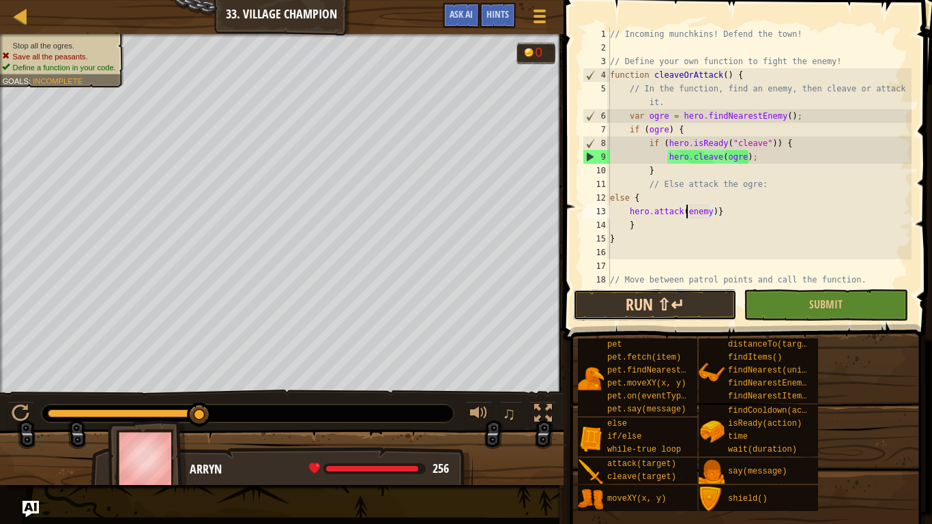
click at [680, 311] on button "Run ⇧↵" at bounding box center [655, 304] width 164 height 31
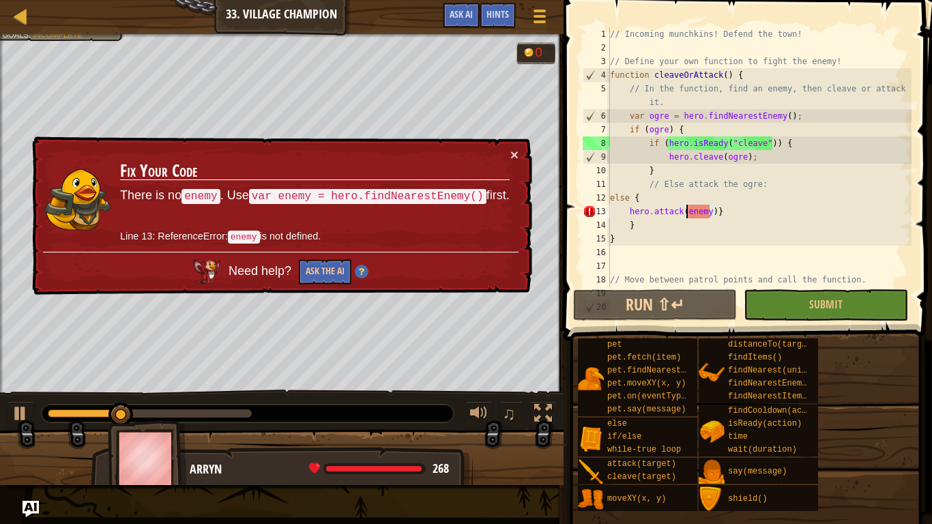
click at [713, 214] on div "// Incoming munchkins! Defend the town! // Define your own function to fight th…" at bounding box center [759, 170] width 304 height 287
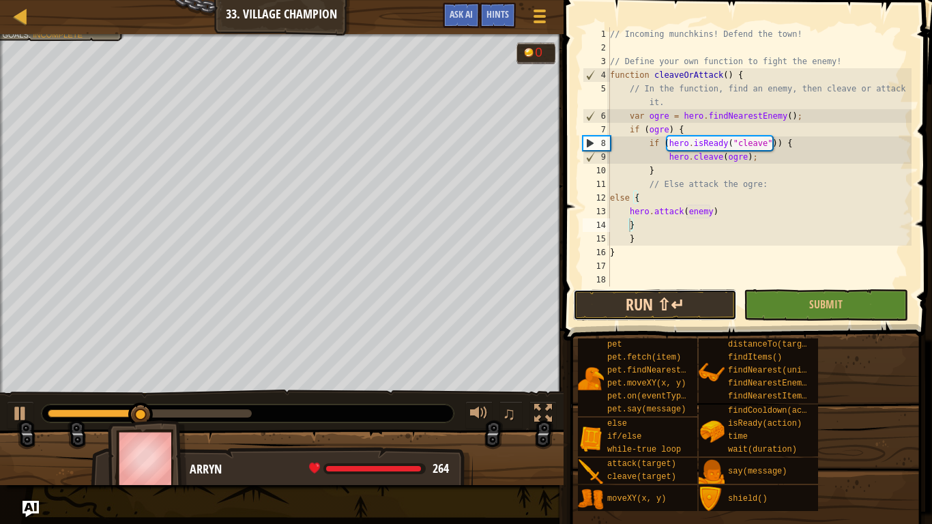
click at [683, 296] on button "Run ⇧↵" at bounding box center [655, 304] width 164 height 31
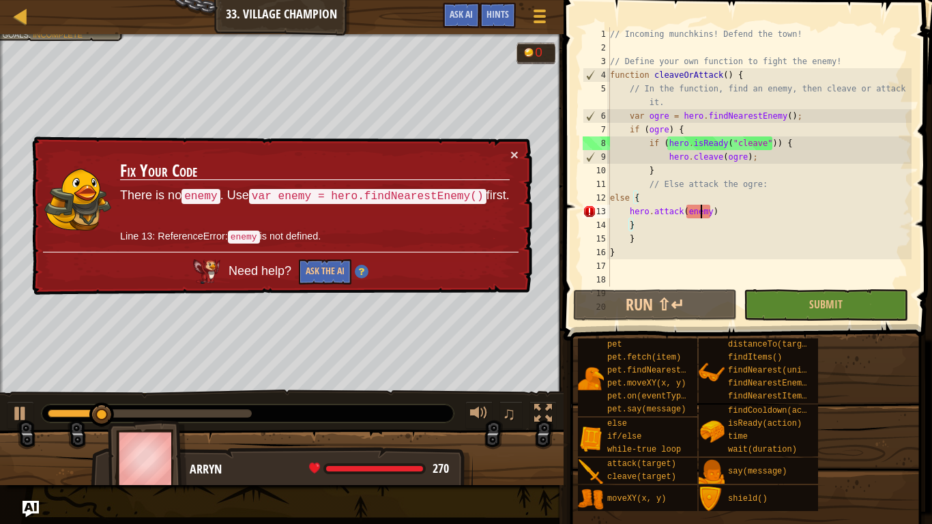
click at [699, 214] on div "// Incoming munchkins! Defend the town! // Define your own function to fight th…" at bounding box center [759, 170] width 304 height 287
click at [706, 210] on div "// Incoming munchkins! Defend the town! // Define your own function to fight th…" at bounding box center [759, 156] width 304 height 259
click at [707, 209] on div "// Incoming munchkins! Defend the town! // Define your own function to fight th…" at bounding box center [759, 170] width 304 height 287
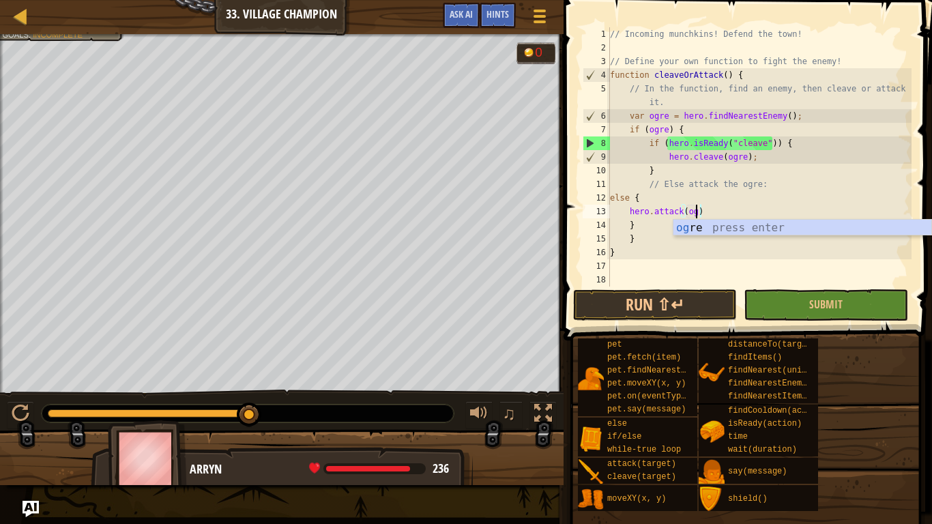
scroll to position [6, 14]
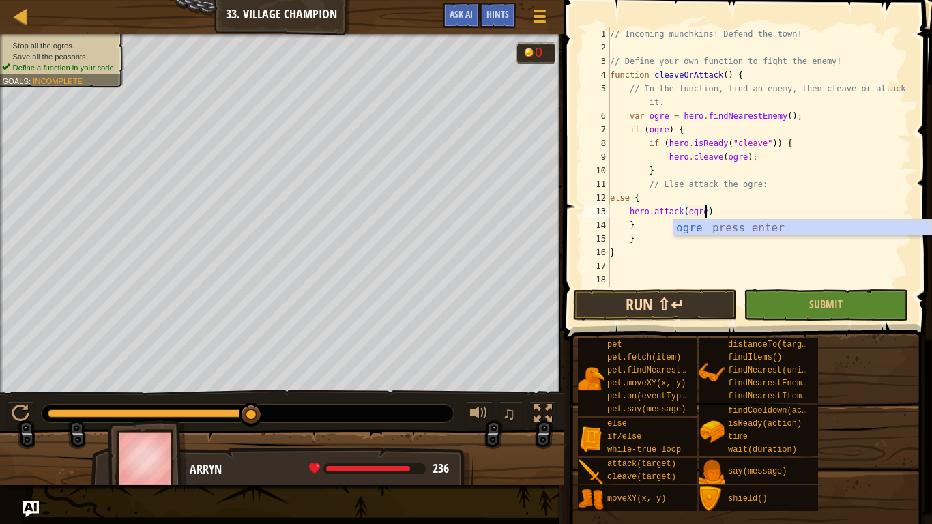
type textarea "hero.attack(ogre)"
click at [674, 301] on button "Run ⇧↵" at bounding box center [655, 304] width 164 height 31
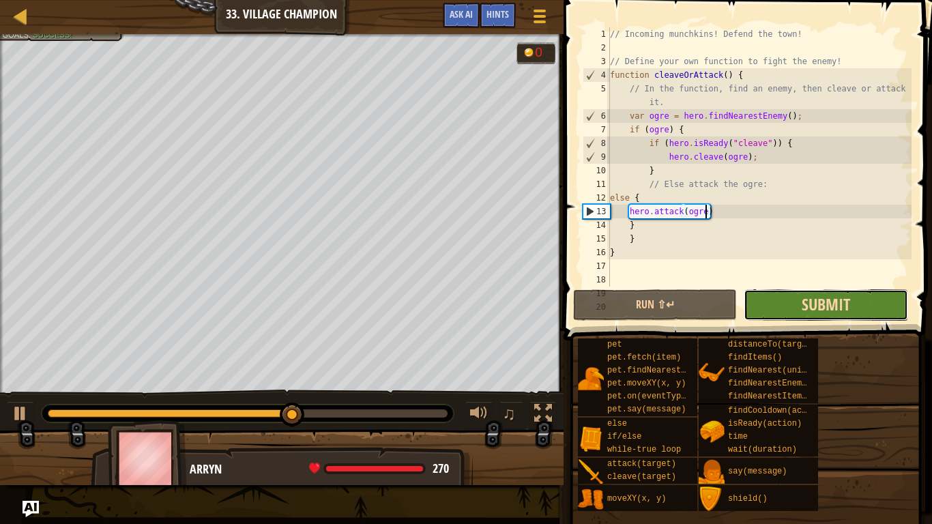
click at [811, 309] on span "Submit" at bounding box center [826, 304] width 48 height 22
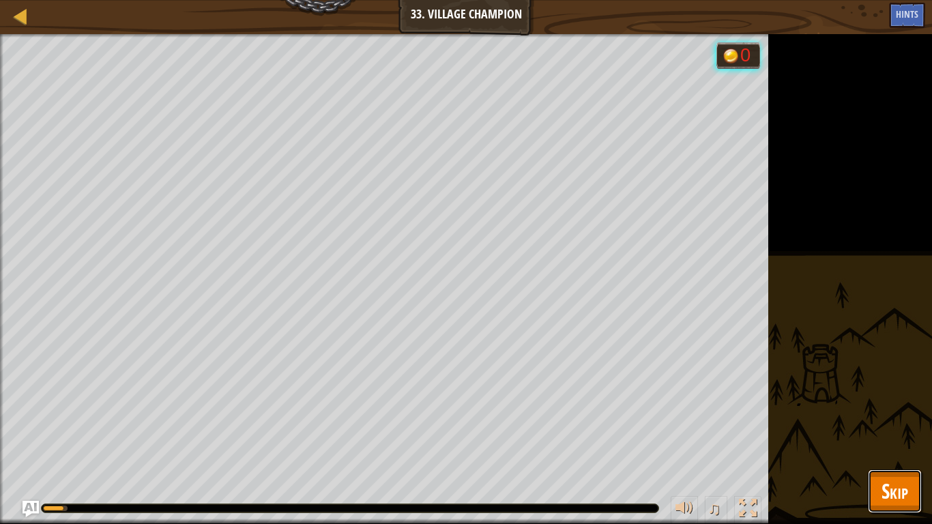
click at [898, 441] on span "Skip" at bounding box center [894, 491] width 27 height 28
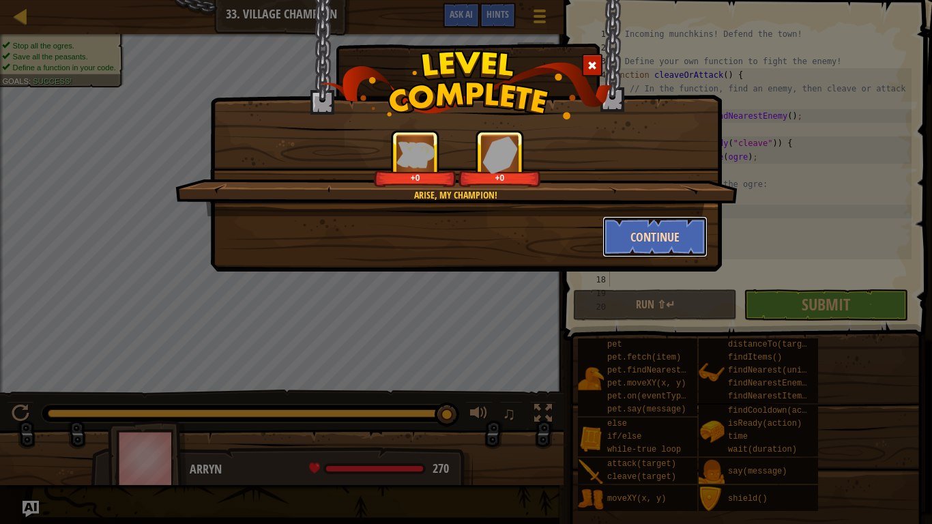
click at [678, 250] on button "Continue" at bounding box center [655, 236] width 106 height 41
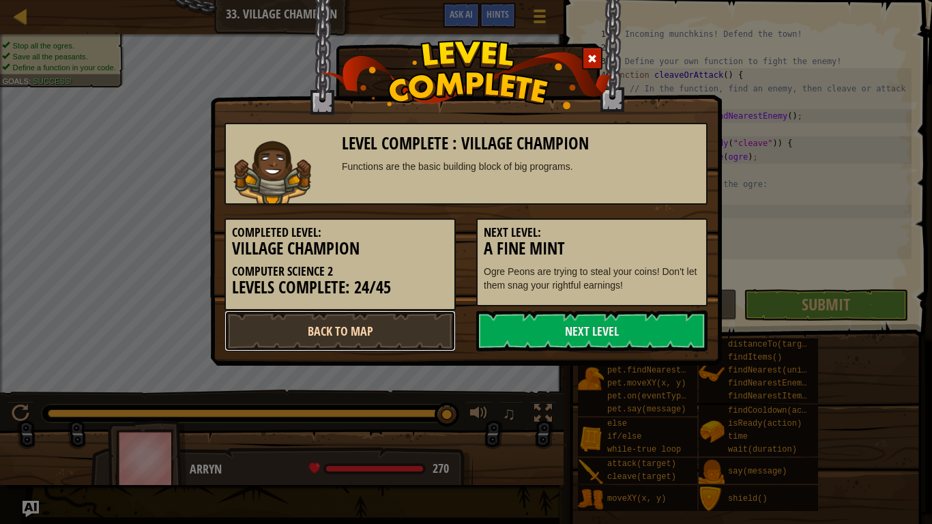
click at [342, 329] on link "Back to Map" at bounding box center [339, 330] width 231 height 41
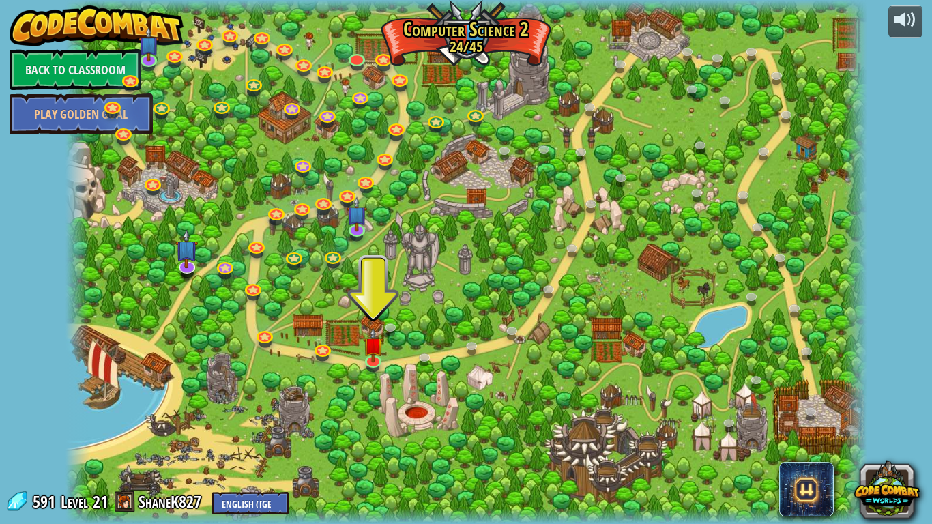
click at [385, 349] on div at bounding box center [466, 262] width 802 height 524
click at [378, 356] on img at bounding box center [373, 336] width 20 height 46
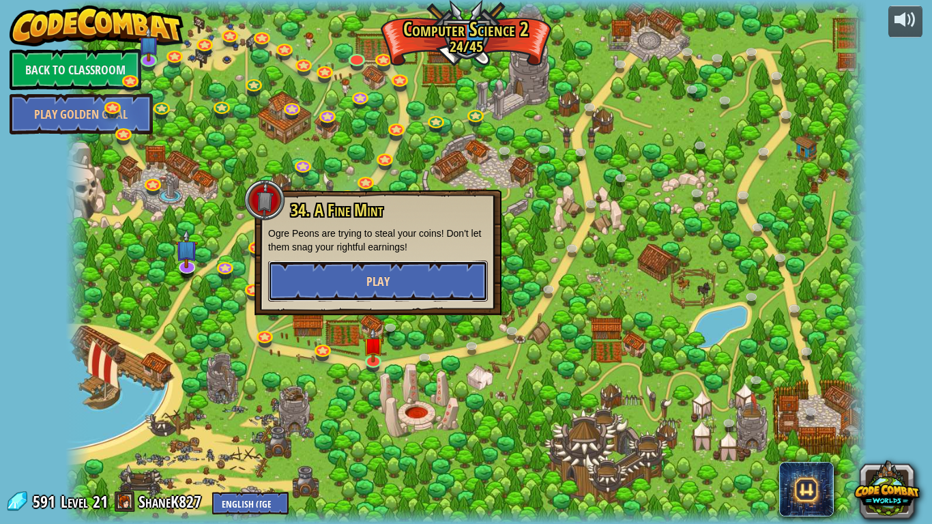
click at [385, 265] on button "Play" at bounding box center [378, 281] width 220 height 41
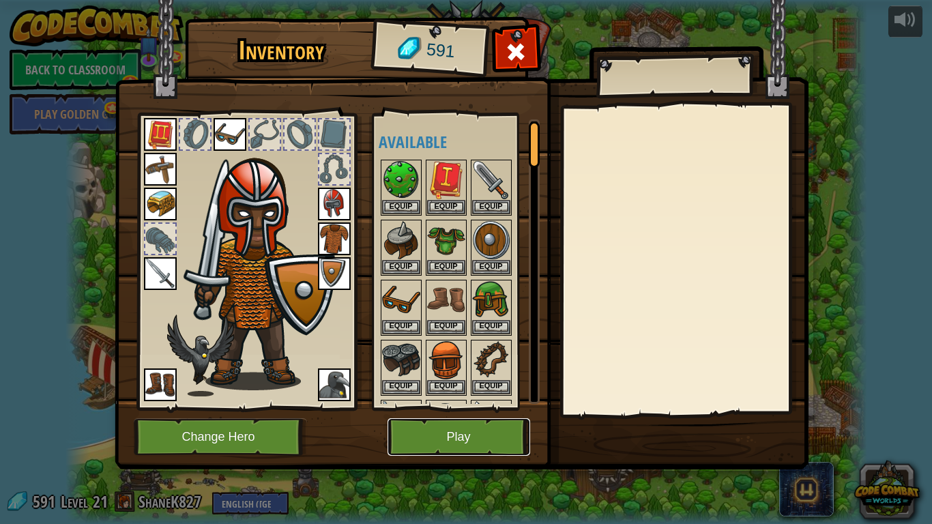
click at [469, 426] on button "Play" at bounding box center [458, 437] width 143 height 38
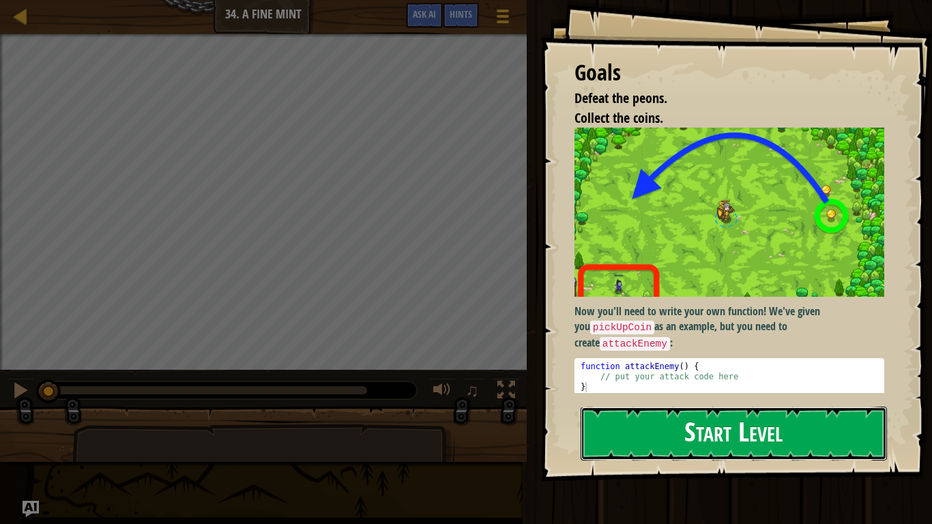
click at [812, 424] on button "Start Level" at bounding box center [734, 434] width 306 height 54
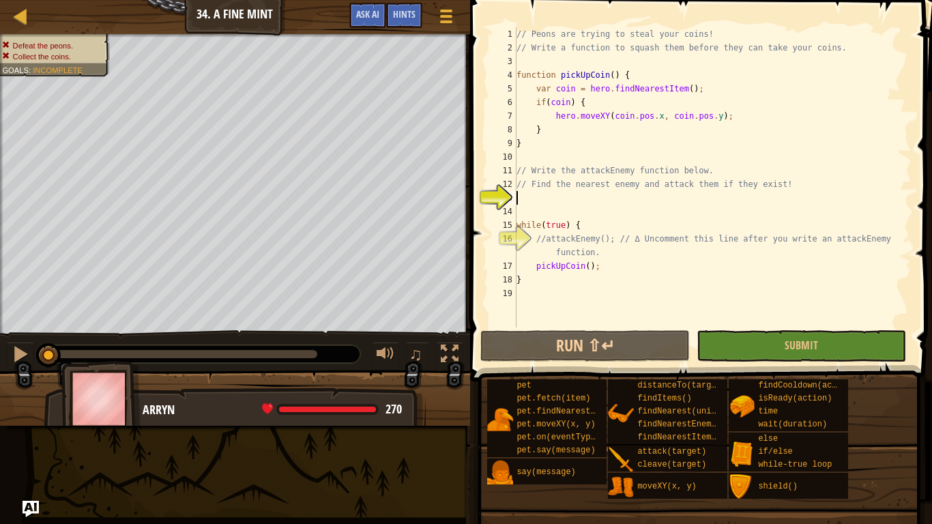
scroll to position [6, 0]
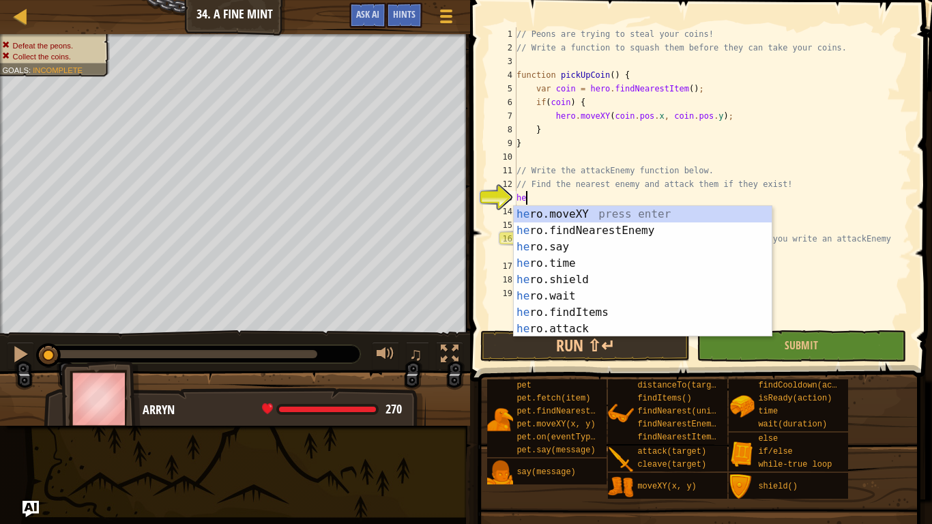
type textarea "her"
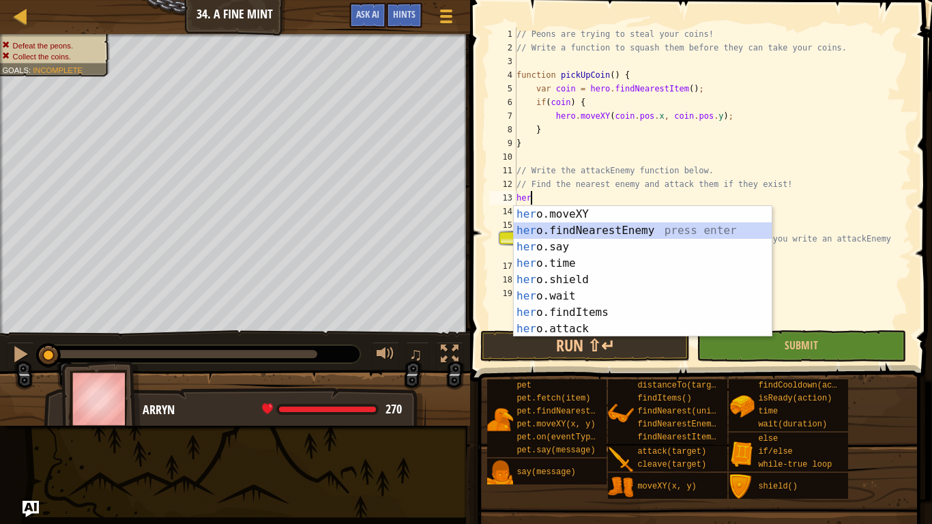
click at [570, 228] on div "her o.moveXY press enter her o.findNearestEnemy press enter her o.say press ent…" at bounding box center [643, 288] width 258 height 164
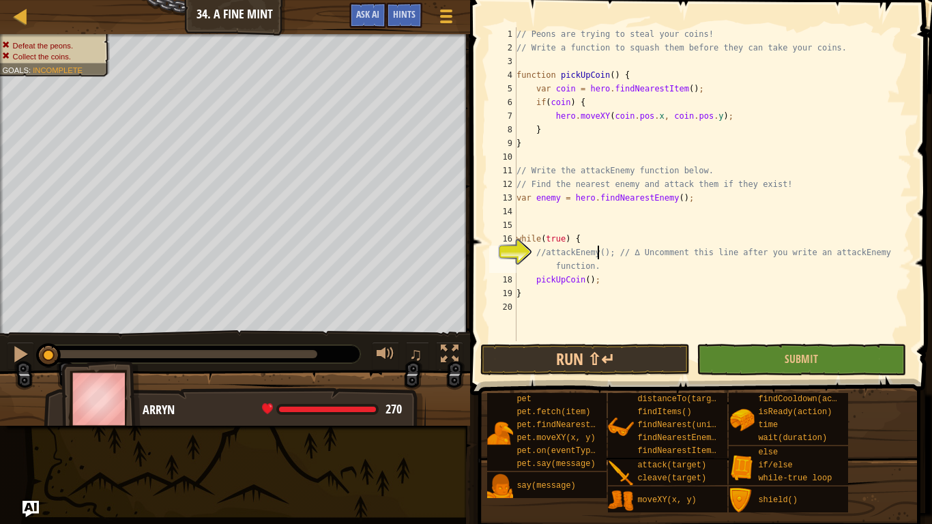
click at [598, 258] on div "// Peons are trying to steal your coins! // Write a function to squash them bef…" at bounding box center [713, 197] width 398 height 341
click at [516, 261] on div "17" at bounding box center [502, 259] width 27 height 27
type textarea "pickUpCoin();"
click at [587, 206] on div "// Peons are trying to steal your coins! // Write a function to squash them bef…" at bounding box center [713, 197] width 398 height 341
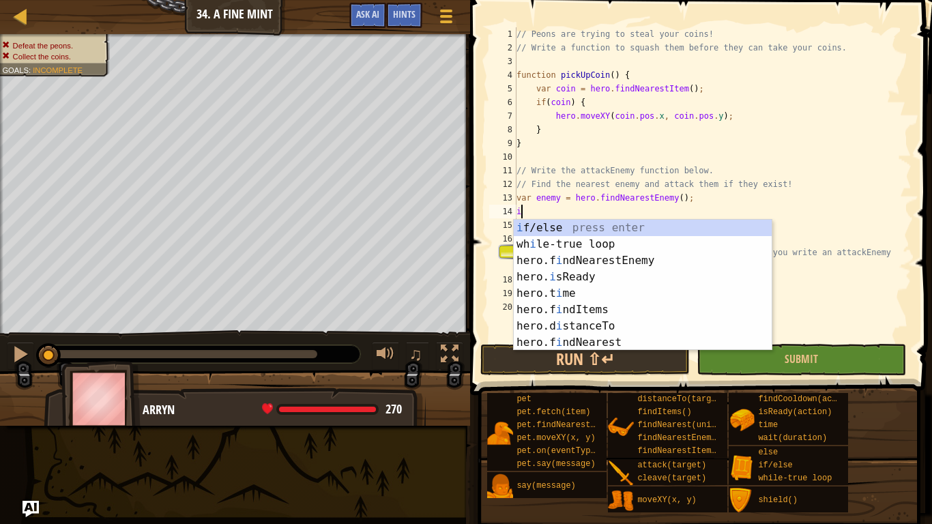
scroll to position [6, 1]
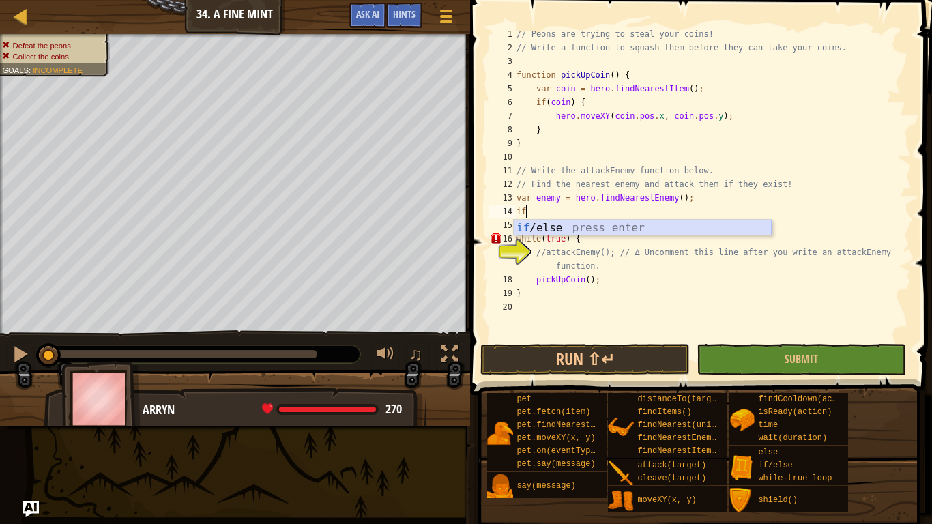
click at [540, 227] on div "if /else press enter" at bounding box center [643, 244] width 258 height 49
type textarea "if (enemy) {"
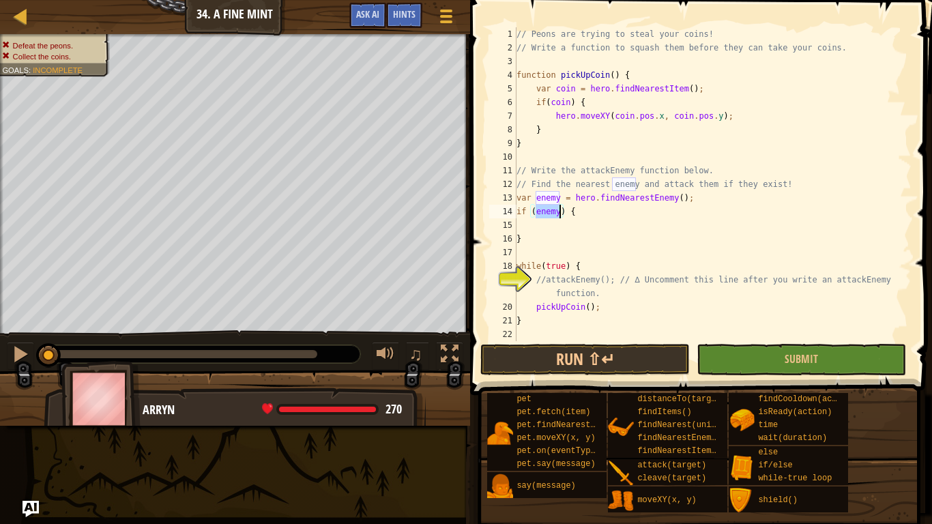
click at [592, 211] on div "// Peons are trying to steal your coins! // Write a function to squash them bef…" at bounding box center [713, 197] width 398 height 341
click at [558, 217] on div "// Peons are trying to steal your coins! // Write a function to squash them bef…" at bounding box center [713, 197] width 398 height 341
click at [542, 230] on div "// Peons are trying to steal your coins! // Write a function to squash them bef…" at bounding box center [713, 197] width 398 height 341
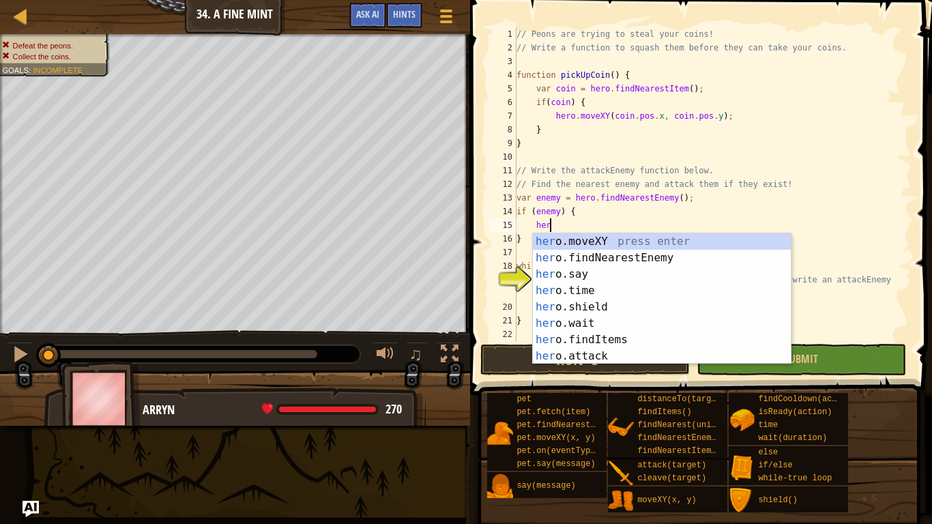
scroll to position [6, 4]
click at [591, 357] on div "her o.moveXY press enter her o.findNearestEnemy press enter her o.say press ent…" at bounding box center [662, 315] width 258 height 164
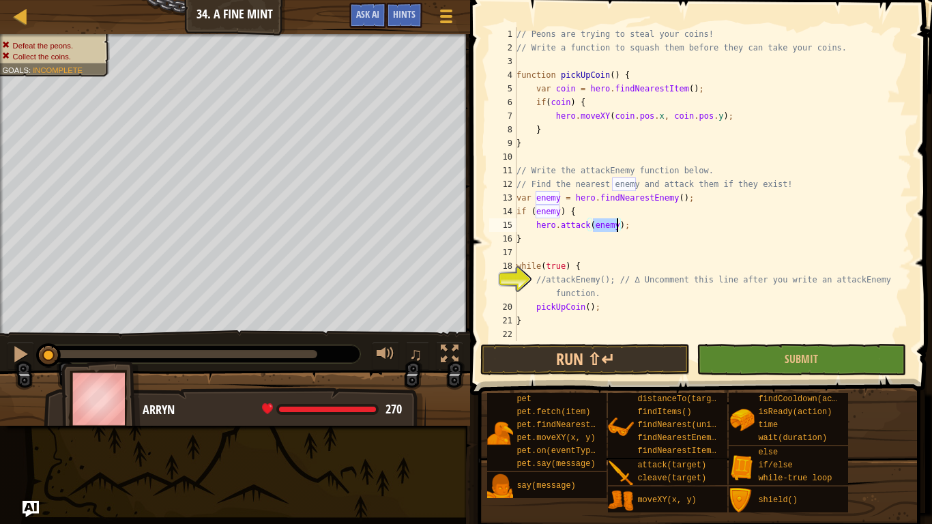
click at [560, 284] on div "// Peons are trying to steal your coins! // Write a function to squash them bef…" at bounding box center [713, 197] width 398 height 341
click at [539, 278] on div "// Peons are trying to steal your coins! // Write a function to squash them bef…" at bounding box center [713, 197] width 398 height 341
type textarea "//attackEnemy(); // ∆ Uncomment this line after you write an attackEnemy functi…"
click at [627, 369] on button "Run ⇧↵" at bounding box center [584, 359] width 209 height 31
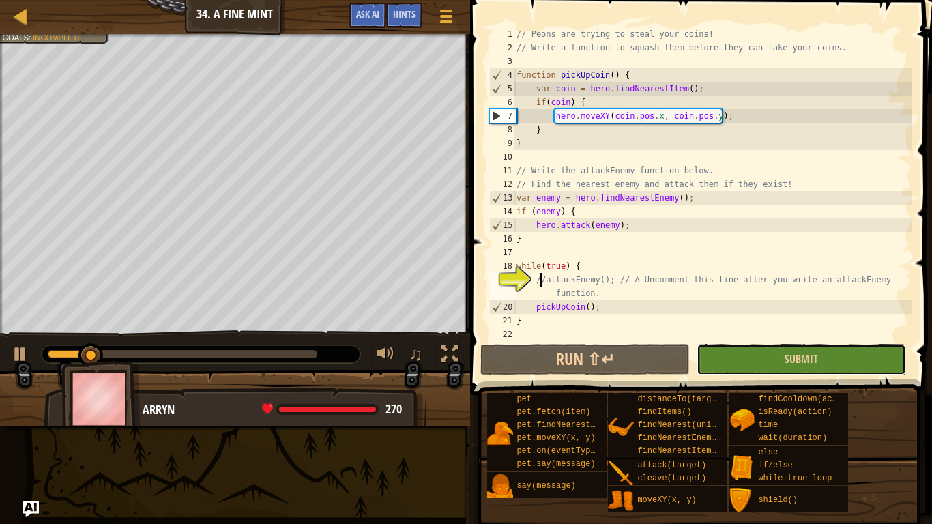
click at [774, 365] on button "Submit" at bounding box center [801, 359] width 209 height 31
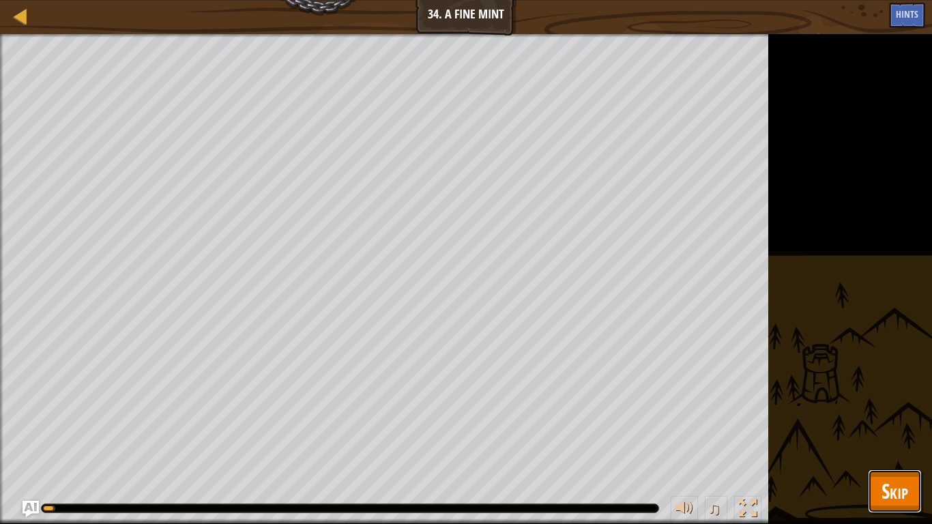
click at [883, 441] on button "Skip" at bounding box center [895, 491] width 54 height 44
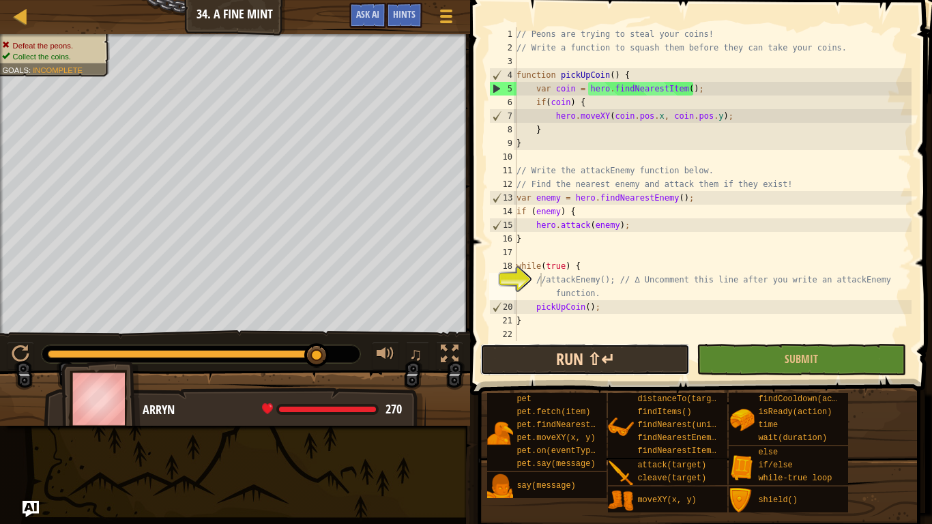
click at [568, 355] on button "Run ⇧↵" at bounding box center [584, 359] width 209 height 31
click at [629, 362] on button "Run ⇧↵" at bounding box center [584, 359] width 209 height 31
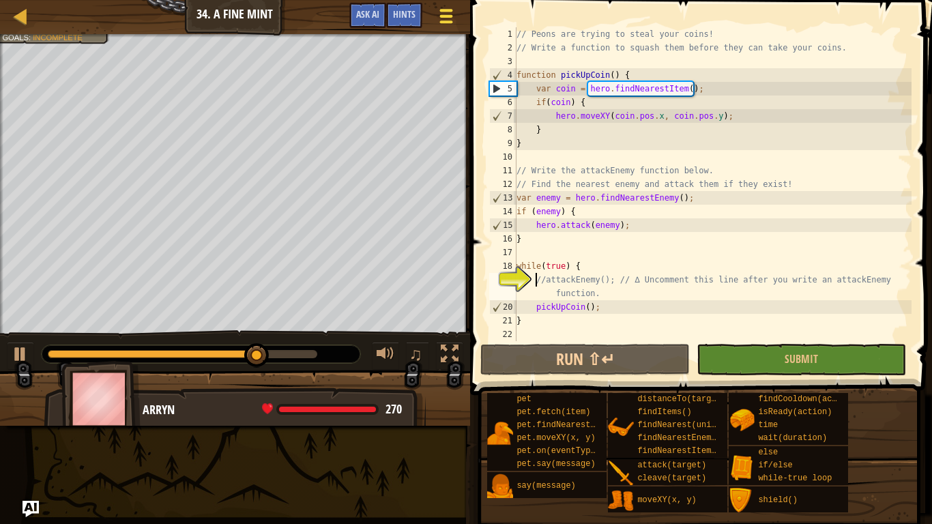
click at [456, 16] on button "Game Menu" at bounding box center [446, 18] width 36 height 33
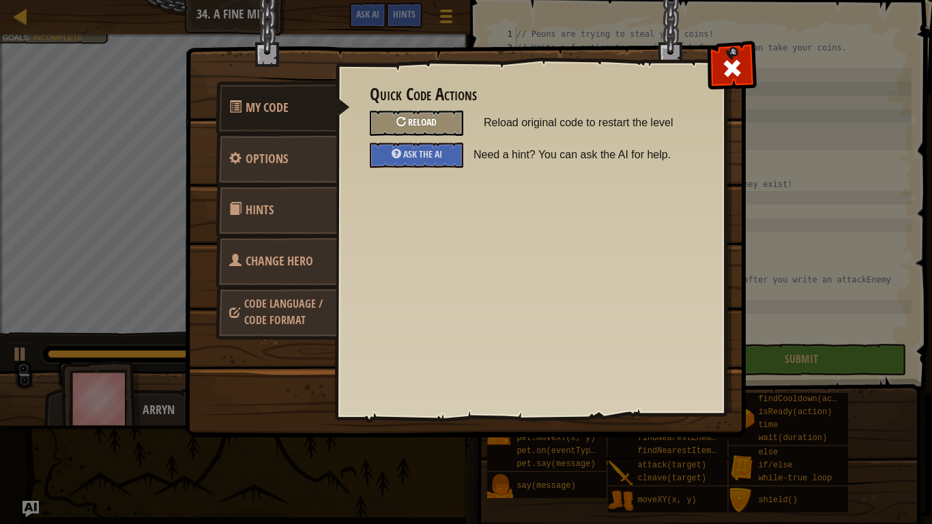
click at [420, 123] on span "Reload" at bounding box center [422, 121] width 29 height 13
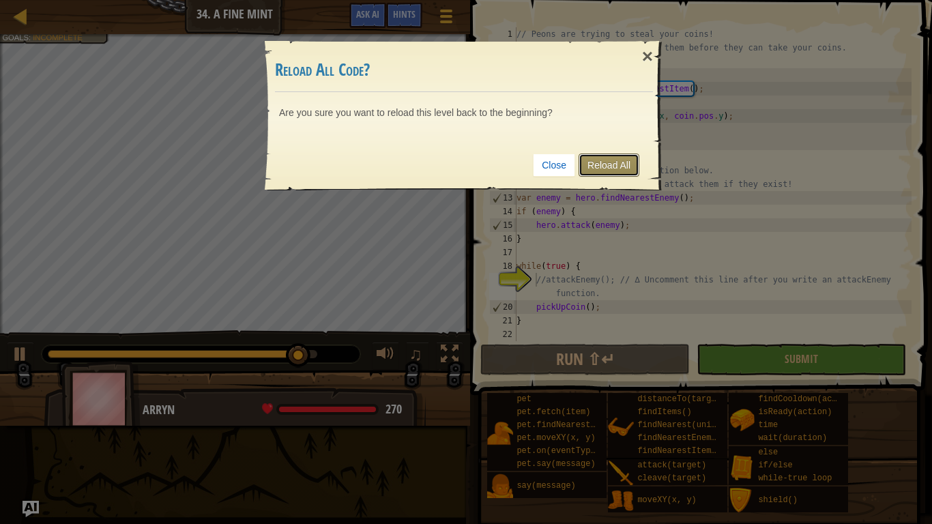
click at [600, 164] on link "Reload All" at bounding box center [608, 164] width 61 height 23
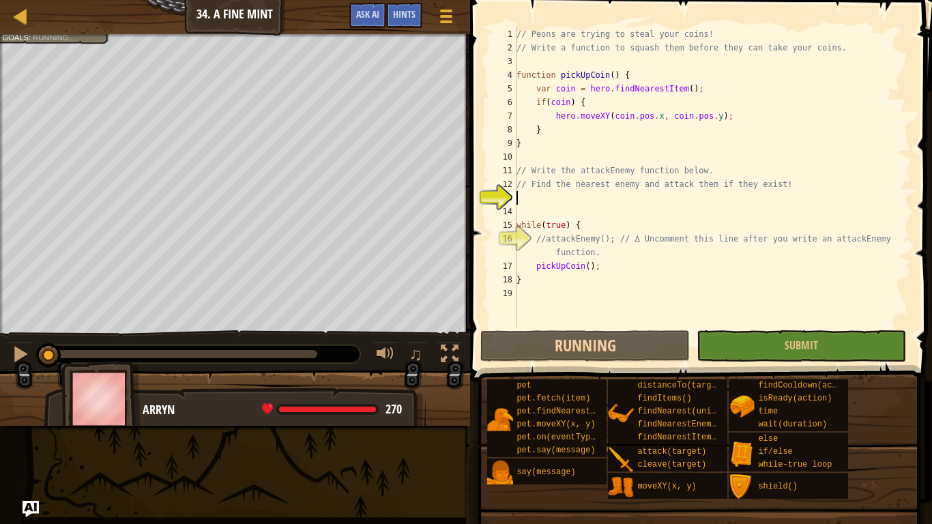
scroll to position [6, 0]
click at [611, 102] on div "// Peons are trying to steal your coins! // Write a function to squash them bef…" at bounding box center [713, 190] width 398 height 327
click at [639, 149] on div "// Peons are trying to steal your coins! // Write a function to squash them bef…" at bounding box center [713, 190] width 398 height 327
type textarea "}"
click at [606, 193] on div "// Peons are trying to steal your coins! // Write a function to squash them bef…" at bounding box center [713, 190] width 398 height 327
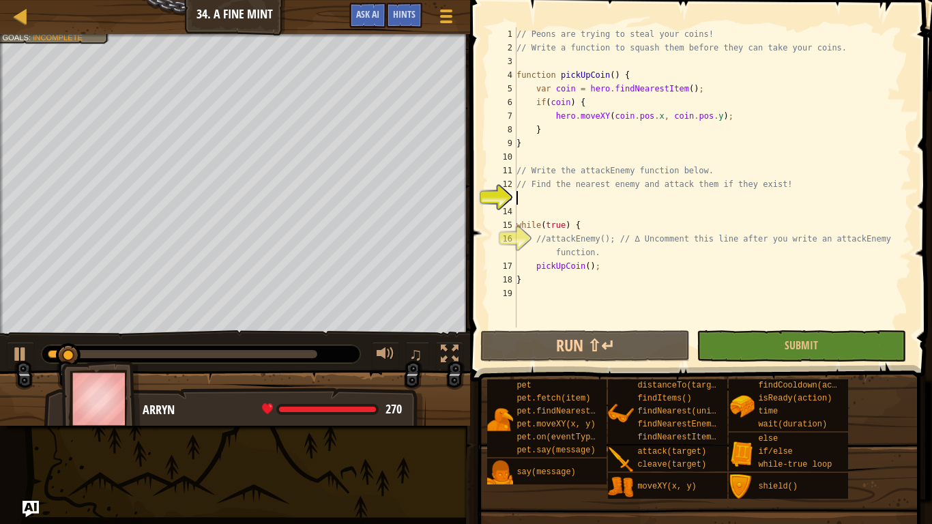
click at [602, 201] on div "// Peons are trying to steal your coins! // Write a function to squash them bef…" at bounding box center [713, 190] width 398 height 327
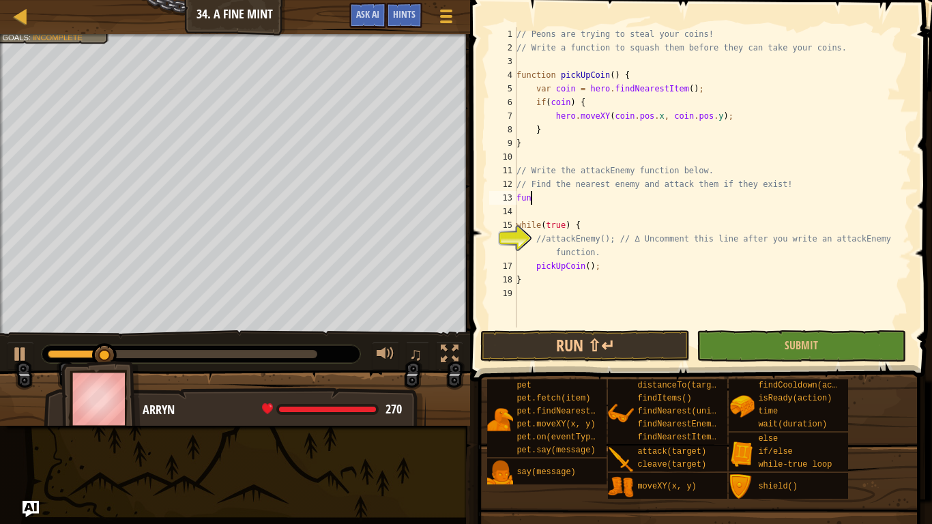
scroll to position [6, 1]
click at [564, 229] on div "// Peons are trying to steal your coins! // Write a function to squash them bef…" at bounding box center [713, 190] width 398 height 327
click at [597, 224] on div "// Peons are trying to steal your coins! // Write a function to squash them bef…" at bounding box center [713, 190] width 398 height 327
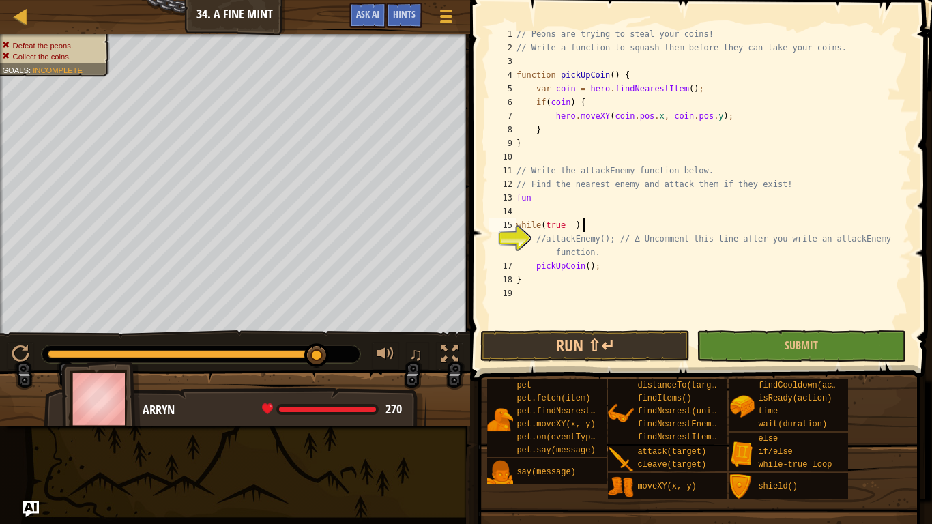
scroll to position [6, 8]
click at [571, 194] on div "// Peons are trying to steal your coins! // Write a function to squash them bef…" at bounding box center [713, 190] width 398 height 327
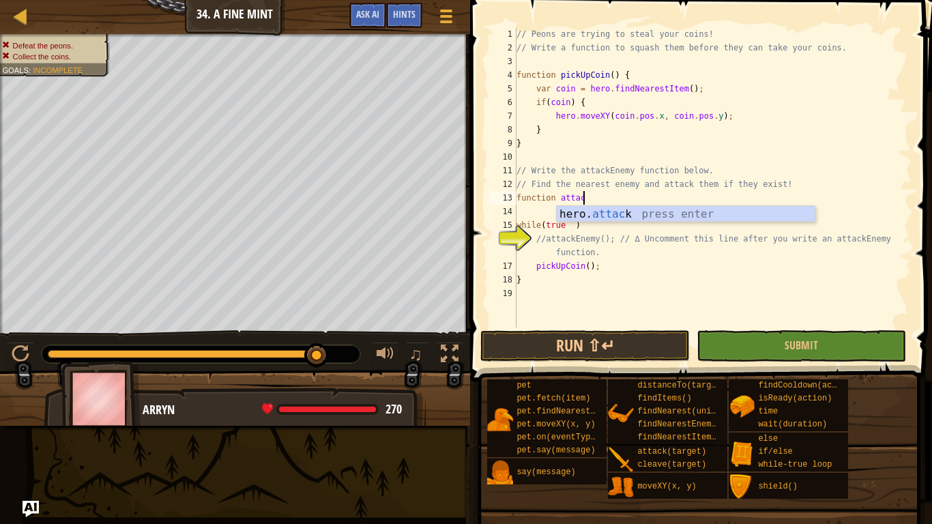
scroll to position [6, 10]
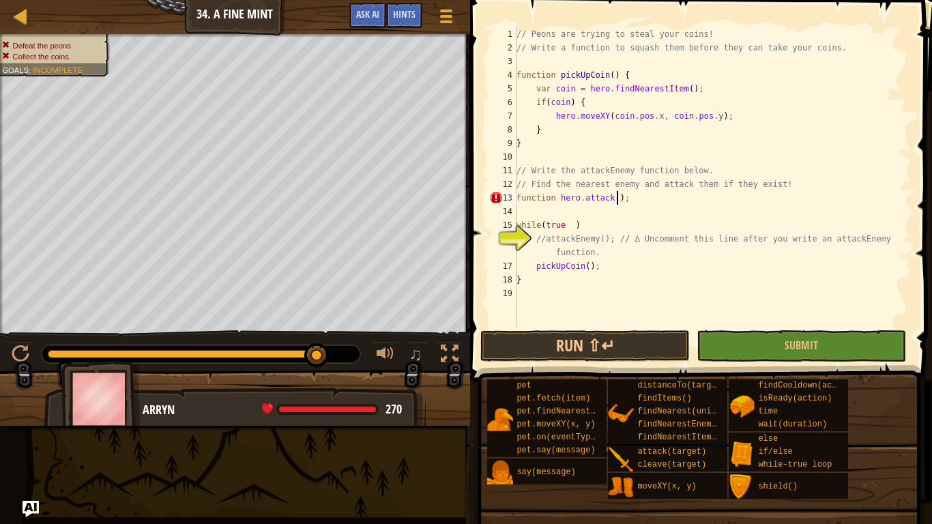
type textarea "function hero.attack;"
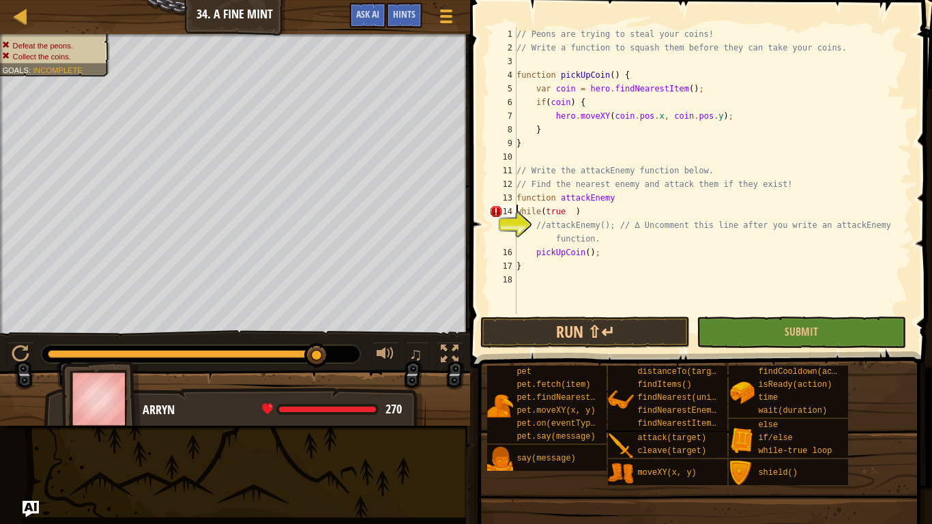
scroll to position [6, 8]
drag, startPoint x: 591, startPoint y: 212, endPoint x: 503, endPoint y: 214, distance: 87.3
click at [503, 214] on div "//attackEnemy(); // ∆ Uncomment this line after you write an attackEnemy functi…" at bounding box center [698, 170] width 425 height 287
type textarea "while(true )"
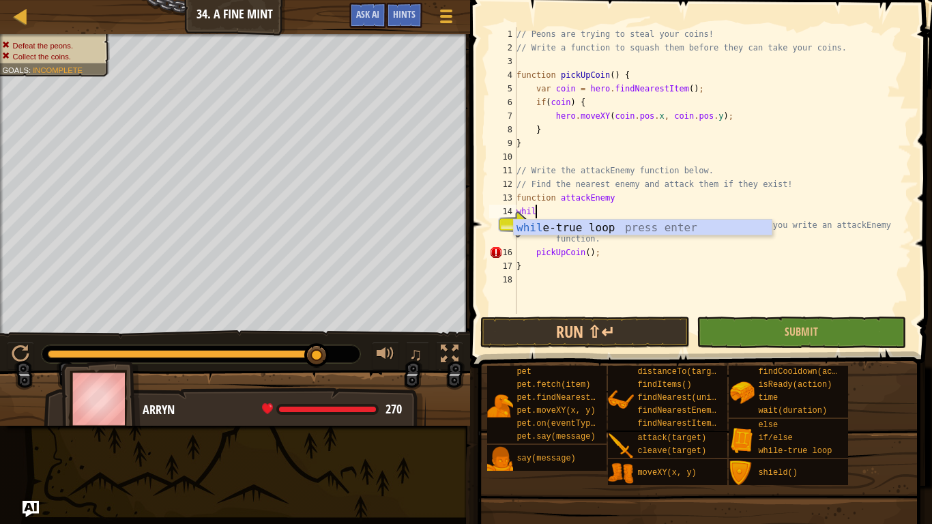
type textarea "while"
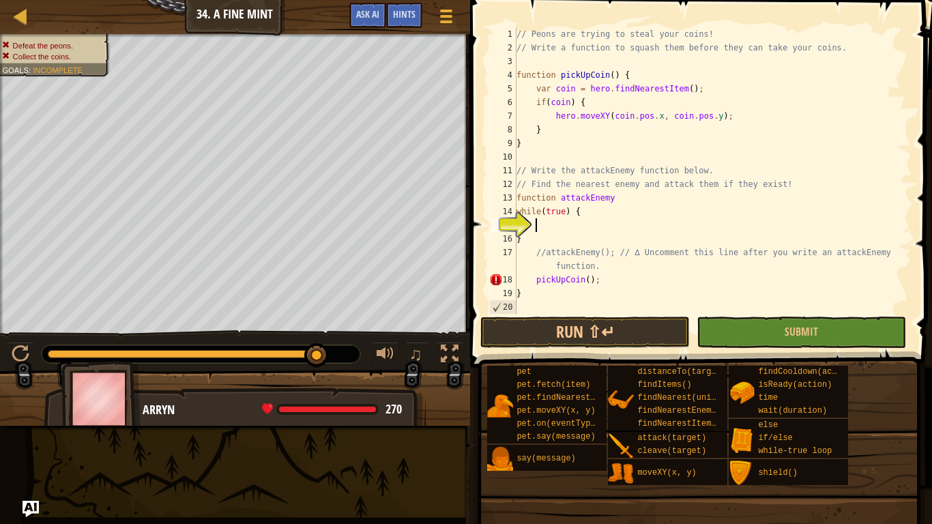
scroll to position [6, 2]
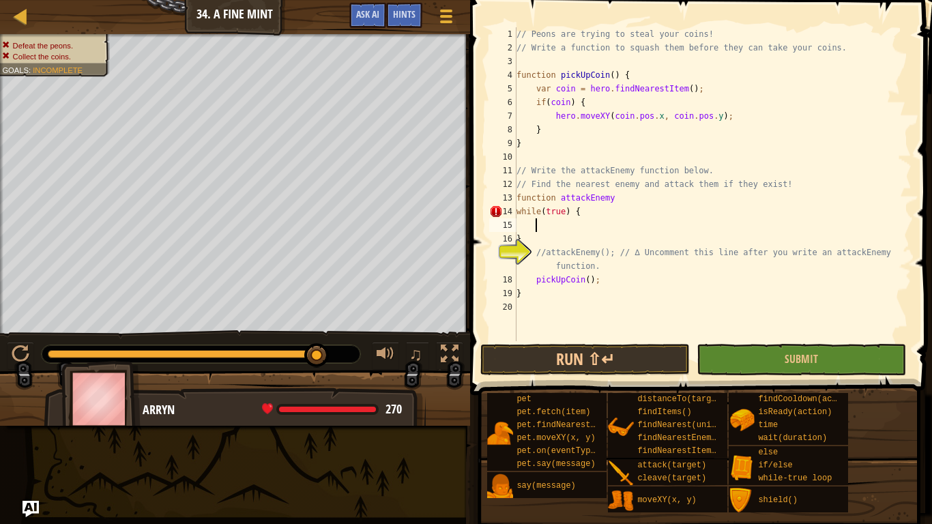
type textarea "}"
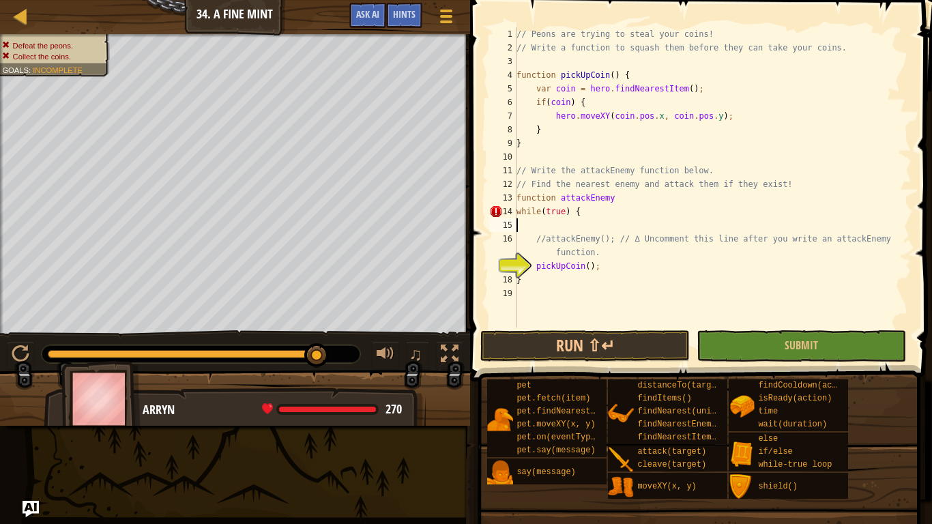
type textarea "while(true) {"
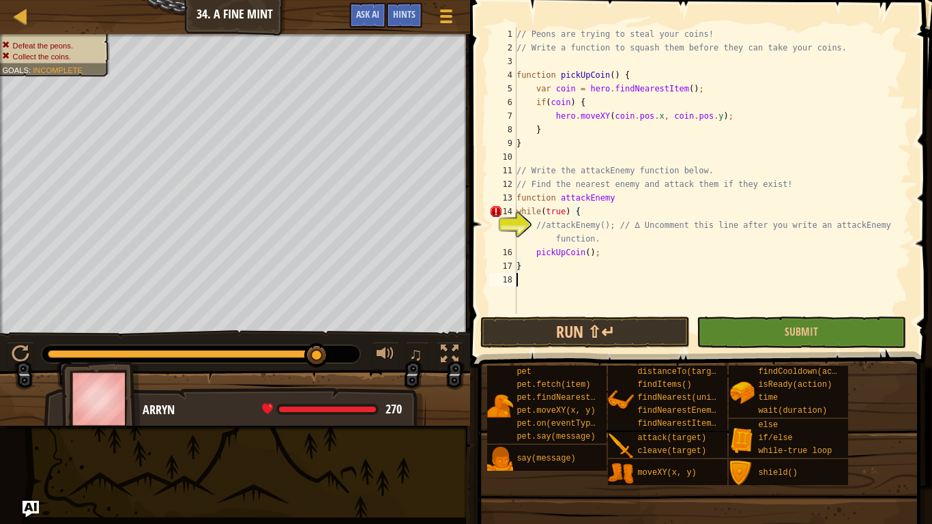
click at [553, 281] on div "// Peons are trying to steal your coins! // Write a function to squash them bef…" at bounding box center [713, 184] width 398 height 314
click at [581, 262] on div "// Peons are trying to steal your coins! // Write a function to squash them bef…" at bounding box center [713, 184] width 398 height 314
type textarea "}"
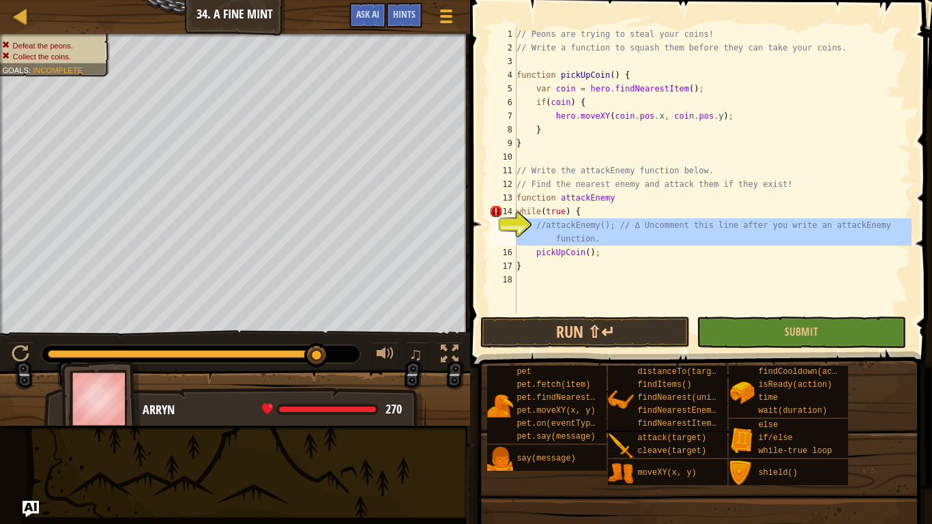
click at [516, 224] on div "15" at bounding box center [502, 231] width 27 height 27
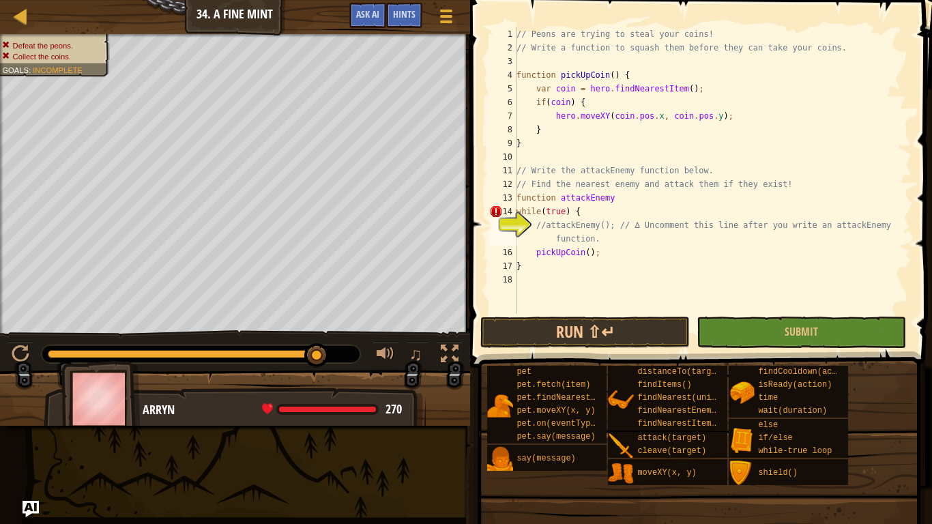
click at [531, 220] on div "// Peons are trying to steal your coins! // Write a function to squash them bef…" at bounding box center [713, 184] width 398 height 314
type textarea "//attackEnemy(); // ∆ Uncomment this line after you write an attackEnemy functi…"
click at [536, 221] on div "// Peons are trying to steal your coins! // Write a function to squash them bef…" at bounding box center [713, 170] width 398 height 287
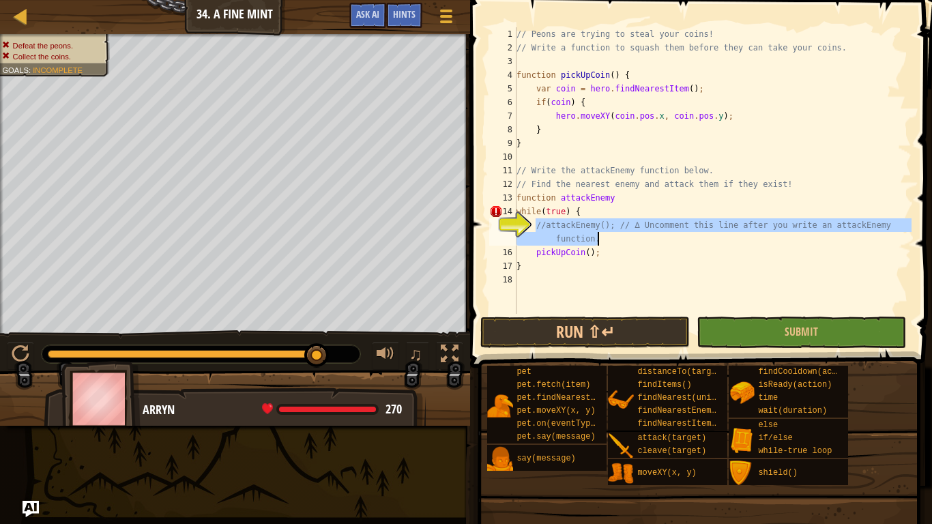
drag, startPoint x: 536, startPoint y: 221, endPoint x: 709, endPoint y: 241, distance: 173.7
click at [709, 241] on div "// Peons are trying to steal your coins! // Write a function to squash them bef…" at bounding box center [713, 184] width 398 height 314
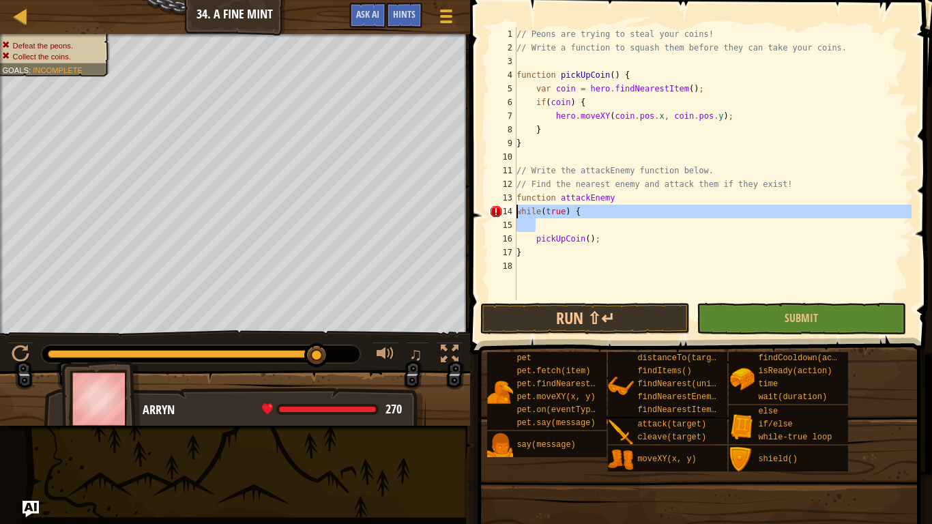
drag, startPoint x: 582, startPoint y: 224, endPoint x: 475, endPoint y: 215, distance: 107.5
click at [475, 215] on div "1 2 3 4 5 6 7 8 9 10 11 12 13 14 15 16 17 18 // Peons are trying to steal your …" at bounding box center [699, 204] width 466 height 394
type textarea "while(true) {"
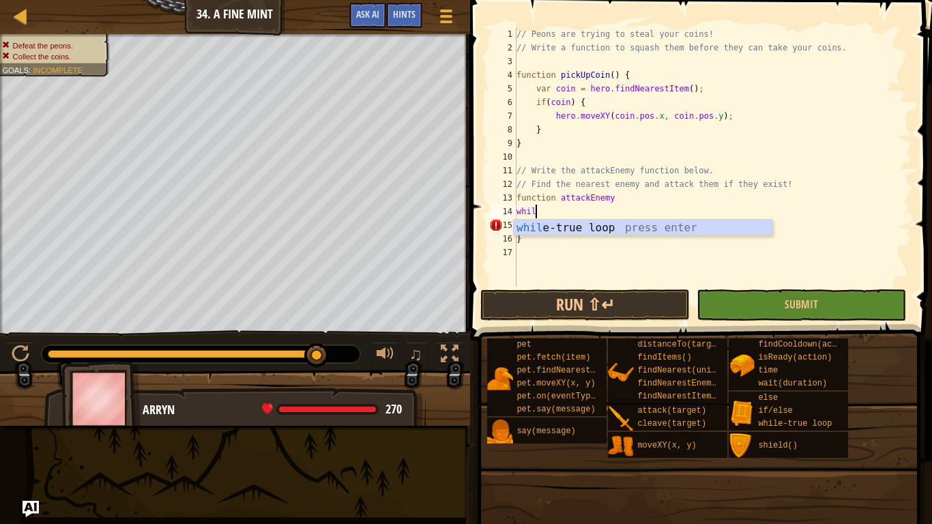
type textarea "while"
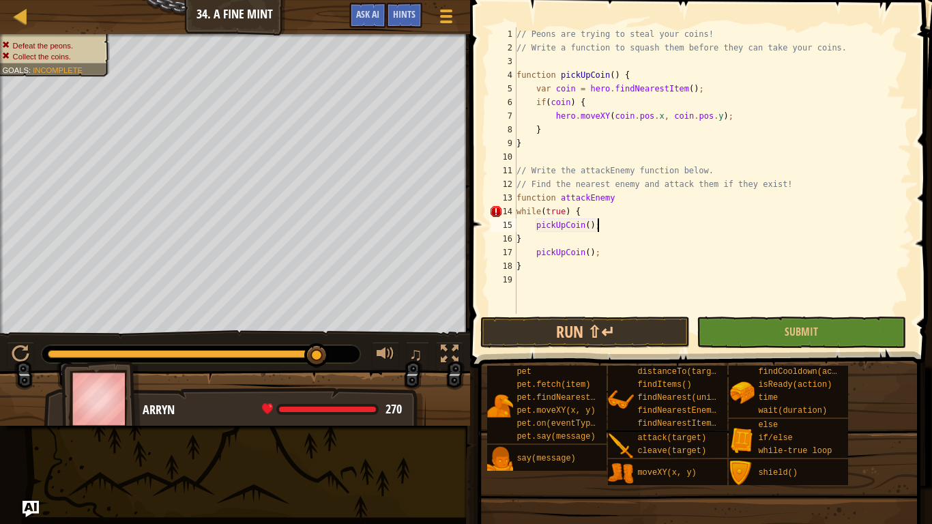
scroll to position [6, 11]
click at [524, 209] on div "// Peons are trying to steal your coins! // Write a function to squash them bef…" at bounding box center [713, 184] width 398 height 314
click at [603, 215] on div "// Peons are trying to steal your coins! // Write a function to squash them bef…" at bounding box center [713, 184] width 398 height 314
click at [593, 226] on div "// Peons are trying to steal your coins! // Write a function to squash them bef…" at bounding box center [713, 184] width 398 height 314
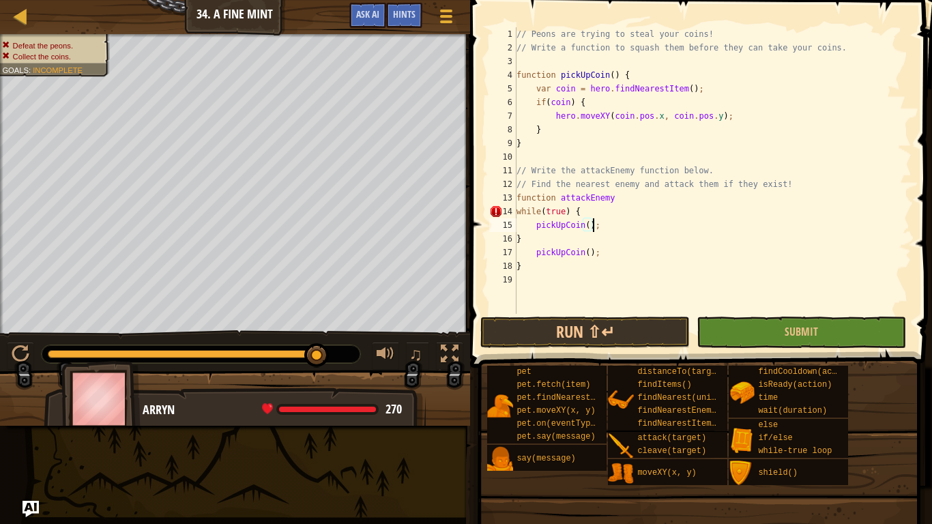
click at [596, 227] on div "// Peons are trying to steal your coins! // Write a function to squash them bef…" at bounding box center [713, 184] width 398 height 314
click at [563, 236] on div "// Peons are trying to steal your coins! // Write a function to squash them bef…" at bounding box center [713, 184] width 398 height 314
type textarea "}"
click at [560, 275] on div "// Peons are trying to steal your coins! // Write a function to squash them bef…" at bounding box center [713, 184] width 398 height 314
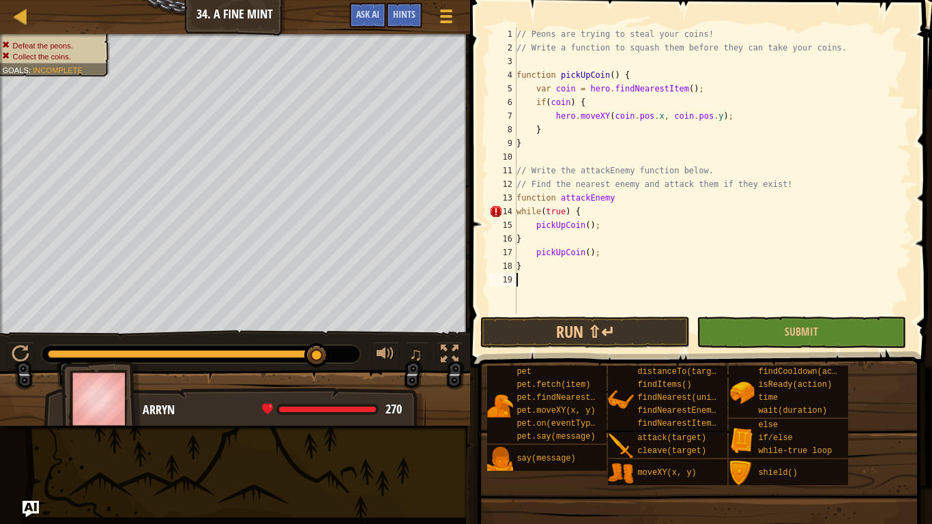
click at [563, 267] on div "// Peons are trying to steal your coins! // Write a function to squash them bef…" at bounding box center [713, 184] width 398 height 314
type textarea "}"
click at [621, 190] on div "// Peons are trying to steal your coins! // Write a function to squash them bef…" at bounding box center [713, 184] width 398 height 314
click at [627, 194] on div "// Peons are trying to steal your coins! // Write a function to squash them bef…" at bounding box center [713, 184] width 398 height 314
type textarea "function attackEnemy"
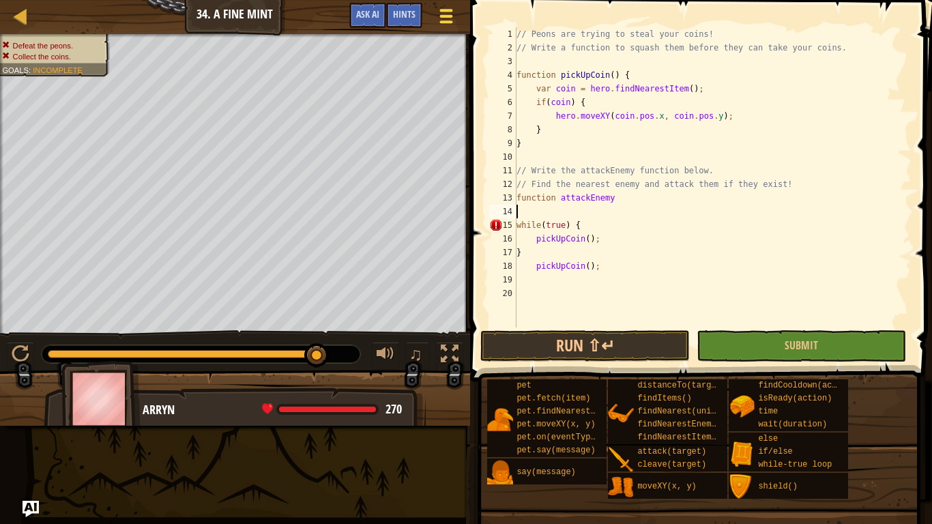
click at [452, 23] on div at bounding box center [446, 16] width 18 height 20
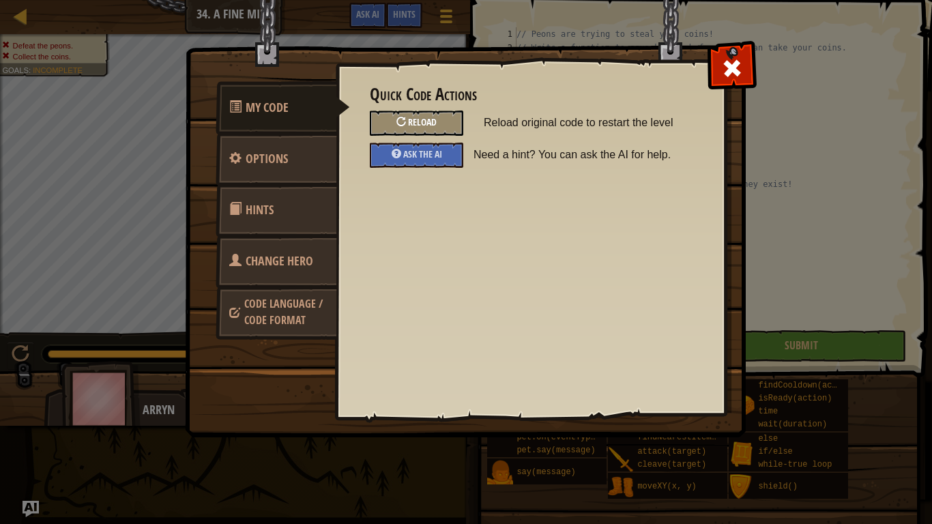
click at [428, 115] on div "Reload" at bounding box center [416, 123] width 93 height 25
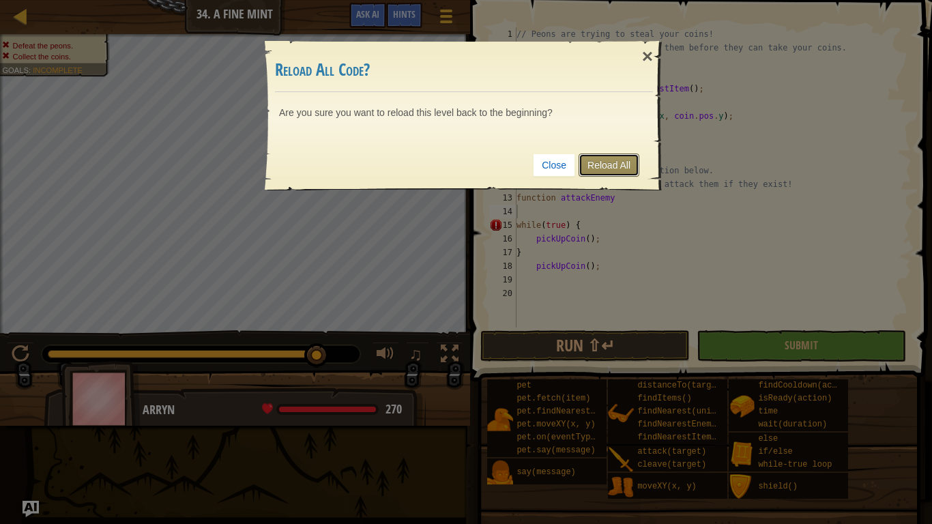
click at [591, 171] on link "Reload All" at bounding box center [608, 164] width 61 height 23
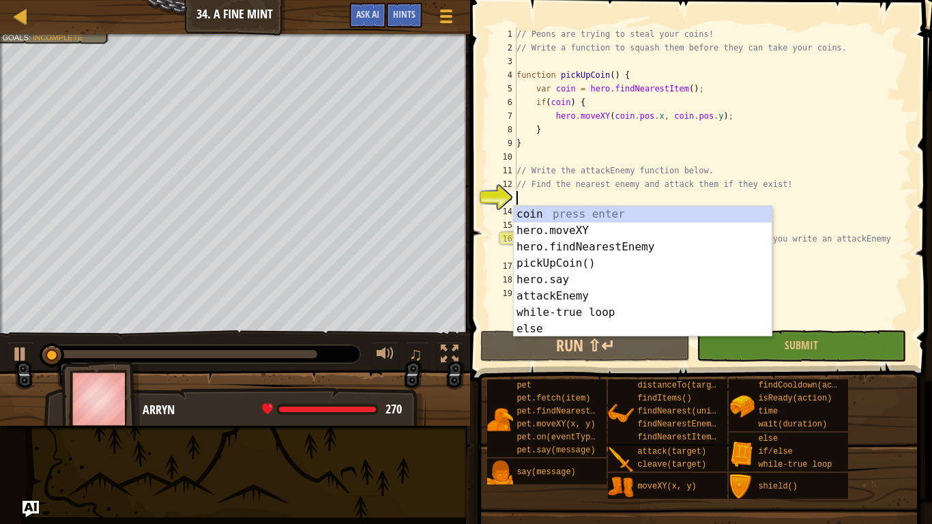
click at [587, 169] on div "// Peons are trying to steal your coins! // Write a function to squash them bef…" at bounding box center [713, 190] width 398 height 327
type textarea "// Write the attackEnemy function below."
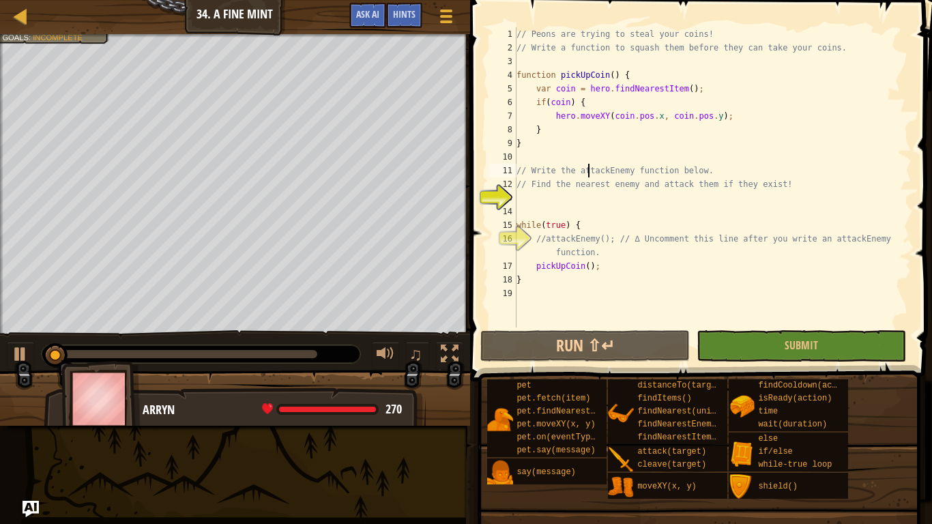
click at [593, 194] on div "// Peons are trying to steal your coins! // Write a function to squash them bef…" at bounding box center [713, 190] width 398 height 327
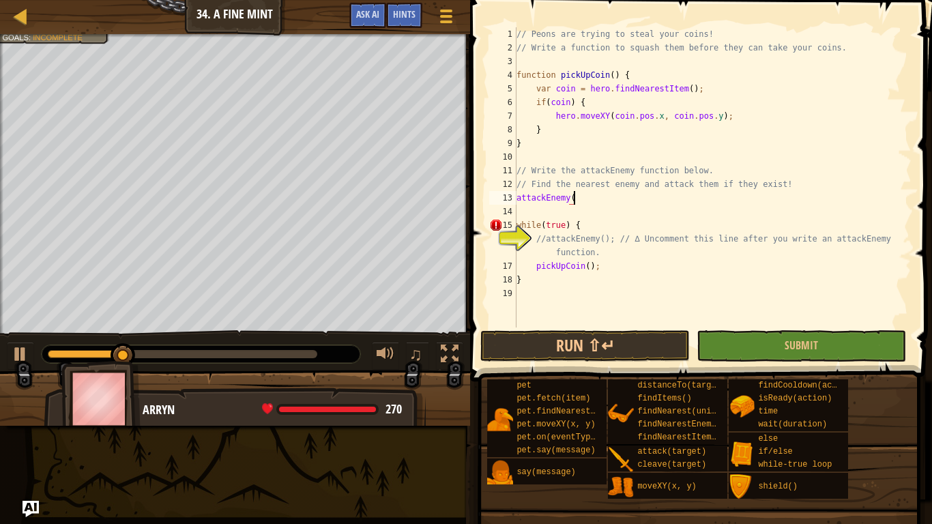
scroll to position [6, 8]
type textarea "attackEnemy(){"
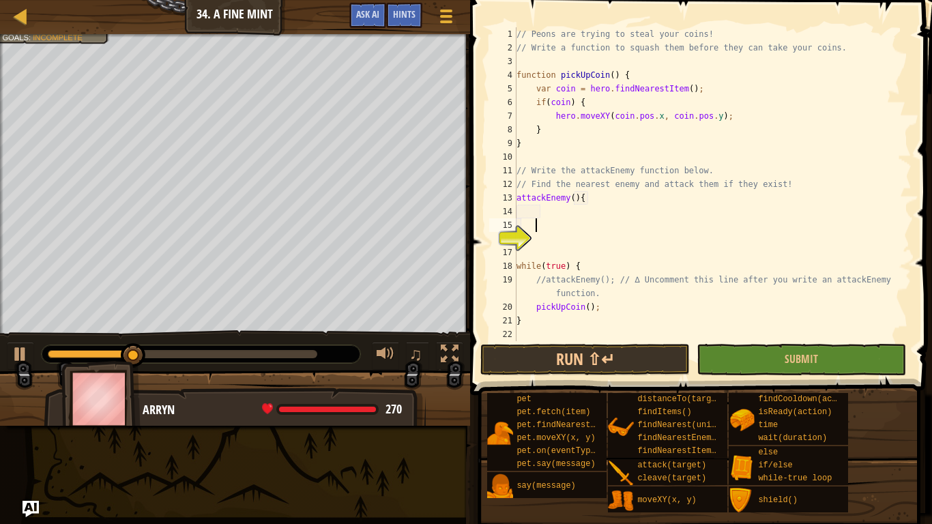
scroll to position [6, 3]
type textarea "}"
click at [516, 274] on div "19" at bounding box center [502, 286] width 27 height 27
type textarea "}"
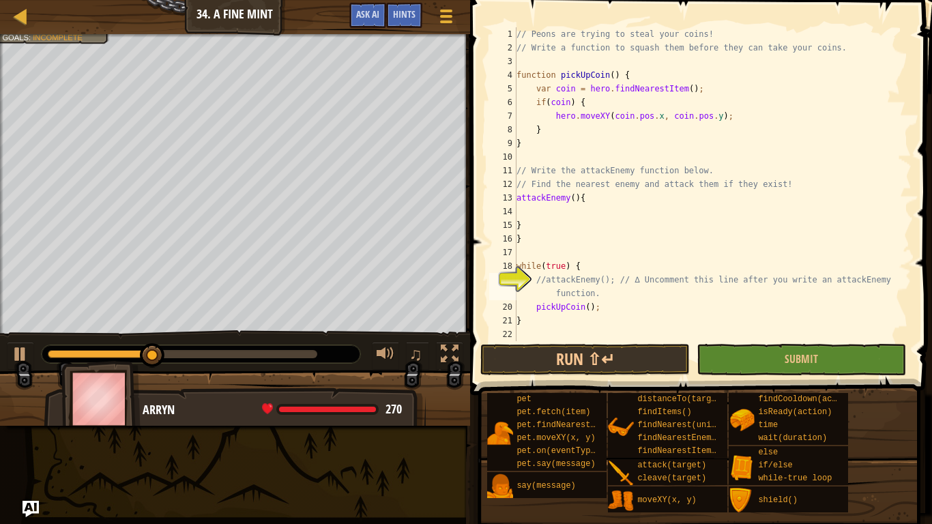
click at [516, 274] on div "19" at bounding box center [502, 286] width 27 height 27
click at [516, 278] on div "19" at bounding box center [502, 286] width 27 height 27
type textarea "}"
click at [516, 278] on div "19" at bounding box center [502, 286] width 27 height 27
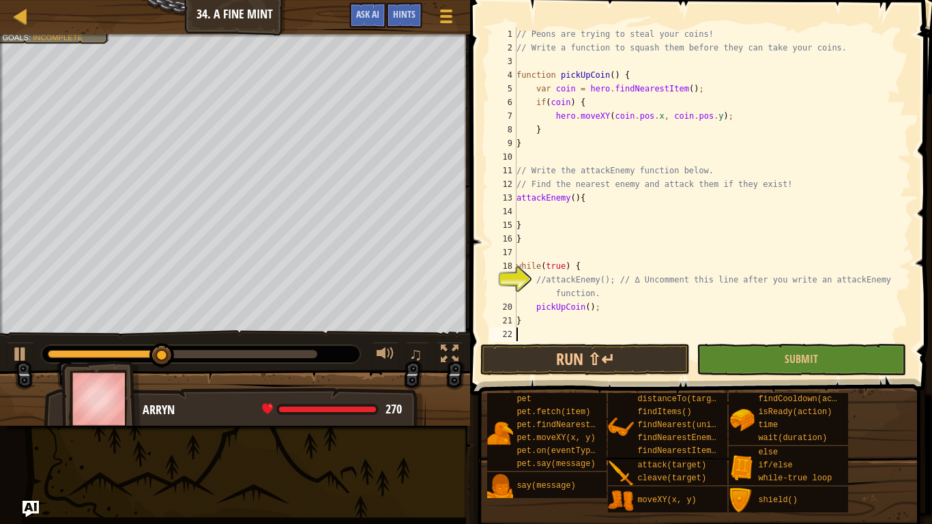
click at [516, 278] on div "19" at bounding box center [502, 286] width 27 height 27
type textarea "//attackEnemy(); // ∆ Uncomment this line after you write an attackEnemy functi…"
click at [557, 281] on div "// Peons are trying to steal your coins! // Write a function to squash them bef…" at bounding box center [713, 197] width 398 height 341
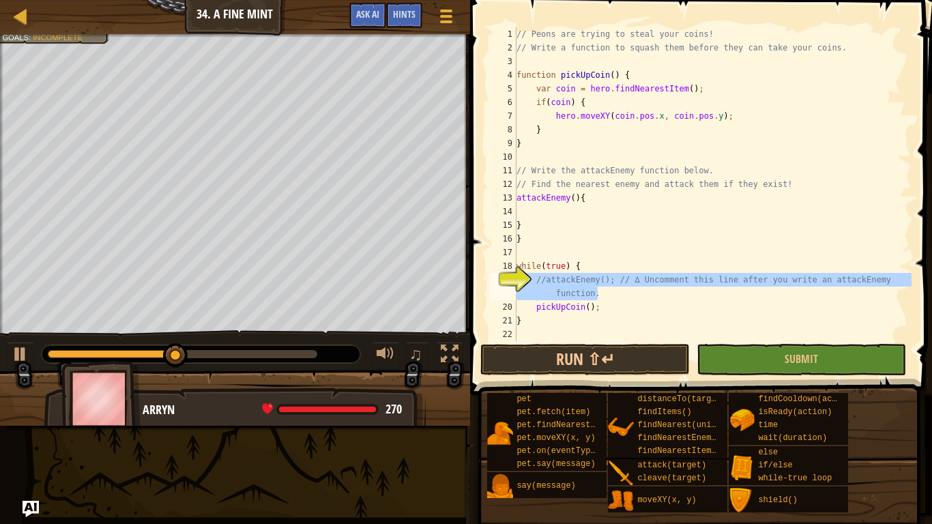
drag, startPoint x: 614, startPoint y: 297, endPoint x: 501, endPoint y: 274, distance: 115.7
click at [501, 274] on div "//attackEnemy(); // ∆ Uncomment this line after you write an attackEnemy functi…" at bounding box center [698, 184] width 425 height 314
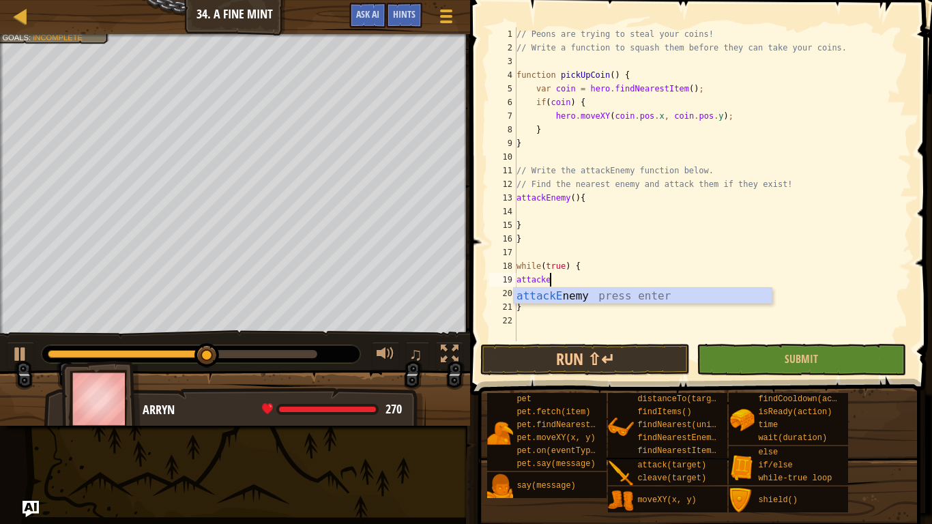
scroll to position [6, 4]
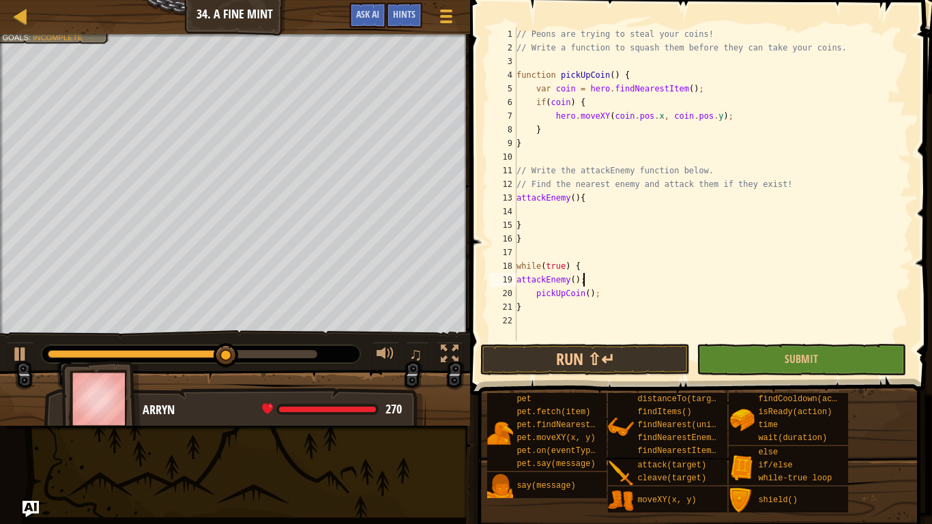
type textarea "while(true) {"
type textarea "}"
type textarea "// Write the attackEnemy function below."
type textarea "hero.moveXY(coin.pos.x, coin.pos.y);"
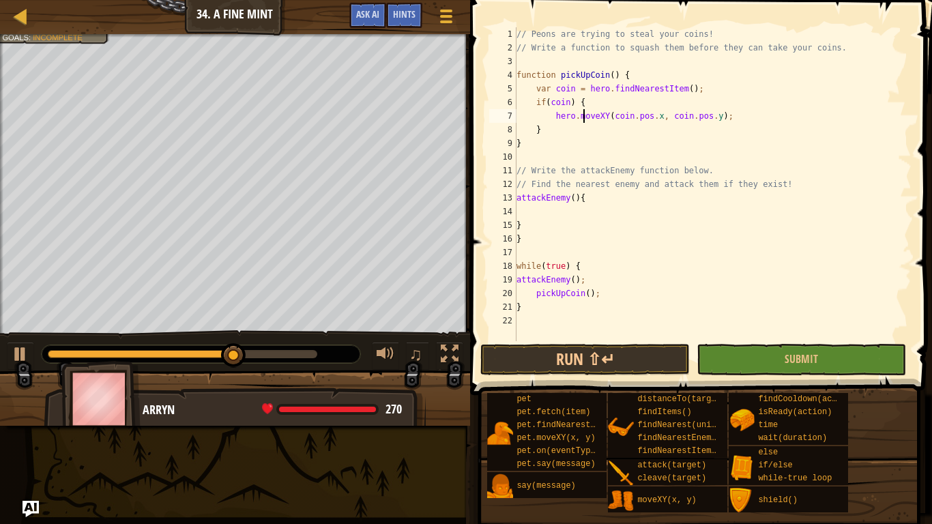
click at [582, 213] on div "// Peons are trying to steal your coins! // Write a function to squash them bef…" at bounding box center [713, 197] width 398 height 341
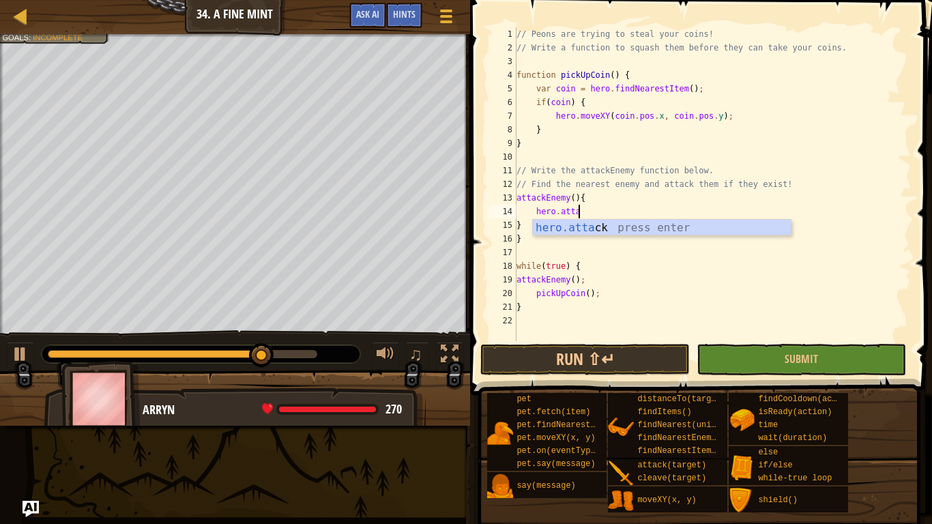
scroll to position [6, 10]
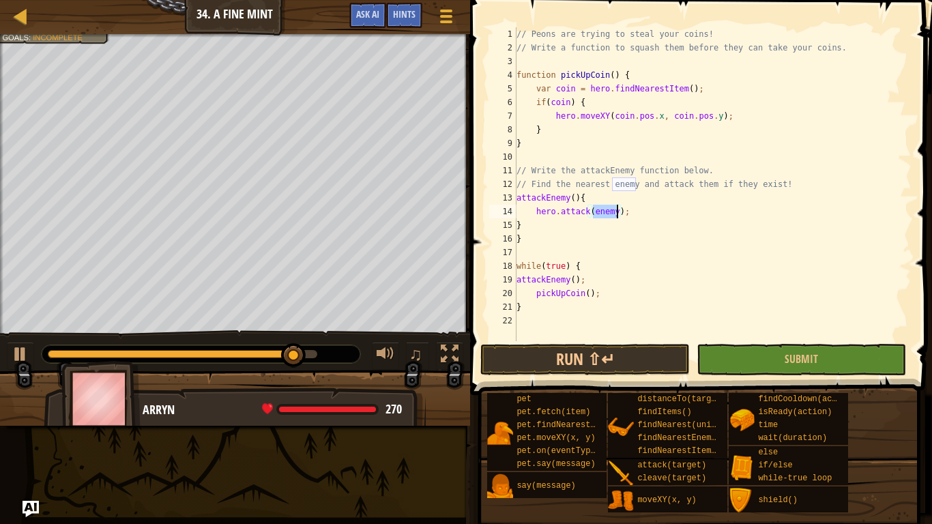
click at [627, 203] on div "// Peons are trying to steal your coins! // Write a function to squash them bef…" at bounding box center [713, 197] width 398 height 341
type textarea "attackEnemy(){"
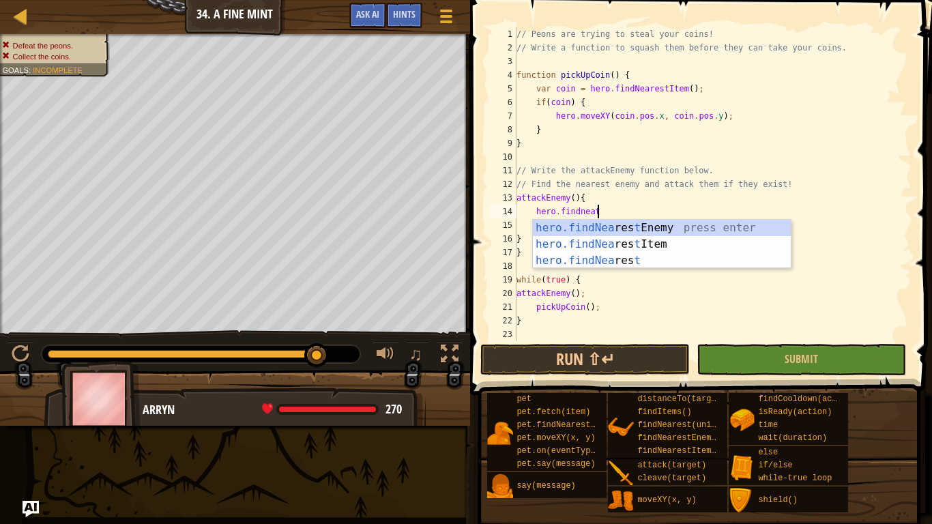
type textarea "hero.findneate"
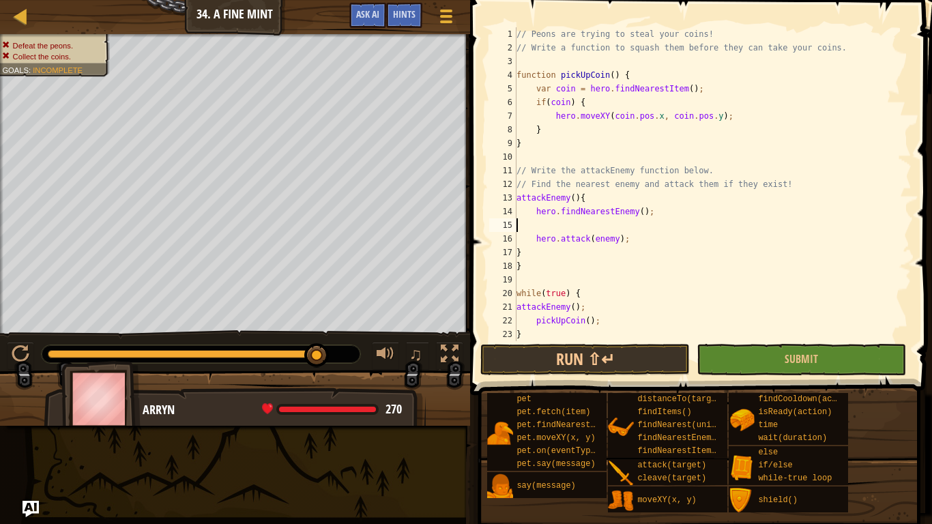
scroll to position [6, 0]
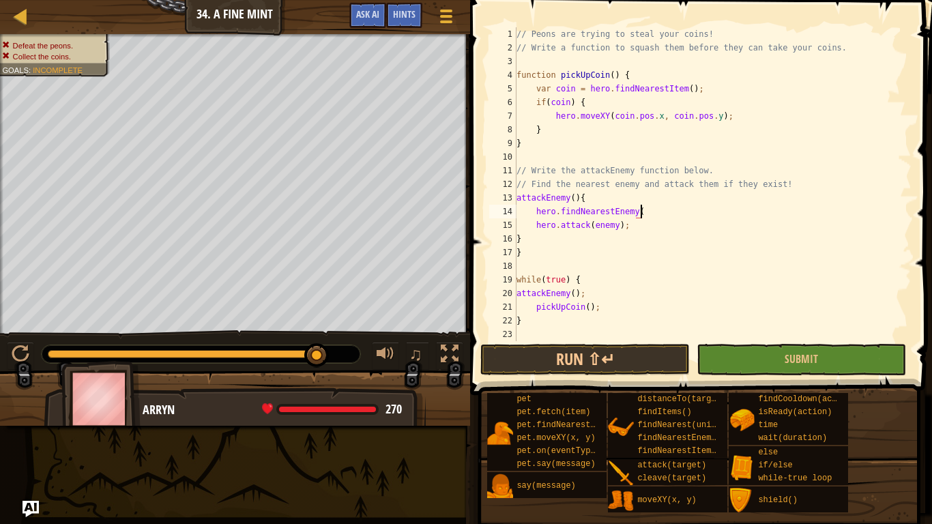
type textarea "hero.findNearestEnemy"
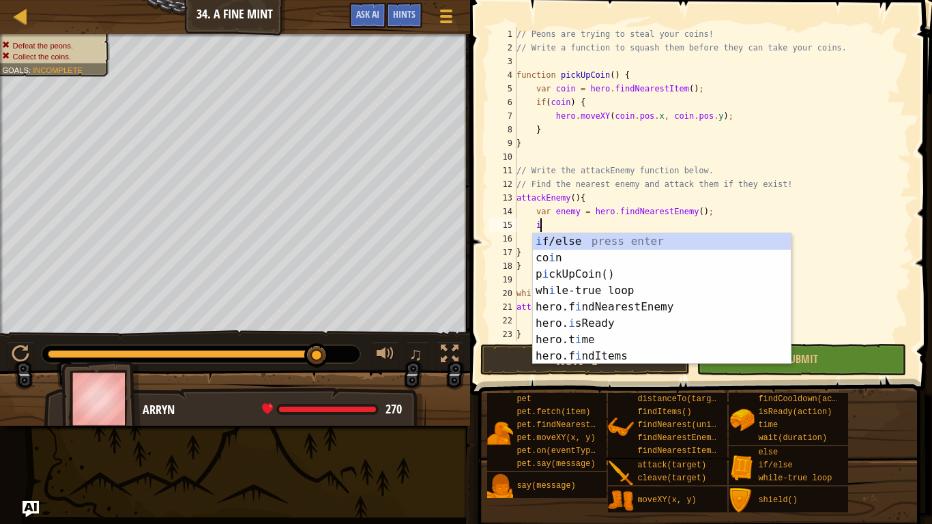
scroll to position [6, 3]
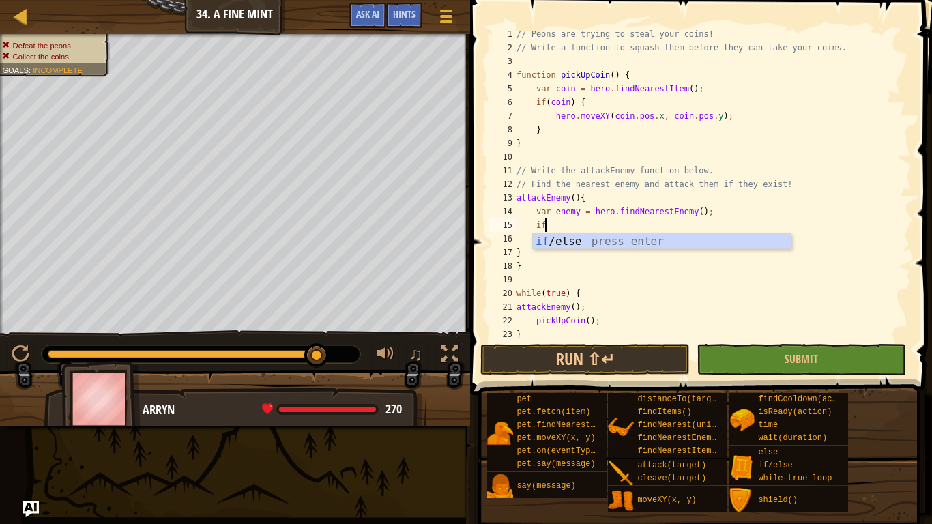
type textarea "if (enemy) {"
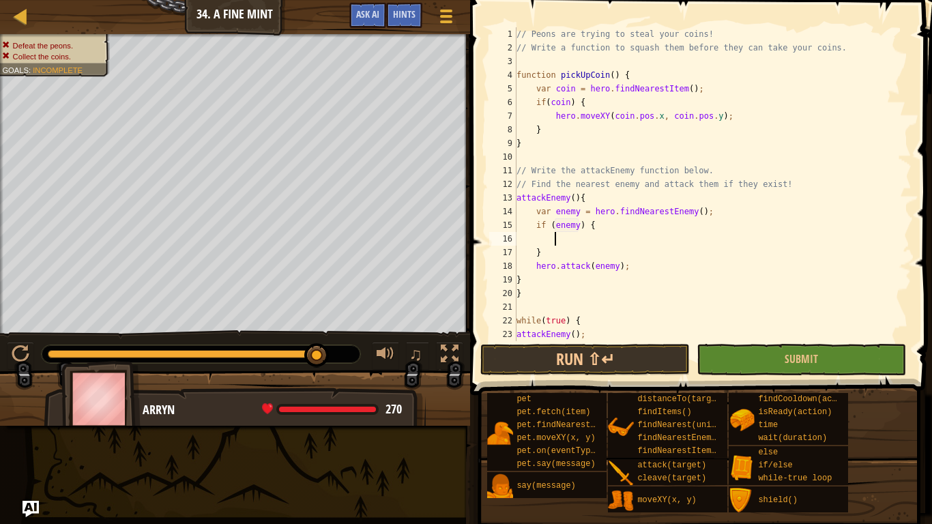
type textarea "}"
click at [639, 234] on div "// Peons are trying to steal your coins! // Write a function to squash them bef…" at bounding box center [713, 197] width 398 height 341
type textarea "hero.attack(enemy);"
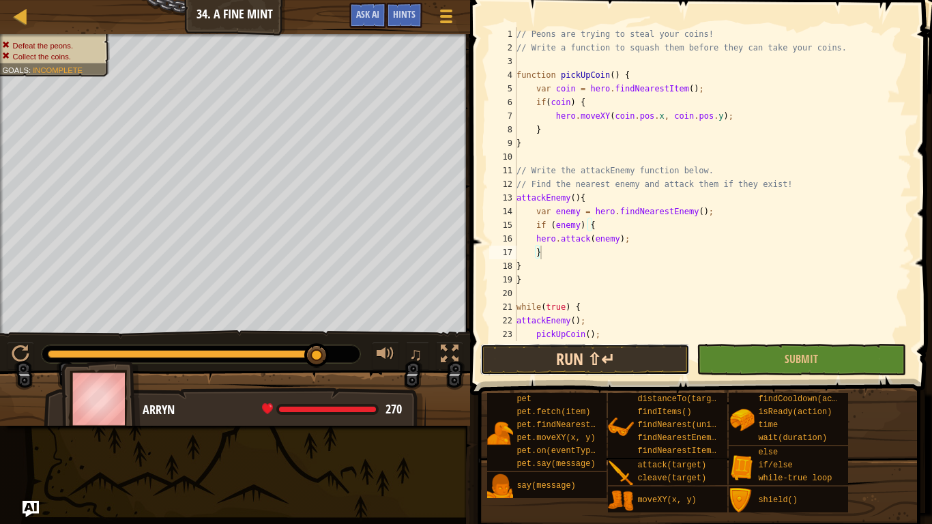
click at [578, 368] on button "Run ⇧↵" at bounding box center [584, 359] width 209 height 31
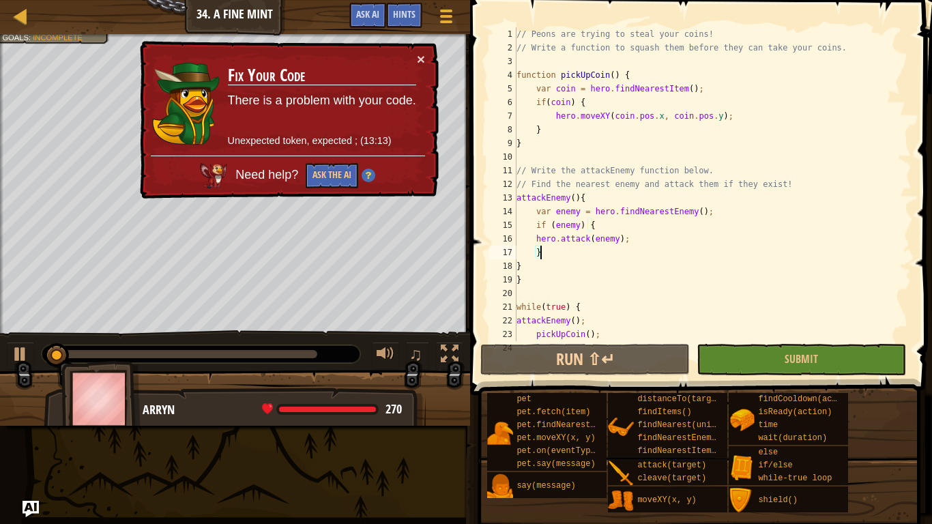
click at [583, 204] on div "// Peons are trying to steal your coins! // Write a function to squash them bef…" at bounding box center [713, 197] width 398 height 341
click at [578, 198] on div "// Peons are trying to steal your coins! // Write a function to squash them bef…" at bounding box center [713, 197] width 398 height 341
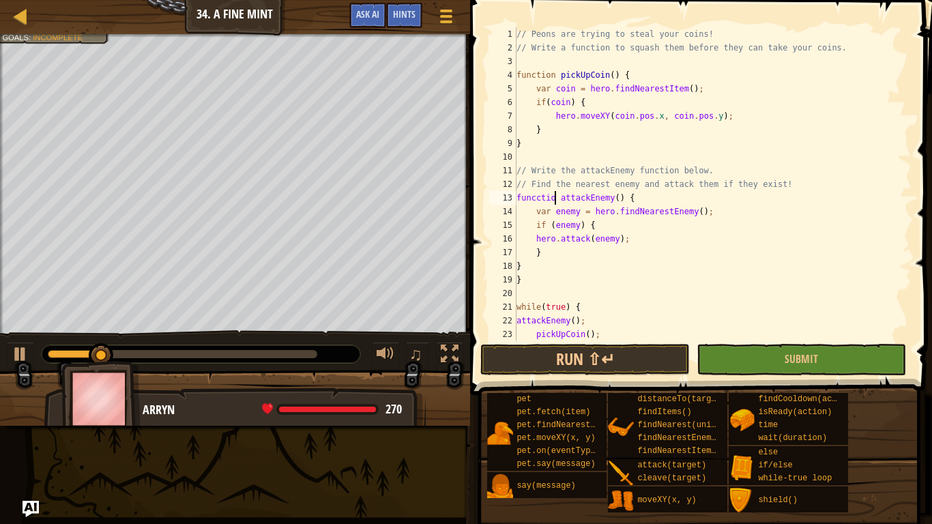
scroll to position [6, 6]
click at [600, 367] on button "Run ⇧↵" at bounding box center [584, 359] width 209 height 31
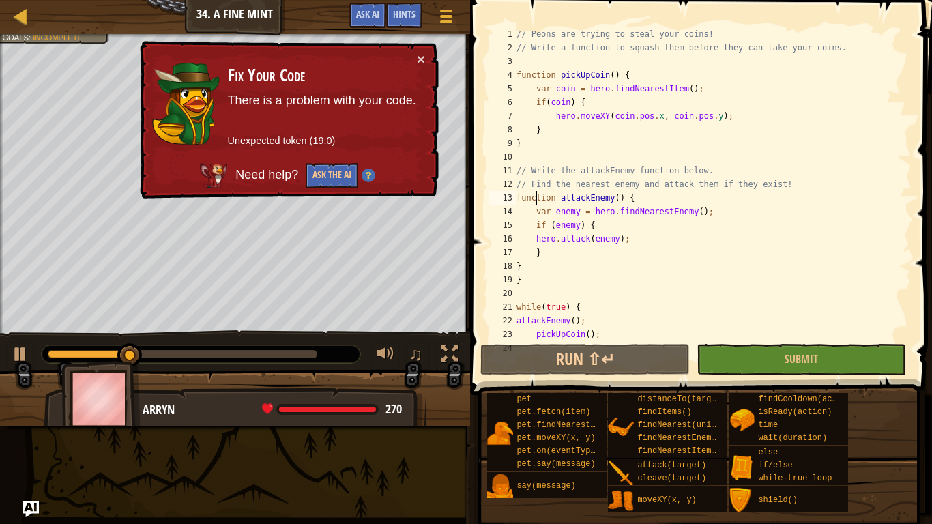
click at [626, 197] on div "// Peons are trying to steal your coins! // Write a function to squash them bef…" at bounding box center [713, 197] width 398 height 341
type textarea "function attackEnemy(){"
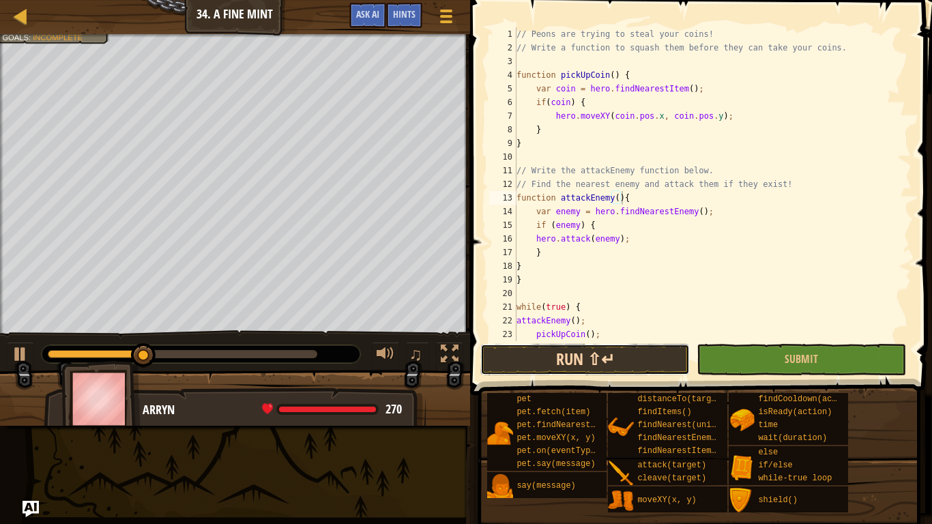
click at [593, 352] on button "Run ⇧↵" at bounding box center [584, 359] width 209 height 31
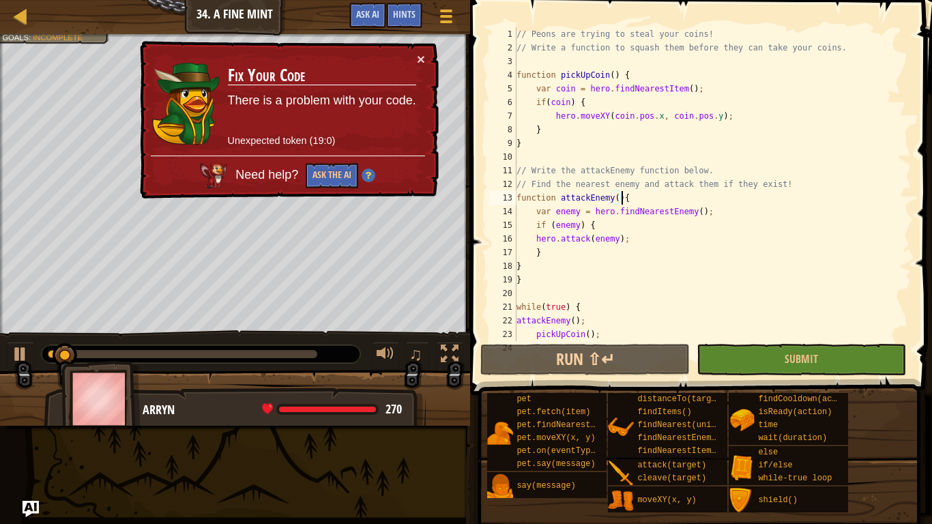
click at [557, 198] on div "// Peons are trying to steal your coins! // Write a function to squash them bef…" at bounding box center [713, 197] width 398 height 341
click at [610, 197] on div "// Peons are trying to steal your coins! // Write a function to squash them bef…" at bounding box center [713, 197] width 398 height 341
drag, startPoint x: 638, startPoint y: 196, endPoint x: 516, endPoint y: 194, distance: 122.1
click at [516, 194] on div "function attackEnemy(){ 1 2 3 4 5 6 7 8 9 10 11 12 13 14 15 16 17 18 19 20 21 2…" at bounding box center [698, 184] width 425 height 314
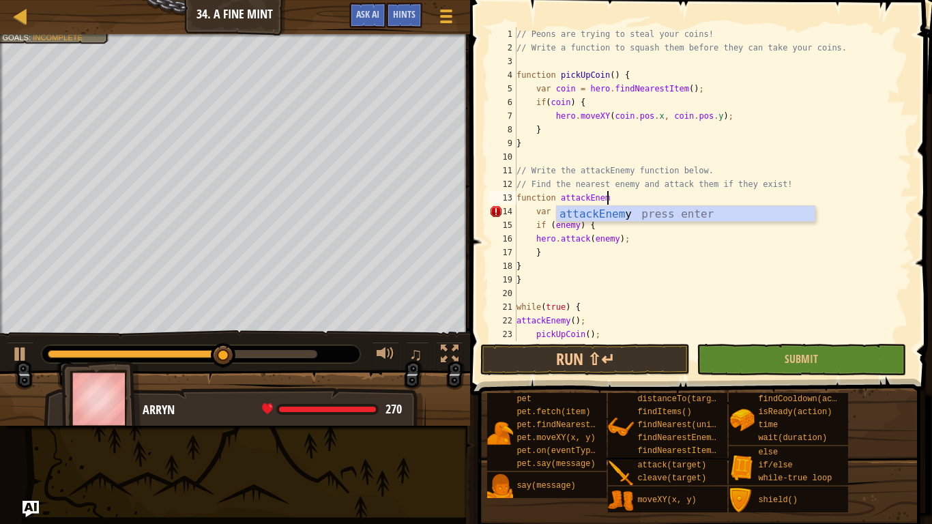
scroll to position [6, 13]
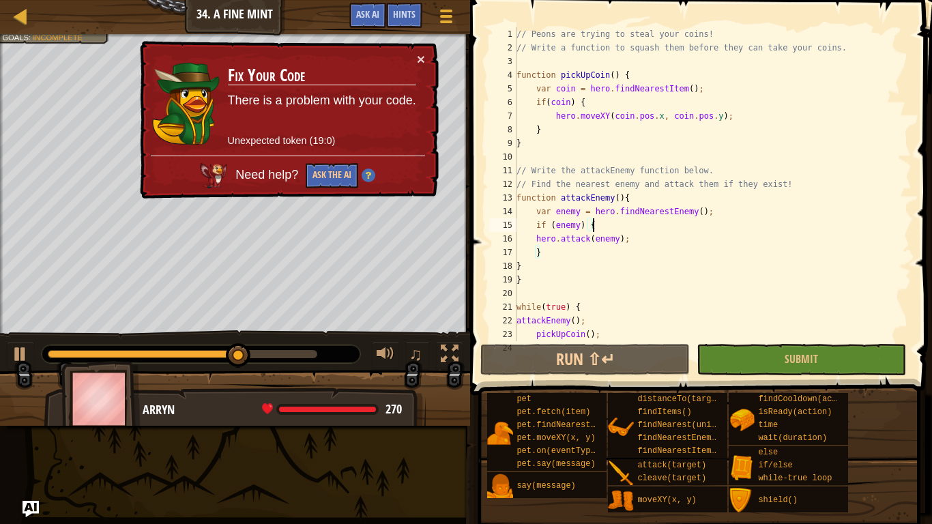
type textarea "}"
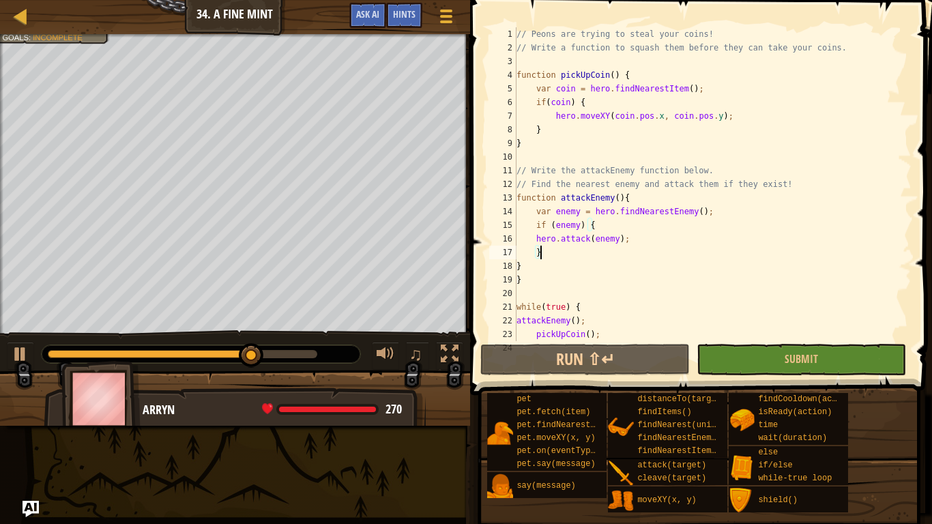
scroll to position [6, 3]
type textarea "}"
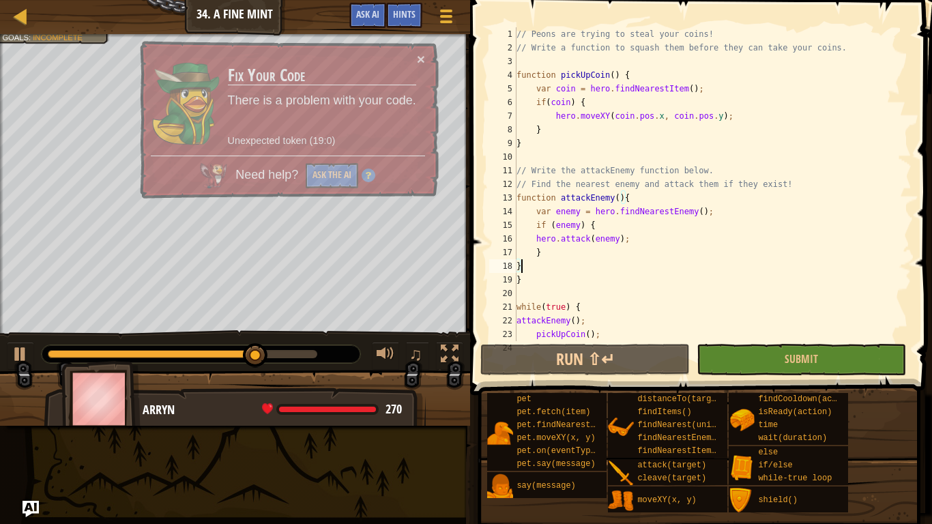
scroll to position [6, 0]
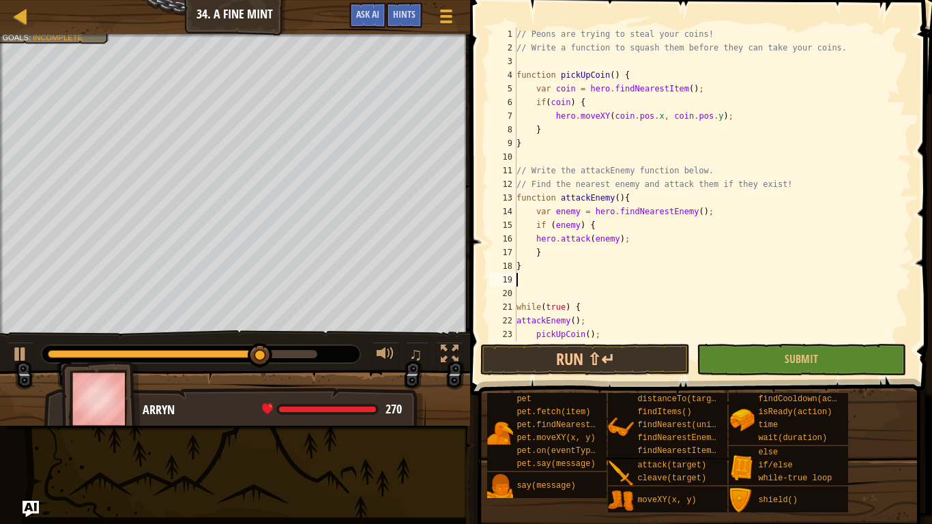
type textarea "}"
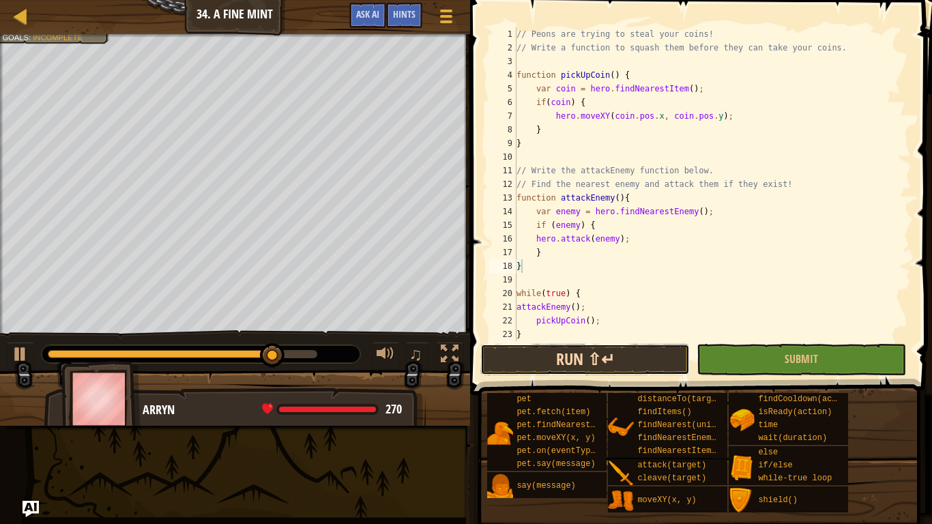
click at [546, 355] on button "Run ⇧↵" at bounding box center [584, 359] width 209 height 31
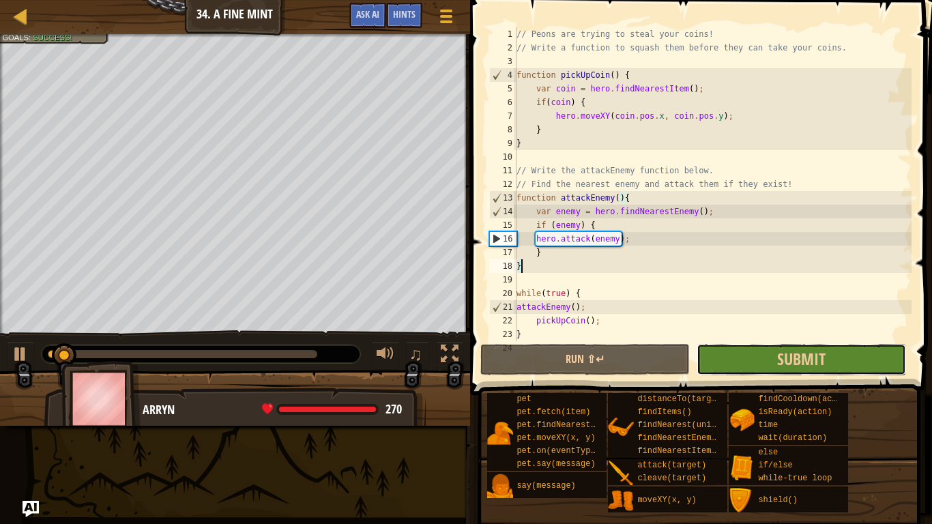
click at [733, 366] on button "Submit" at bounding box center [801, 359] width 209 height 31
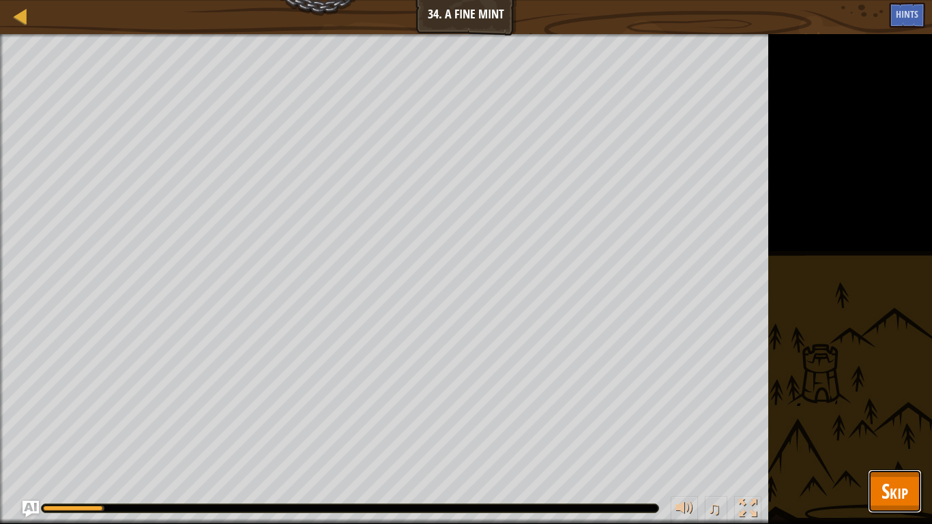
click at [887, 441] on span "Skip" at bounding box center [894, 491] width 27 height 28
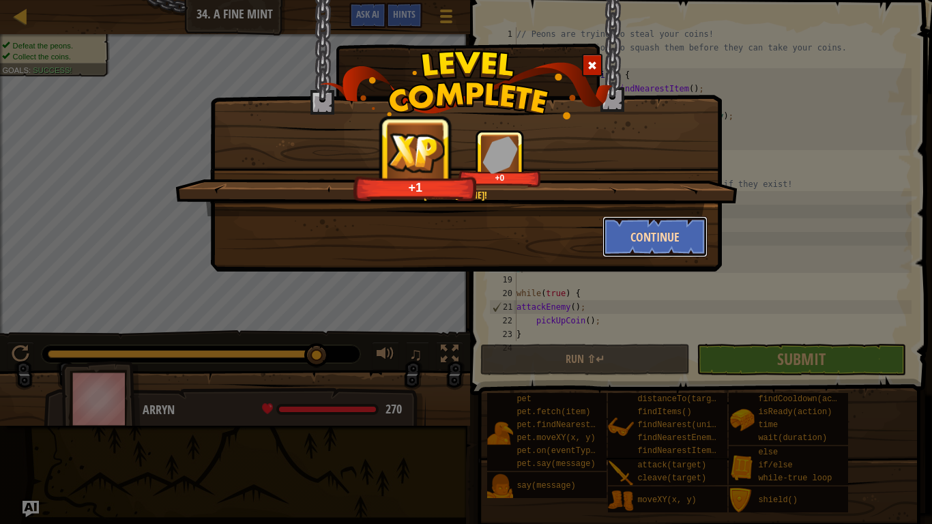
click at [672, 252] on button "Continue" at bounding box center [655, 236] width 106 height 41
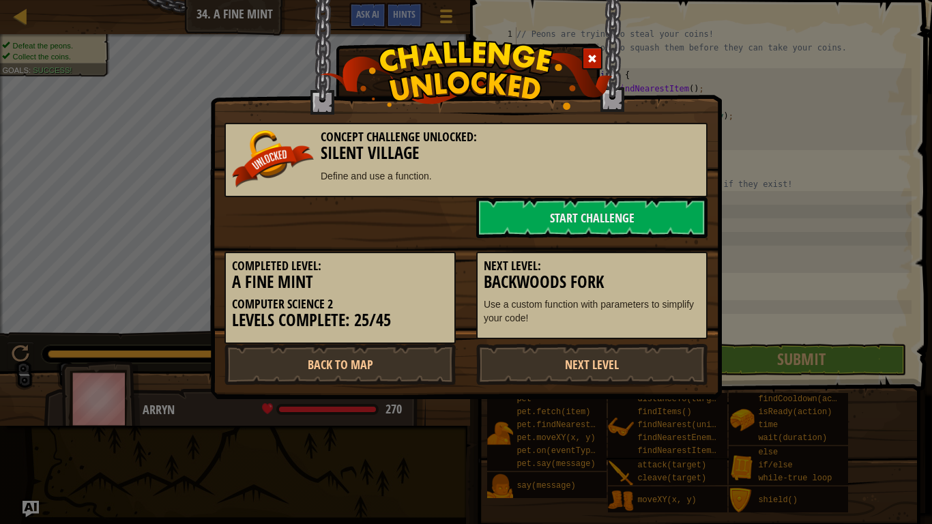
click at [659, 246] on div "Next Level: Backwoods Fork Use a custom function with parameters to simplify yo…" at bounding box center [592, 289] width 252 height 102
click at [632, 212] on link "Start Challenge" at bounding box center [591, 217] width 231 height 41
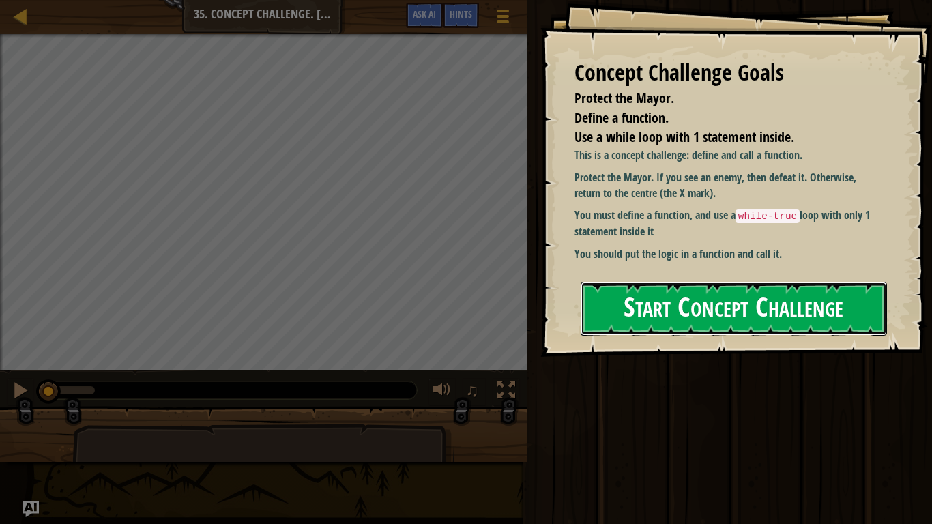
click at [789, 290] on button "Start Concept Challenge" at bounding box center [734, 309] width 306 height 54
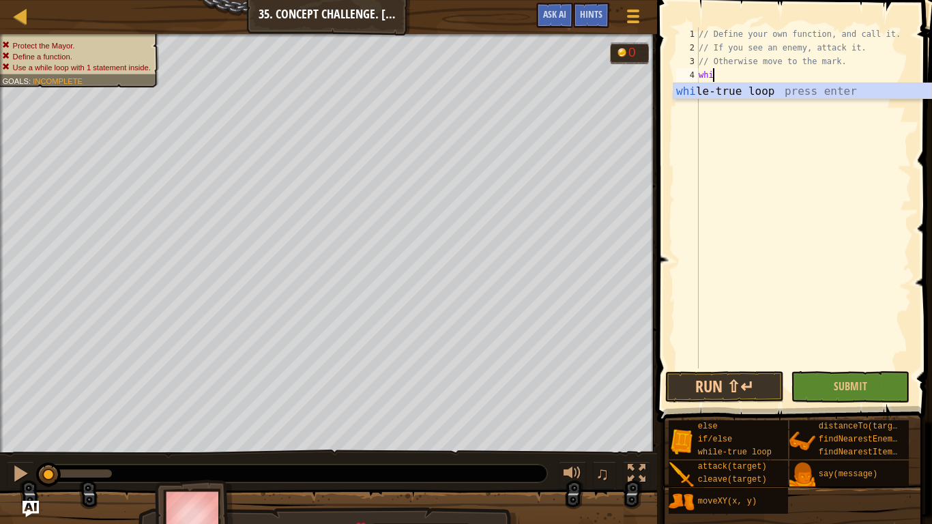
scroll to position [6, 3]
type textarea "while"
click at [727, 85] on div "while -true loop press enter" at bounding box center [802, 107] width 258 height 49
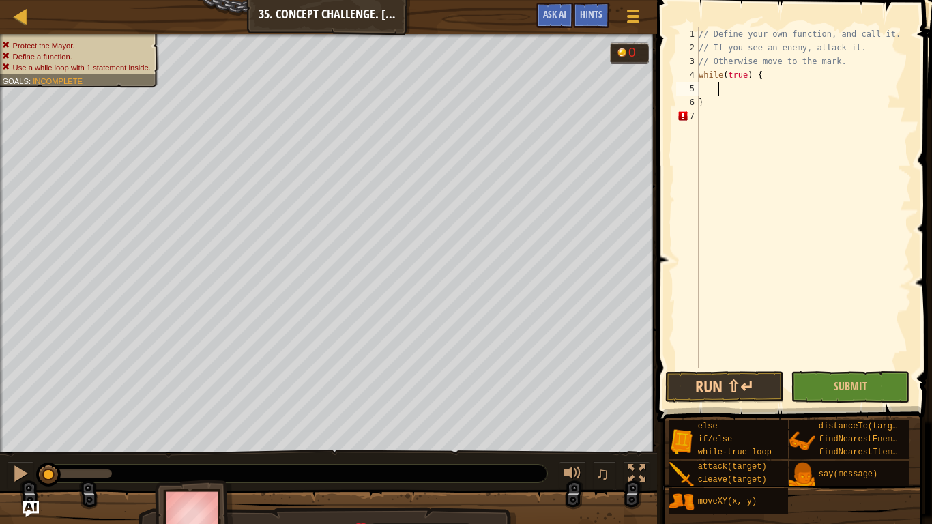
scroll to position [6, 2]
click at [785, 76] on div "// Define your own function, and call it. // If you see an enemy, attack it. //…" at bounding box center [804, 211] width 216 height 368
type textarea "while(true) {"
click at [597, 441] on div at bounding box center [328, 523] width 657 height 68
